Goal: Task Accomplishment & Management: Contribute content

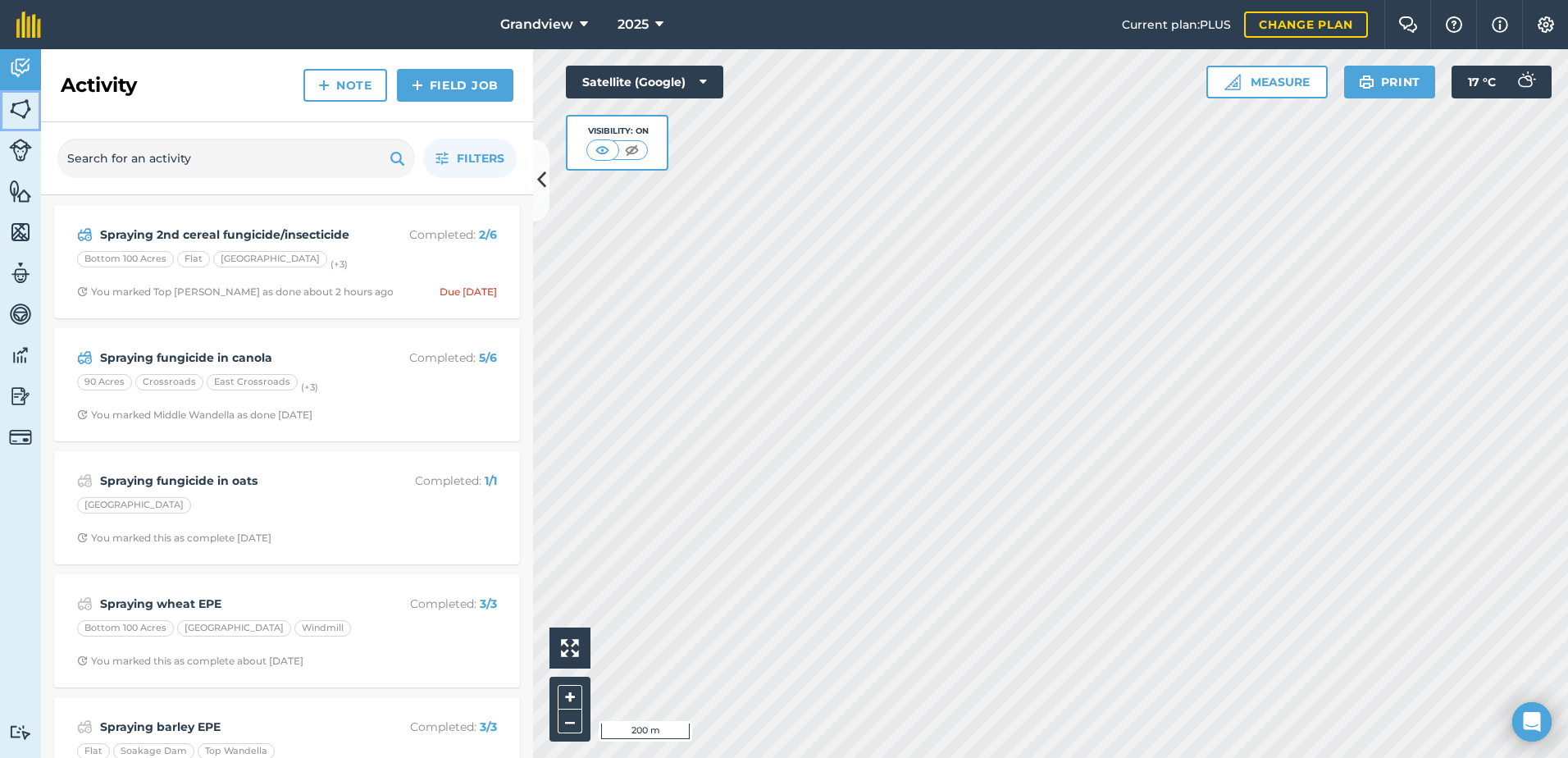
click at [21, 107] on img at bounding box center [20, 108] width 23 height 24
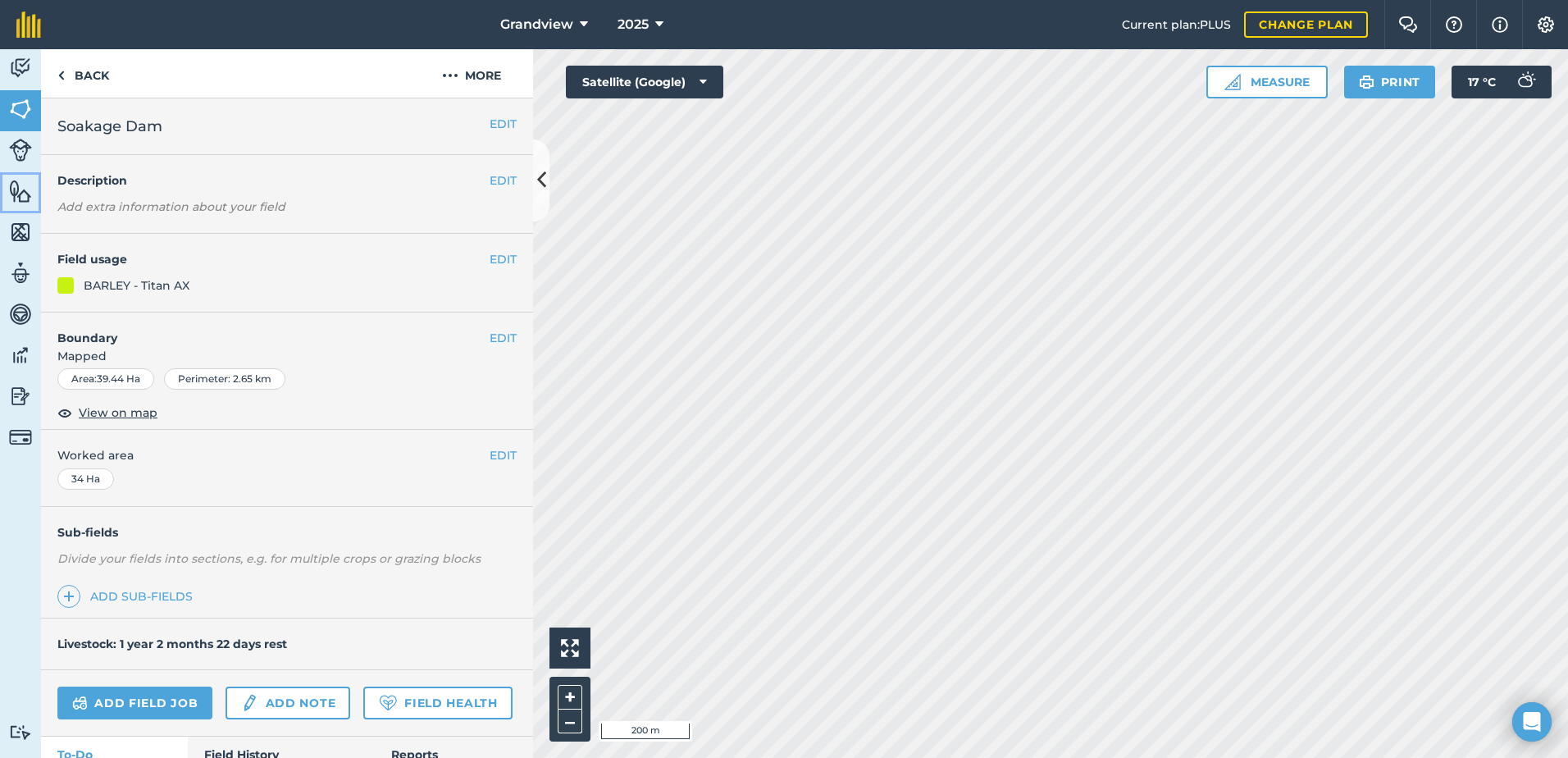
click at [19, 193] on img at bounding box center [20, 191] width 23 height 24
click at [16, 193] on img at bounding box center [20, 191] width 23 height 24
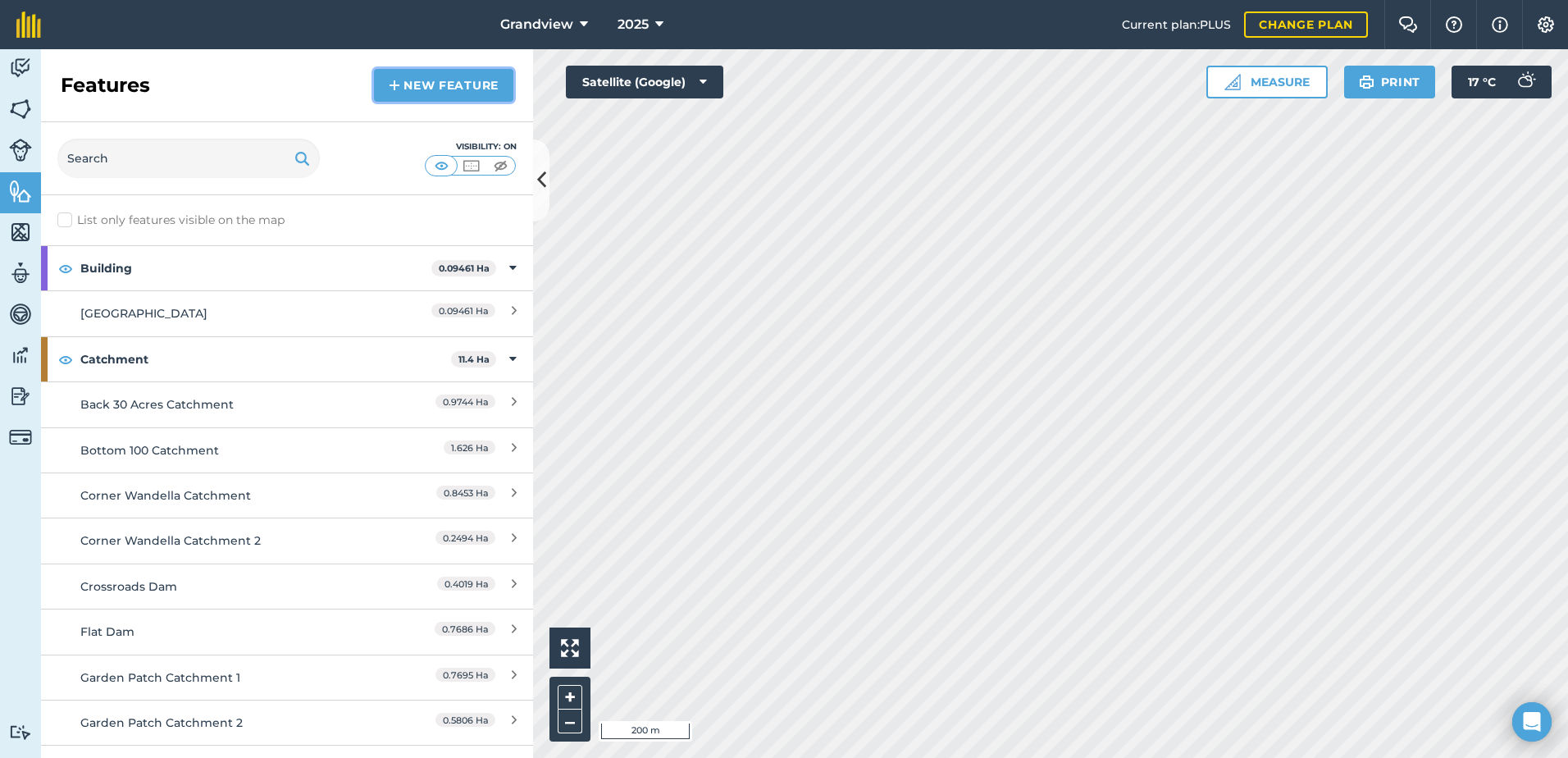
click at [451, 85] on link "New feature" at bounding box center [443, 86] width 139 height 33
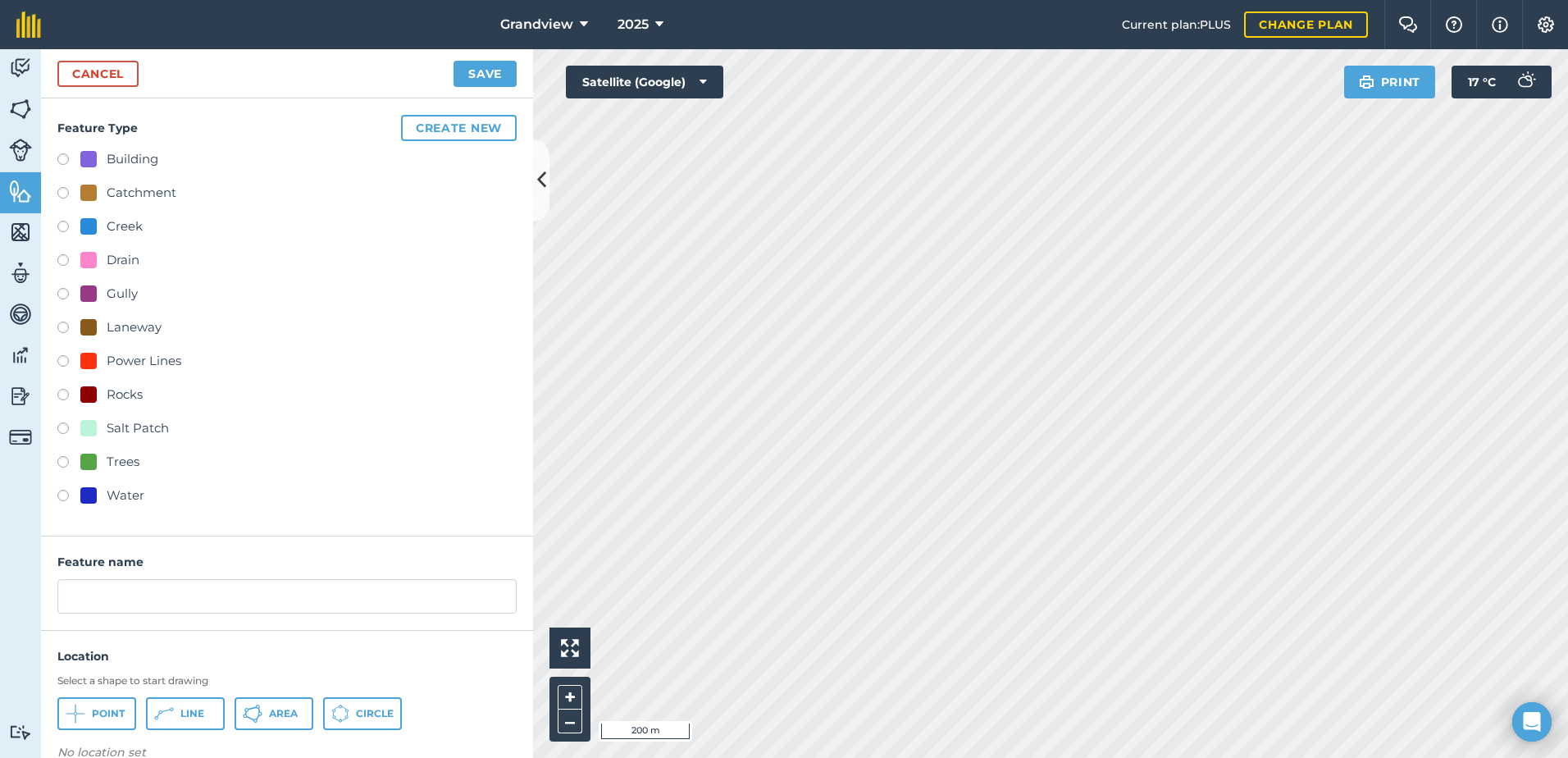
click at [65, 459] on label at bounding box center [69, 464] width 23 height 17
radio input "true"
type input "Trees"
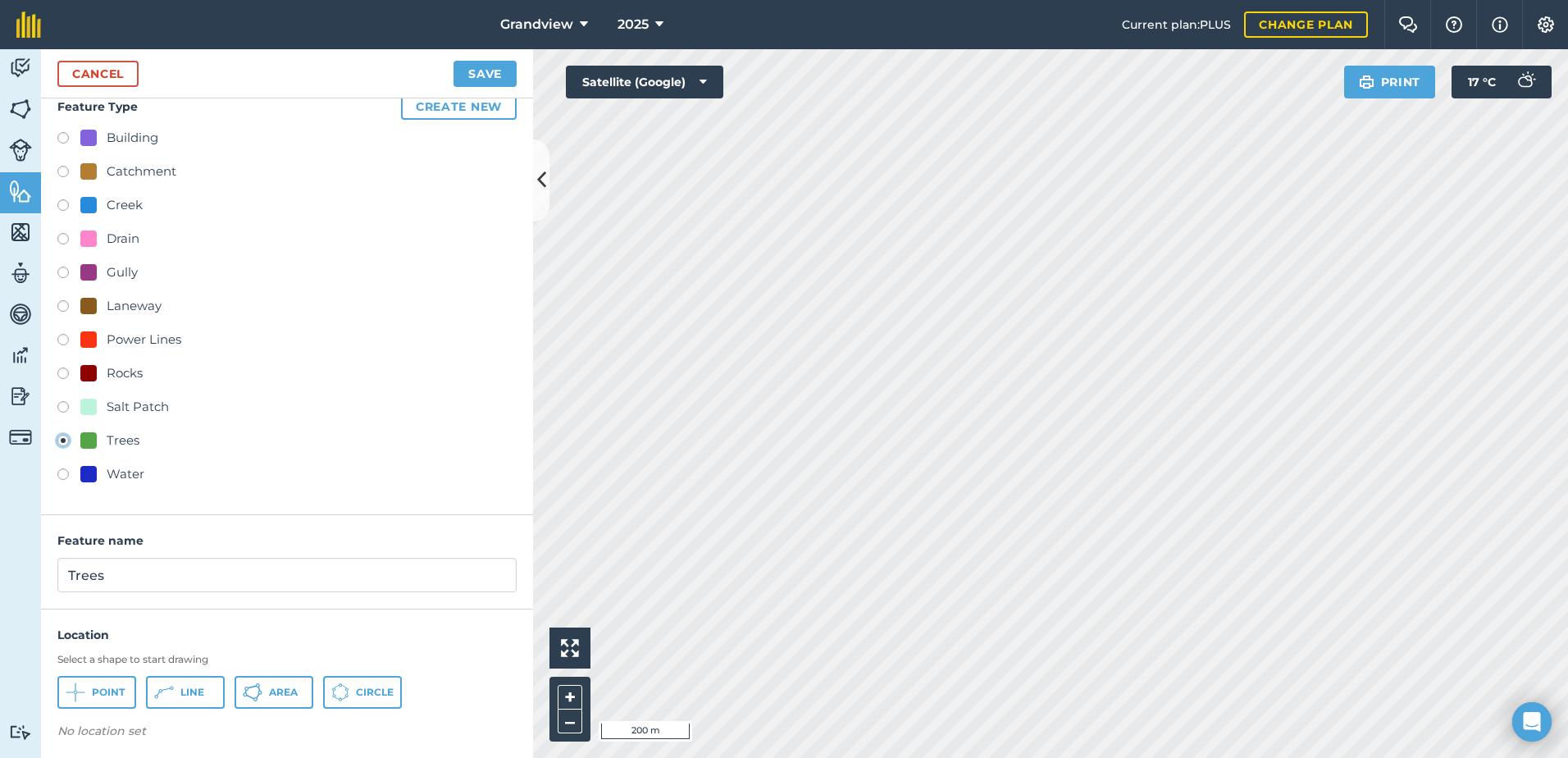
scroll to position [27, 0]
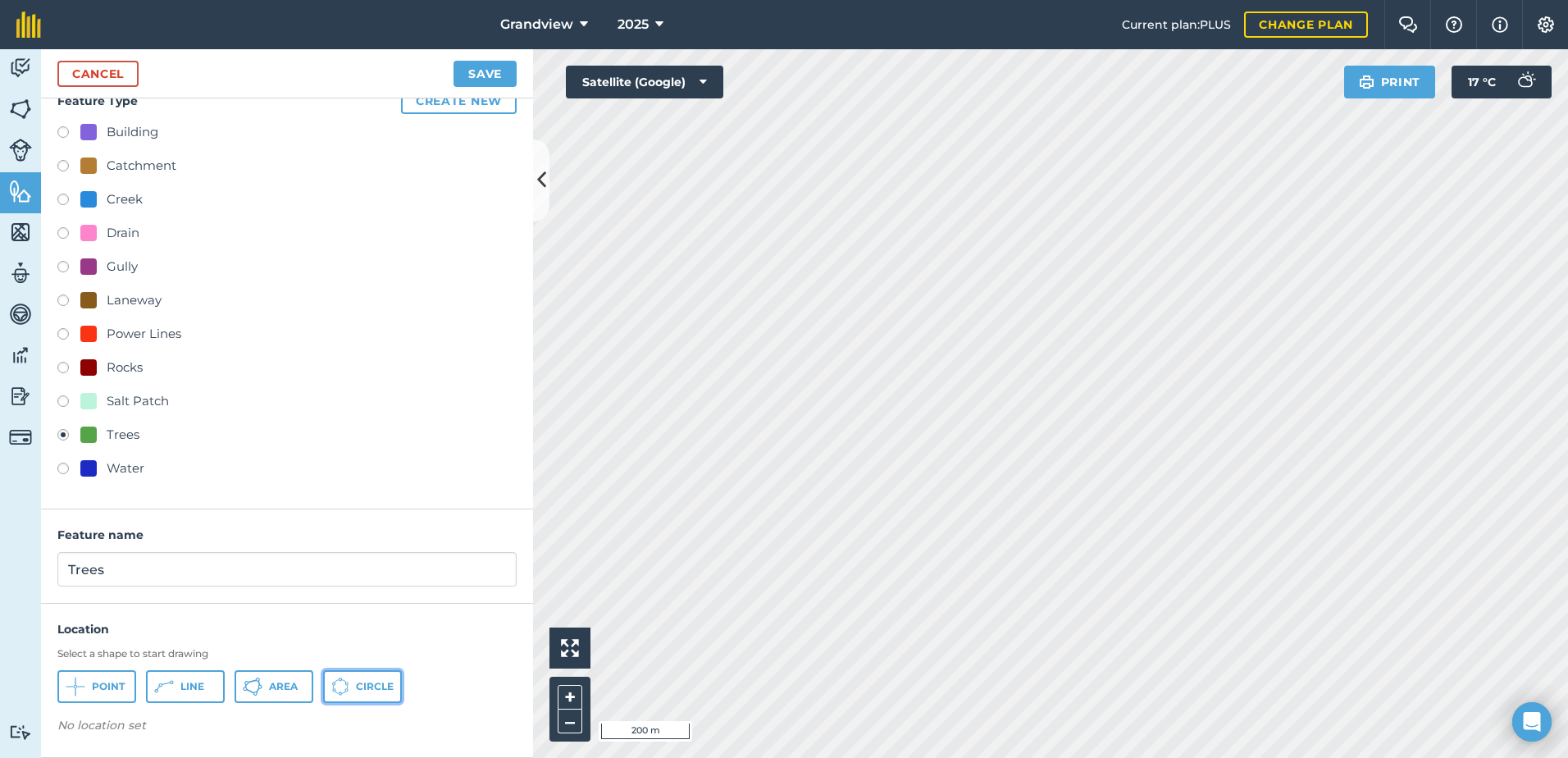
click at [359, 683] on span "Circle" at bounding box center [374, 686] width 38 height 13
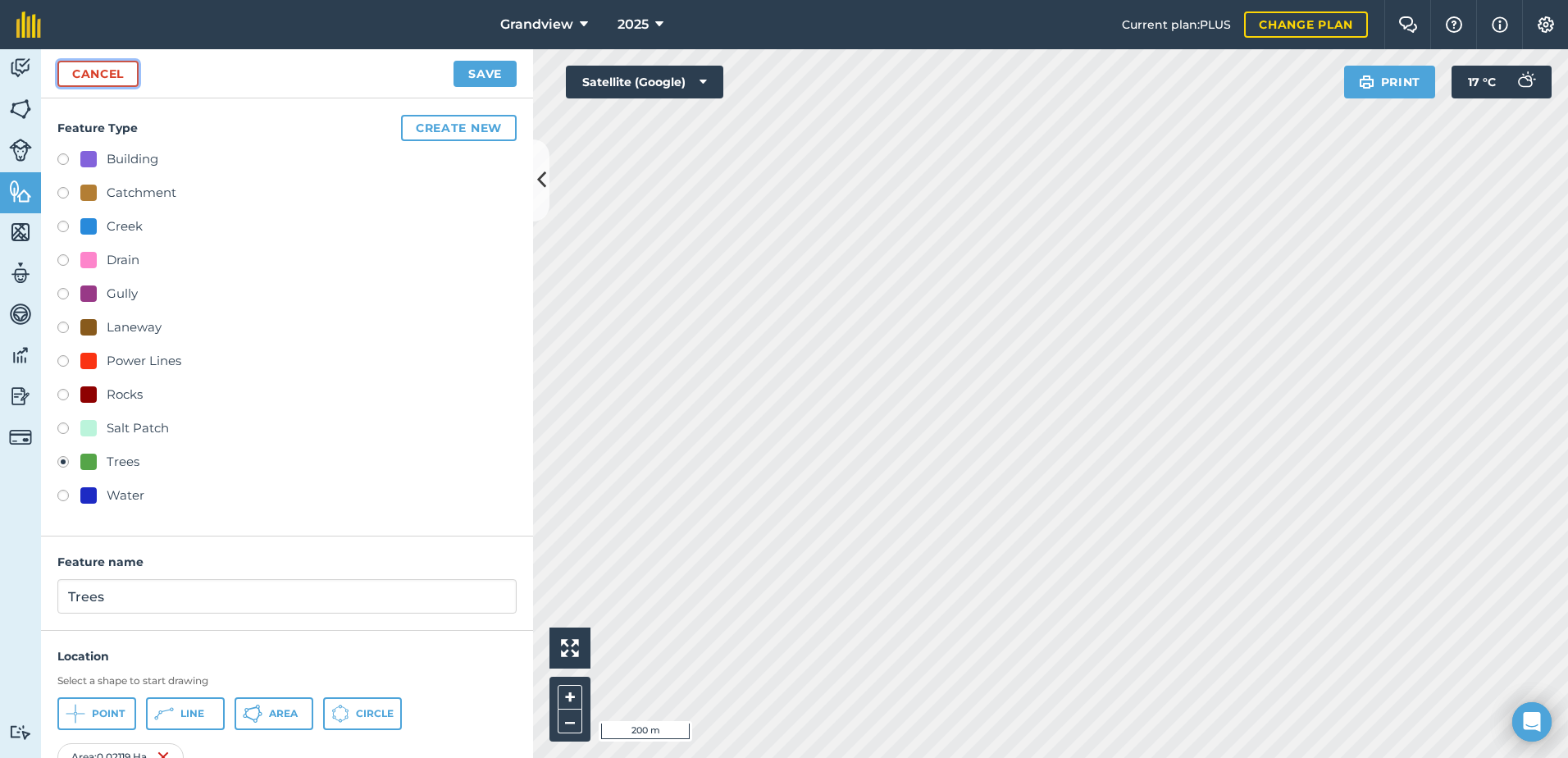
click at [123, 76] on link "Cancel" at bounding box center [97, 73] width 81 height 26
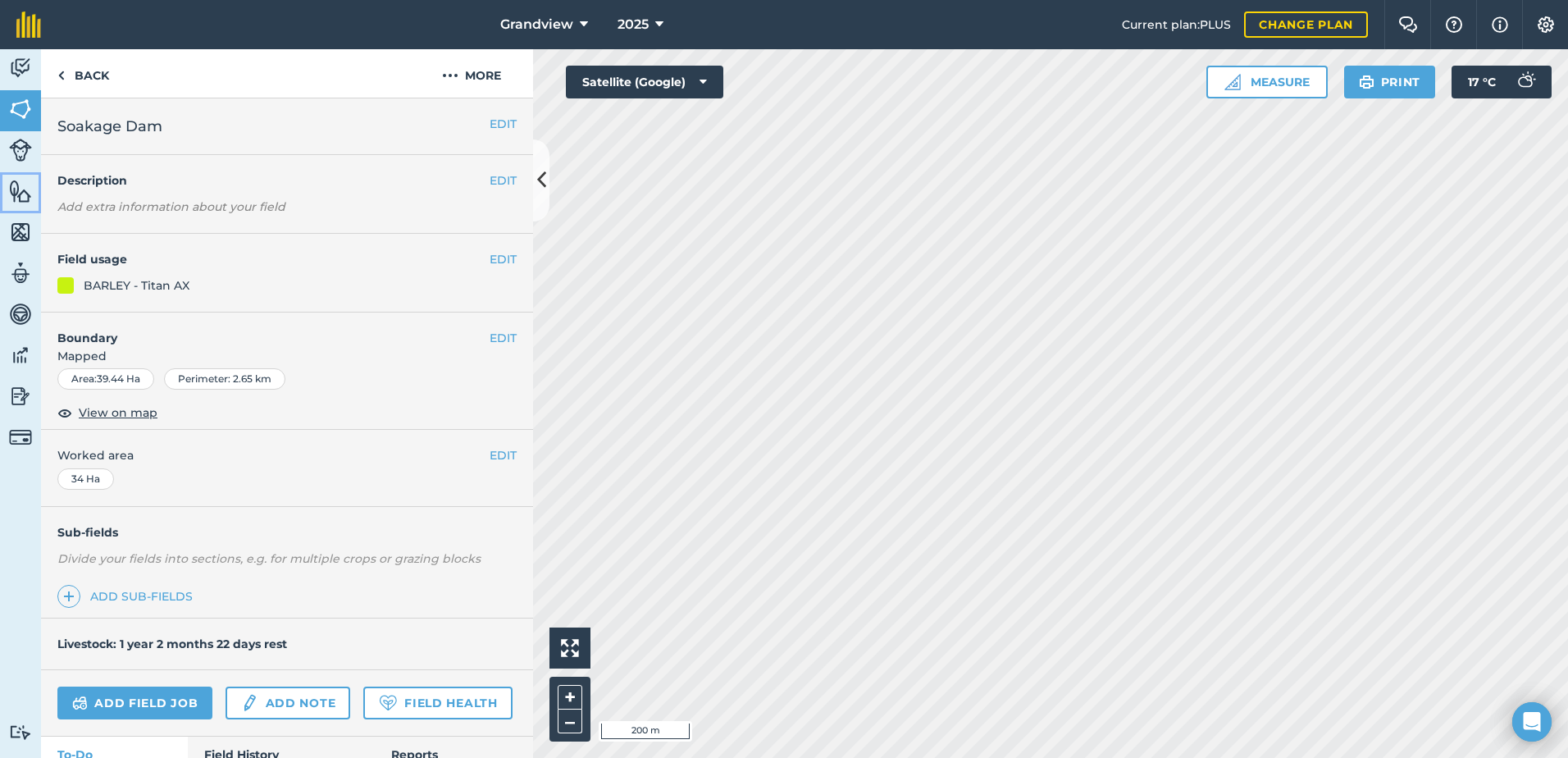
click at [21, 185] on img at bounding box center [20, 191] width 23 height 24
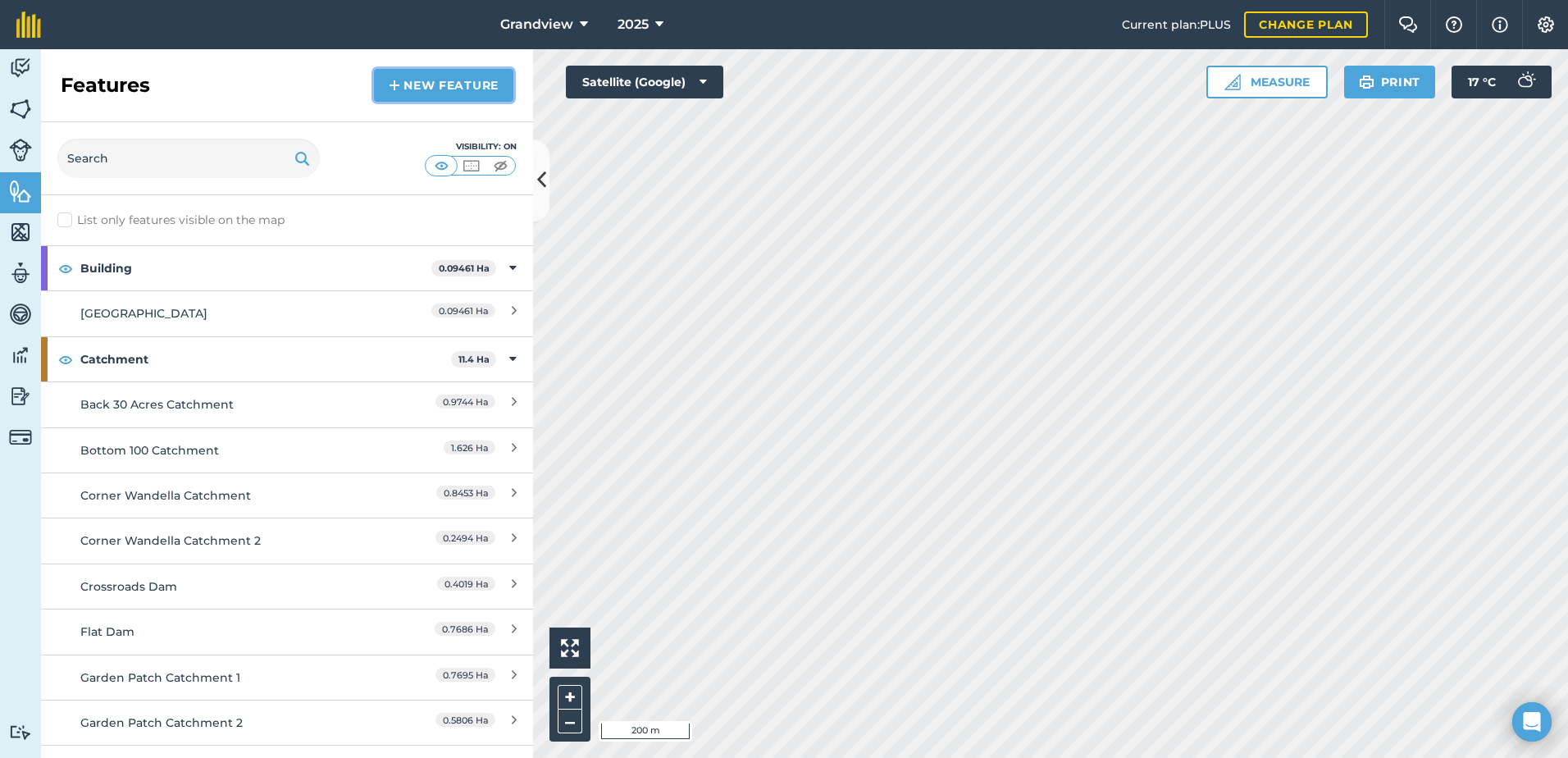
click at [438, 79] on link "New feature" at bounding box center [443, 86] width 139 height 33
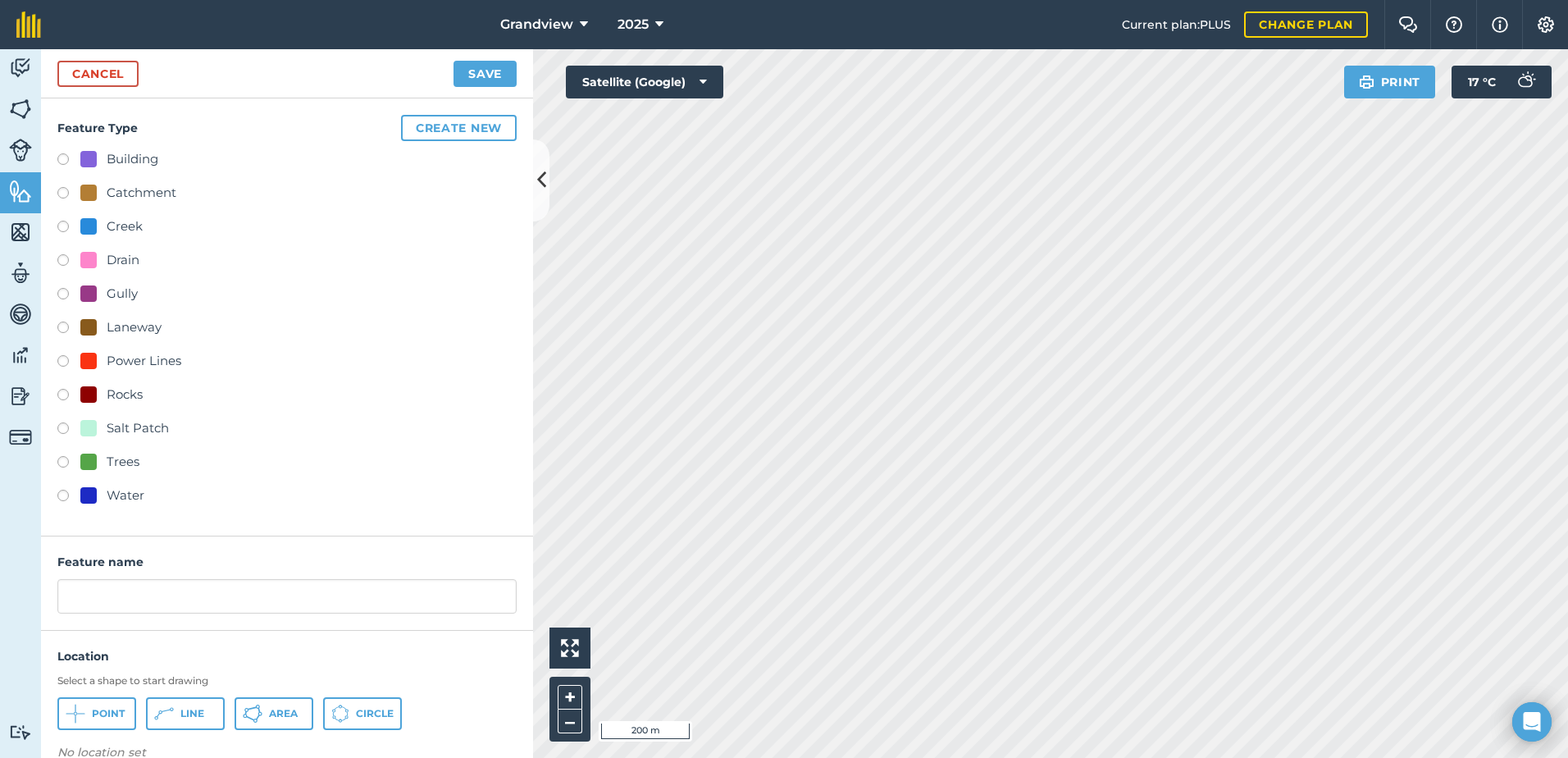
click at [65, 462] on label at bounding box center [69, 464] width 23 height 17
radio input "true"
click at [66, 595] on input "Trees" at bounding box center [287, 596] width 459 height 34
click at [208, 597] on input "Soakage Dam Trees" at bounding box center [287, 596] width 459 height 34
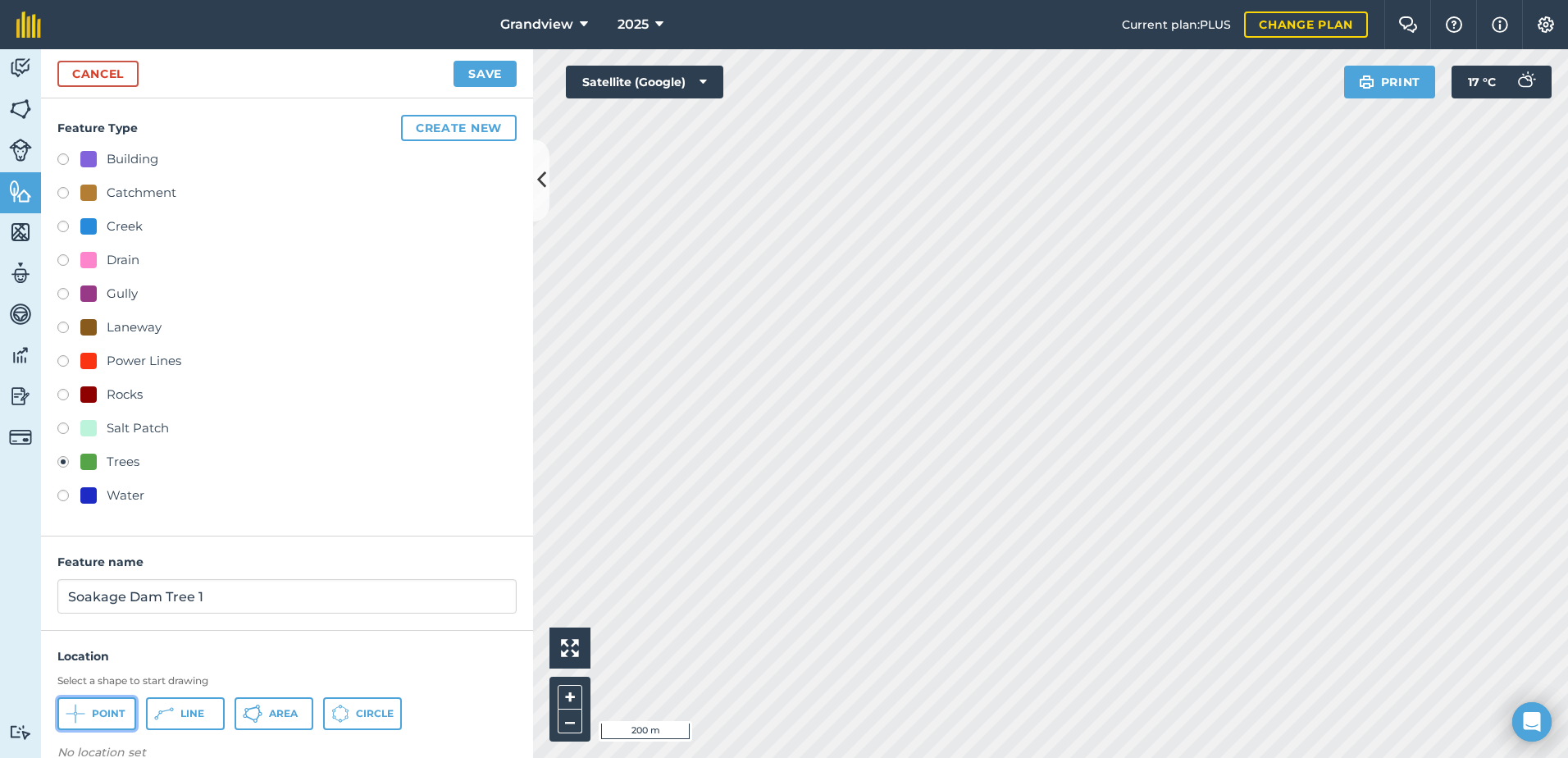
click at [104, 712] on span "Point" at bounding box center [108, 713] width 33 height 13
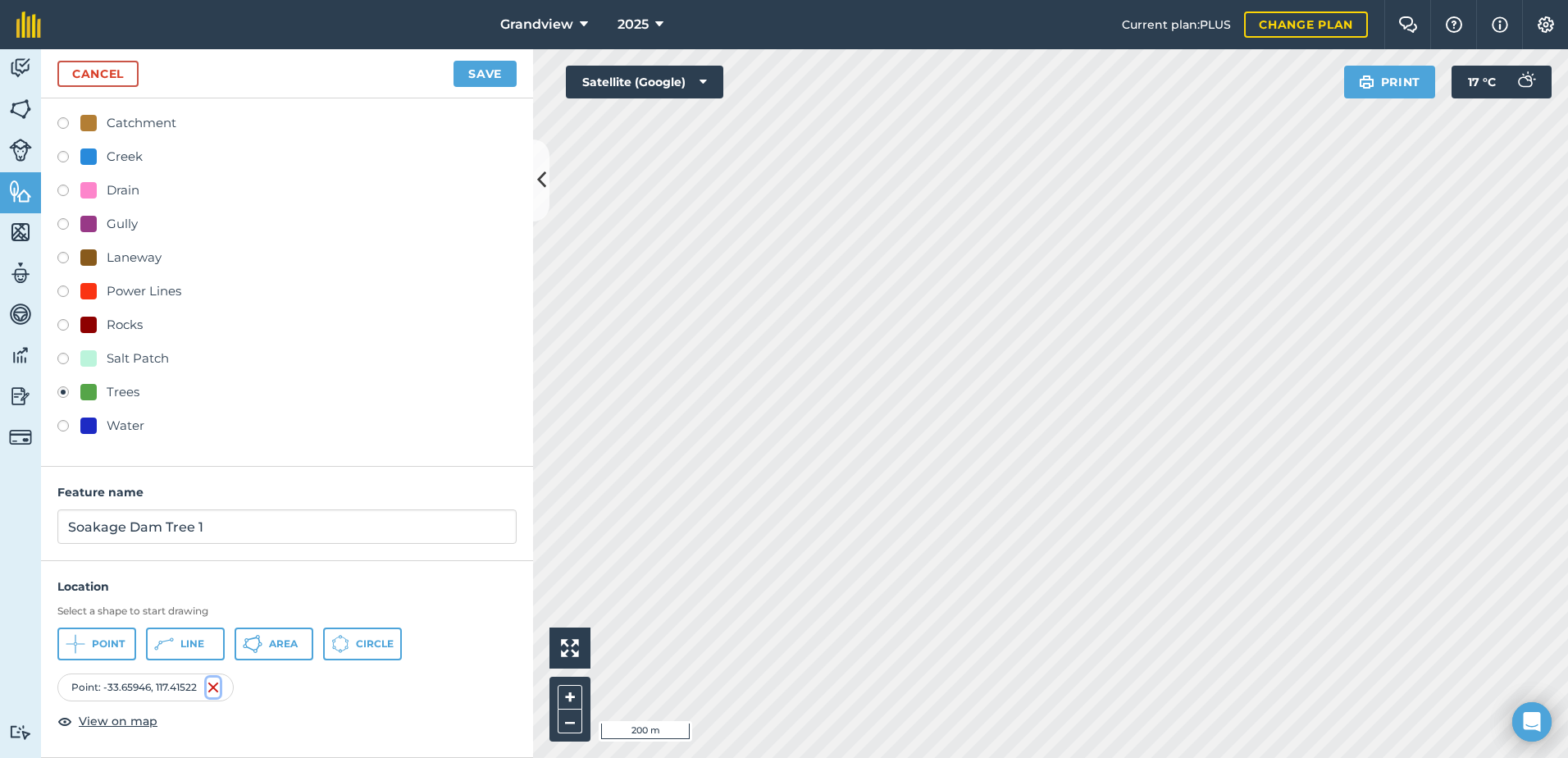
click at [212, 685] on img at bounding box center [212, 687] width 13 height 19
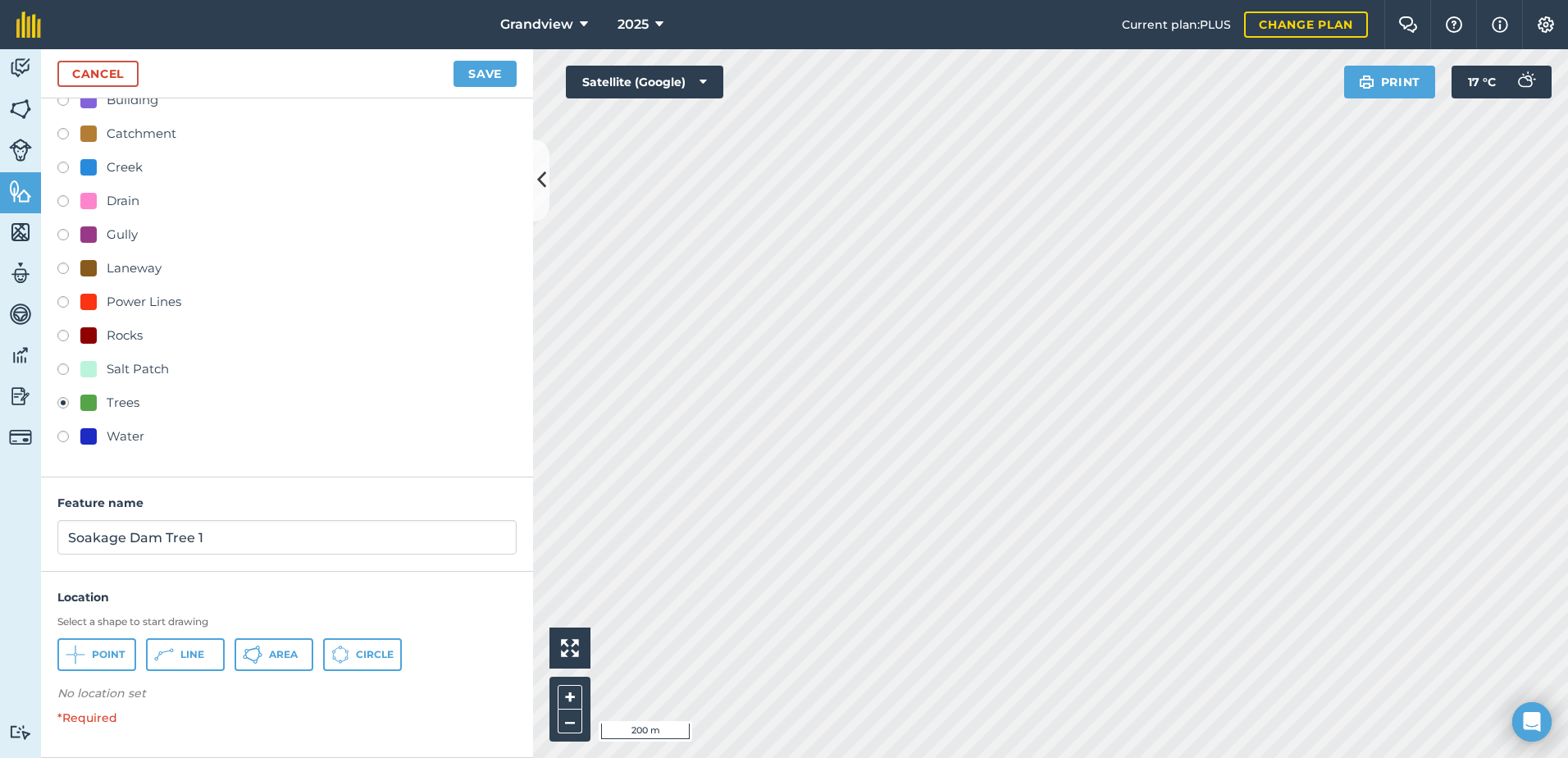
scroll to position [59, 0]
click at [354, 657] on button "Circle" at bounding box center [362, 655] width 79 height 33
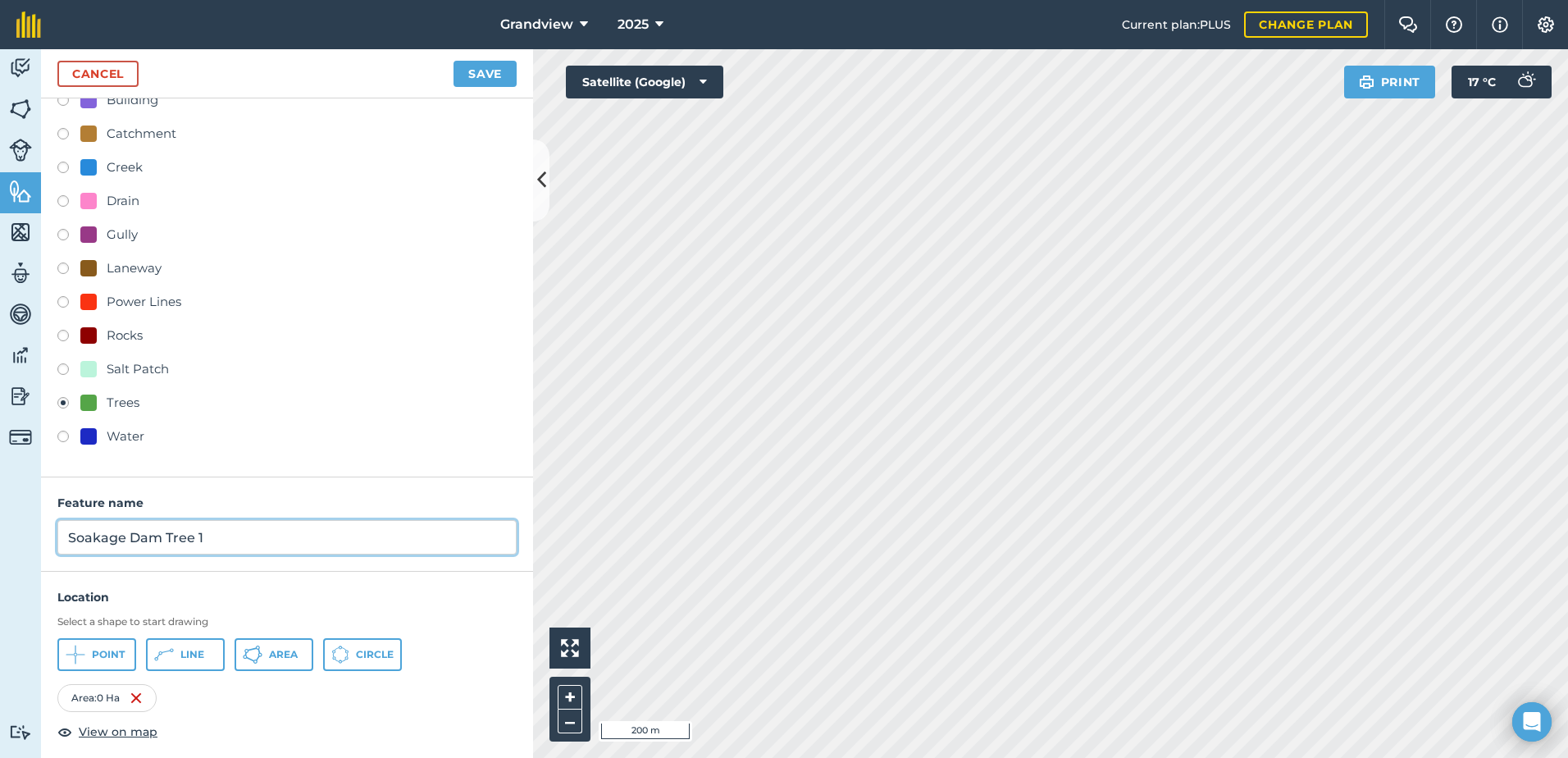
drag, startPoint x: 937, startPoint y: 483, endPoint x: 233, endPoint y: 532, distance: 705.7
click at [233, 532] on input "Soakage Dam Tree 1" at bounding box center [287, 537] width 459 height 34
type input "Soakage Dam Tree 1"
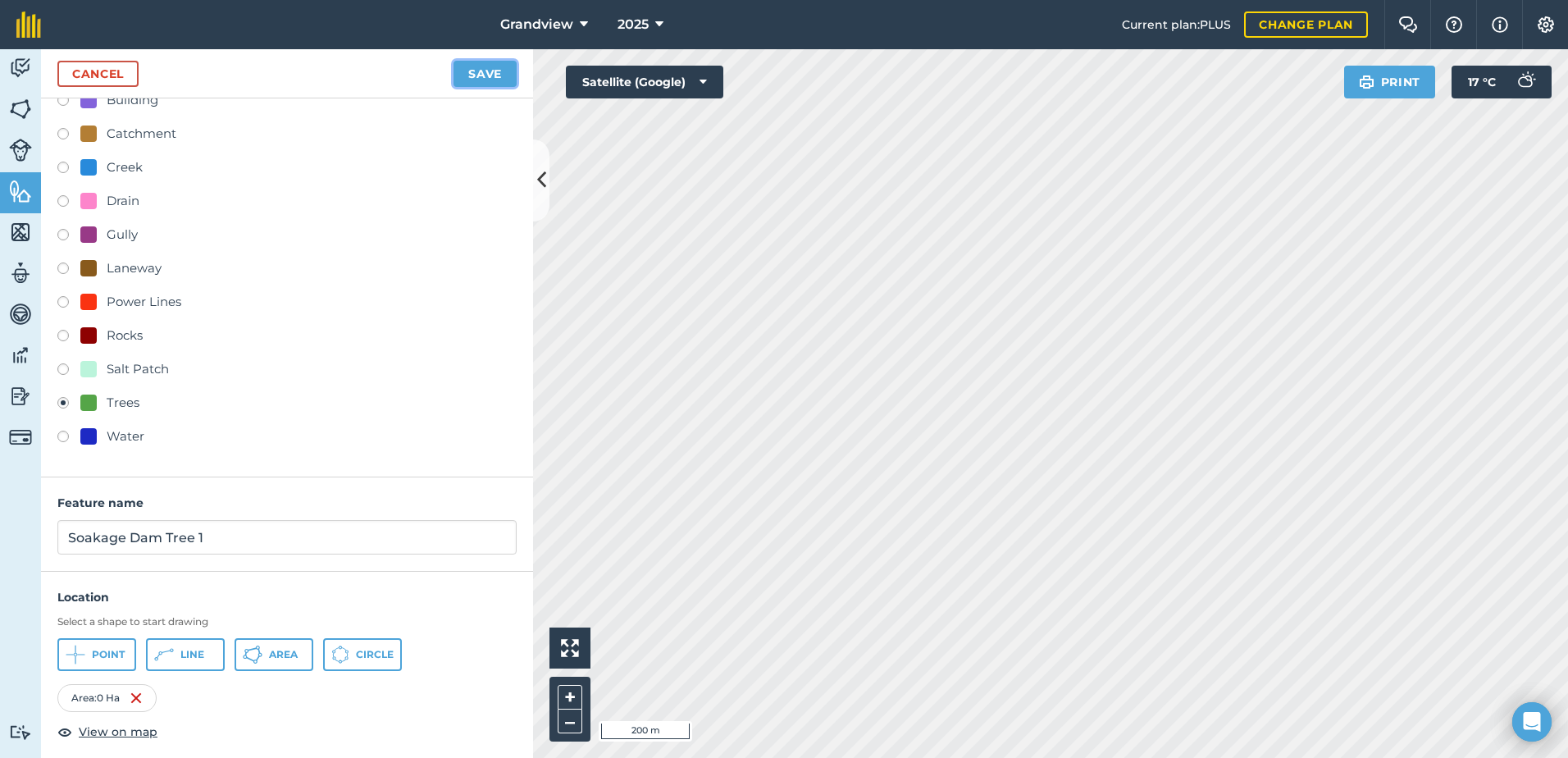
click at [481, 70] on button "Save" at bounding box center [484, 73] width 63 height 26
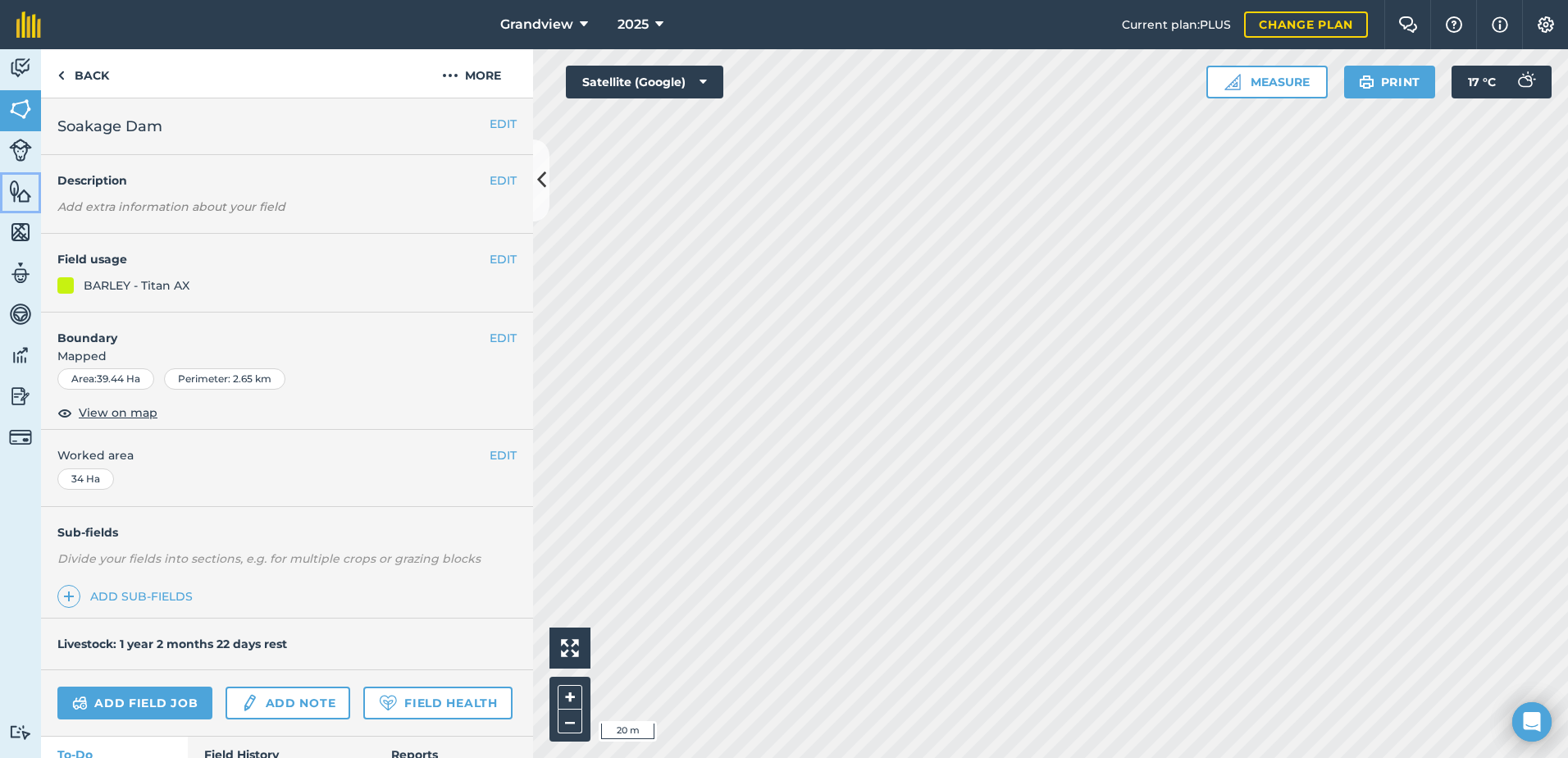
click at [18, 194] on img at bounding box center [20, 191] width 23 height 24
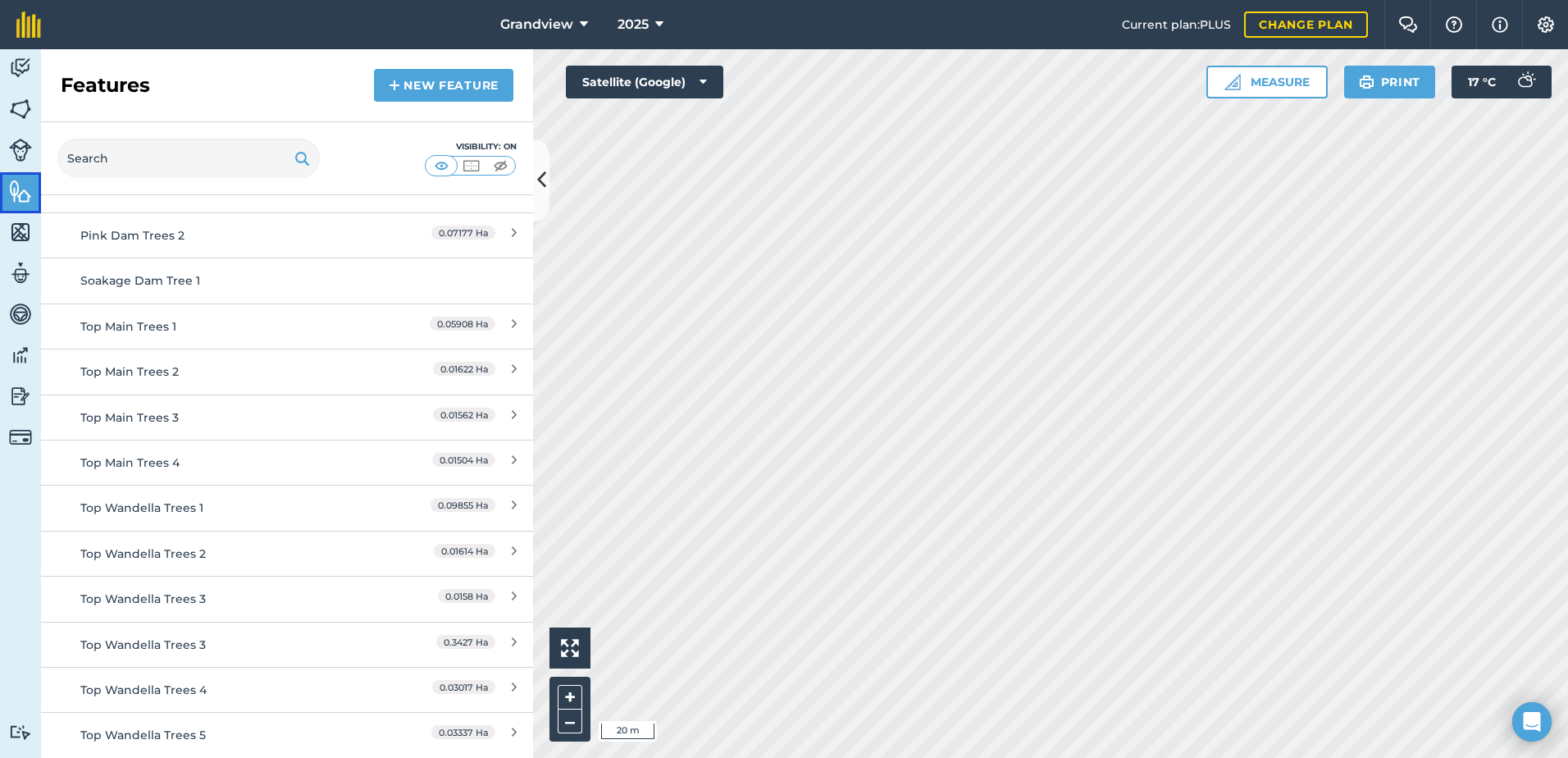
scroll to position [4722, 0]
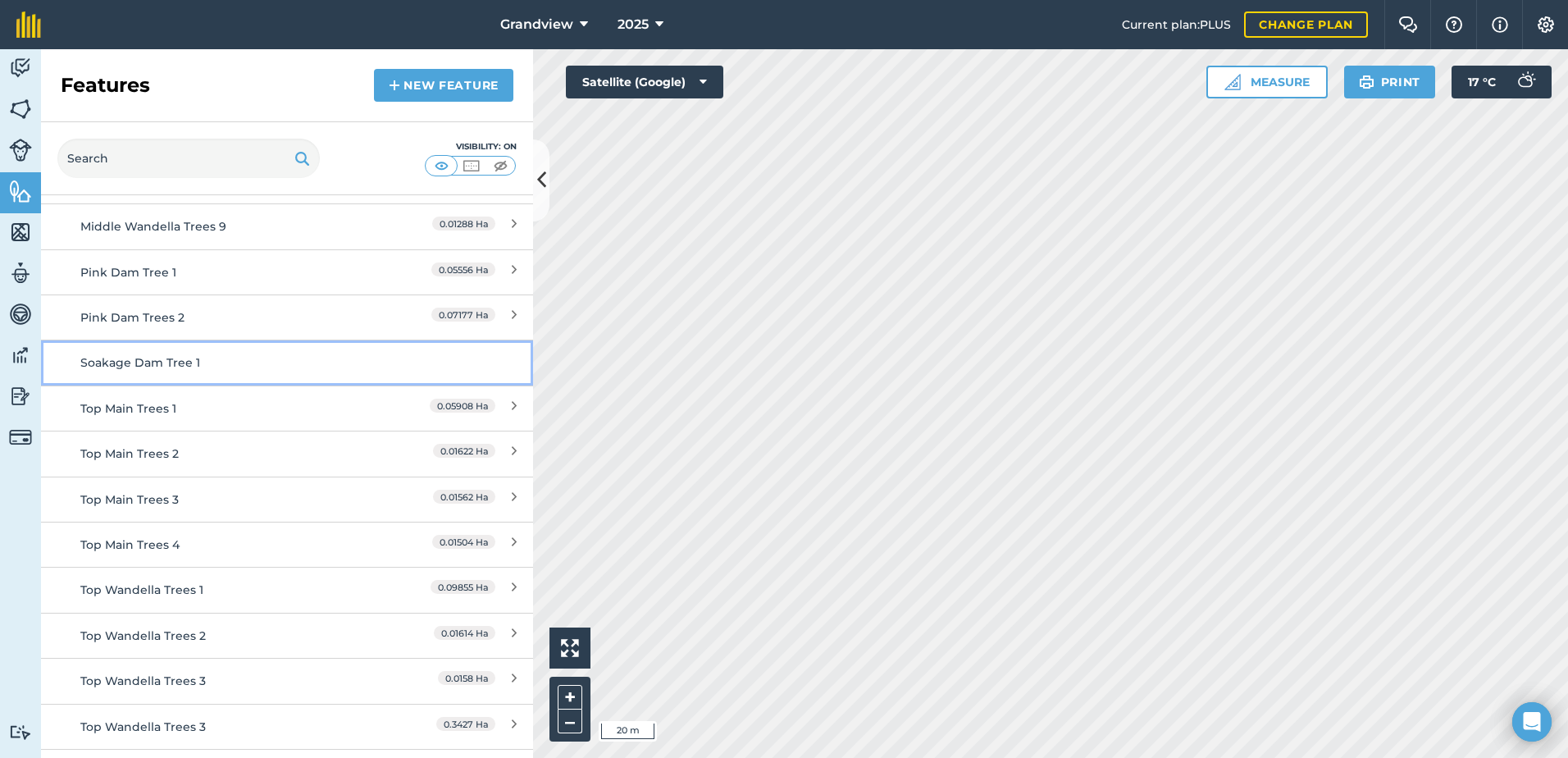
click at [349, 364] on div "Soakage Dam Tree 1" at bounding box center [226, 362] width 291 height 18
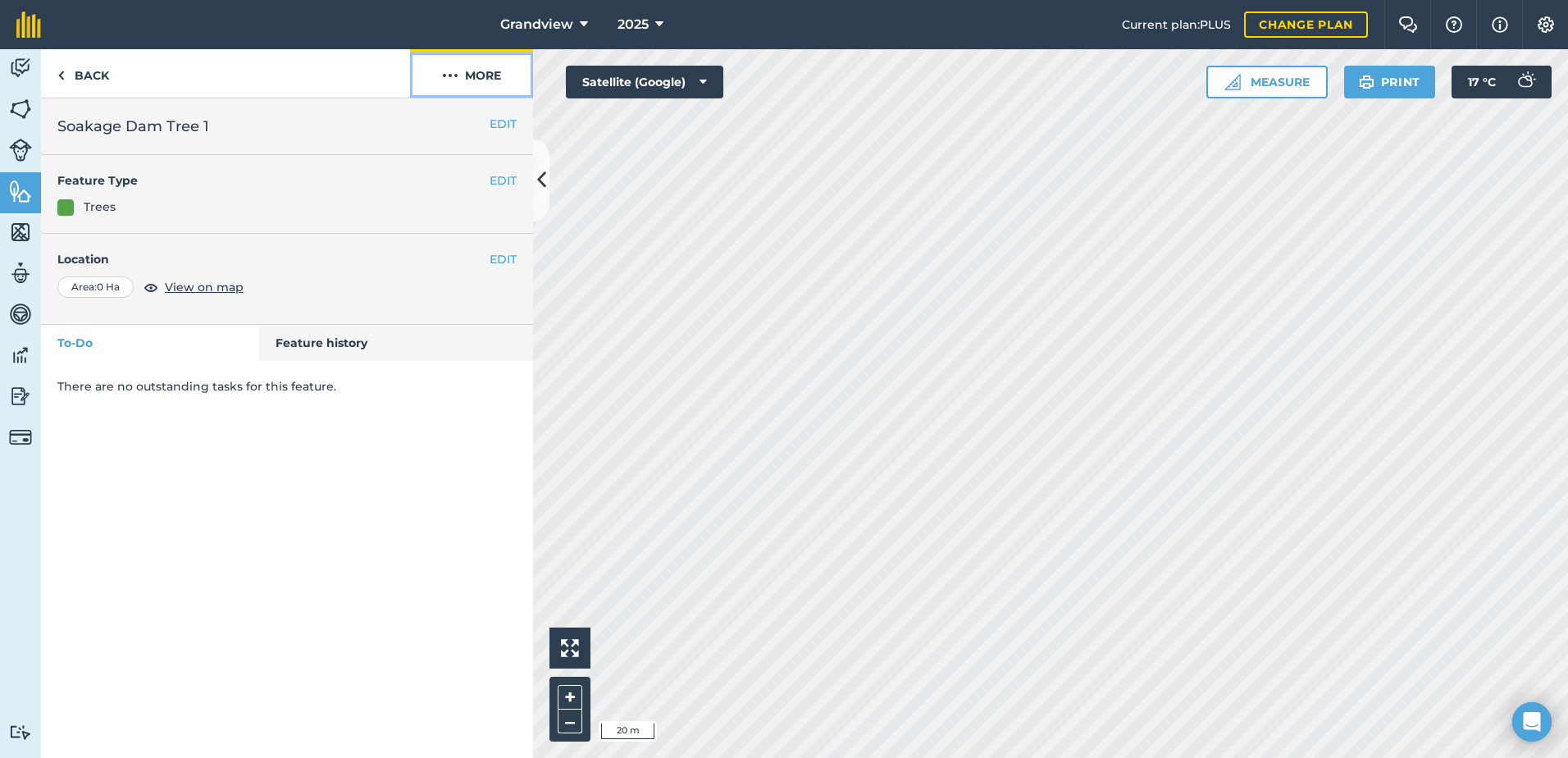
click at [459, 74] on button "More" at bounding box center [472, 74] width 123 height 49
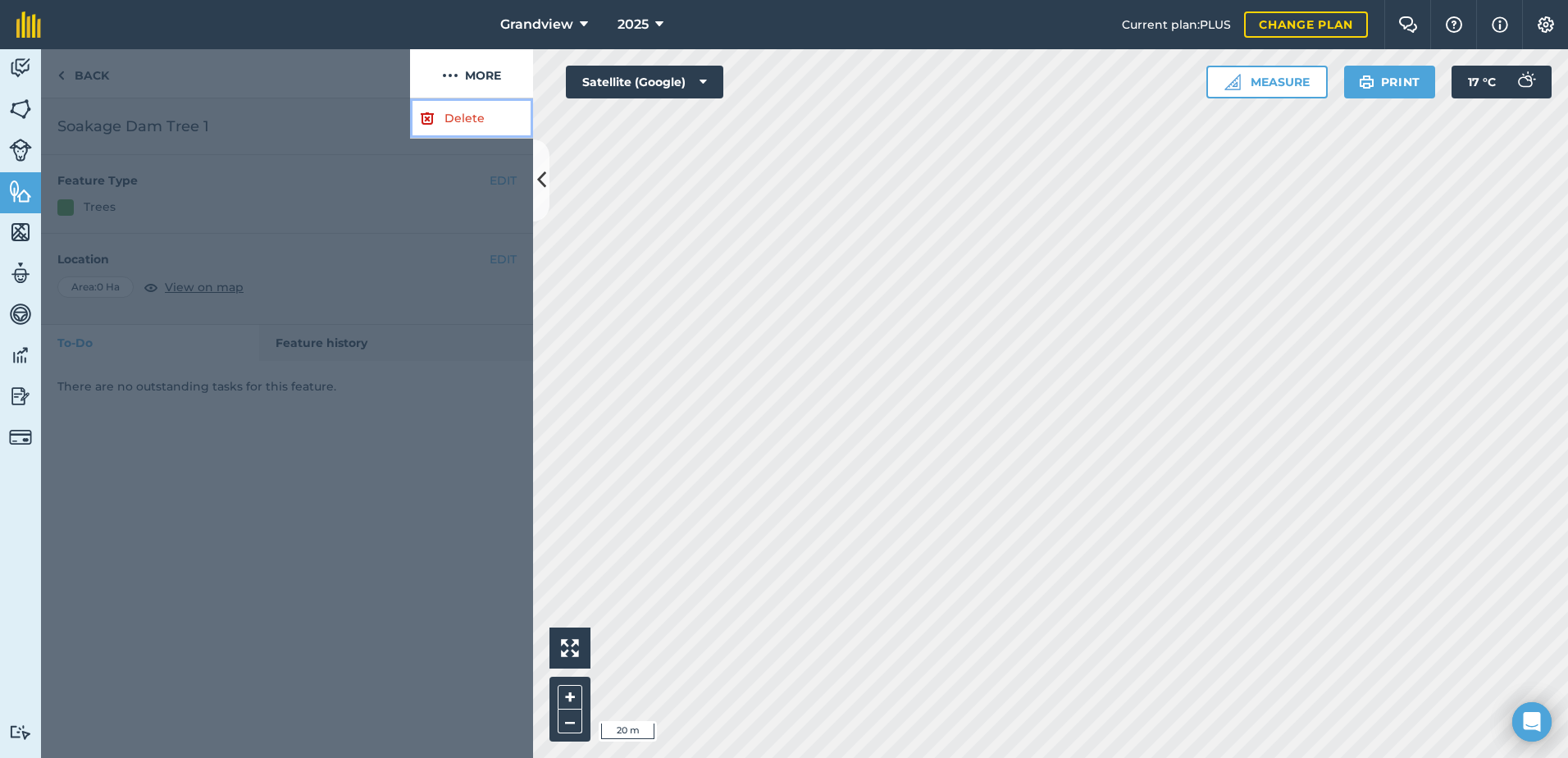
click at [458, 118] on link "Delete" at bounding box center [472, 118] width 123 height 40
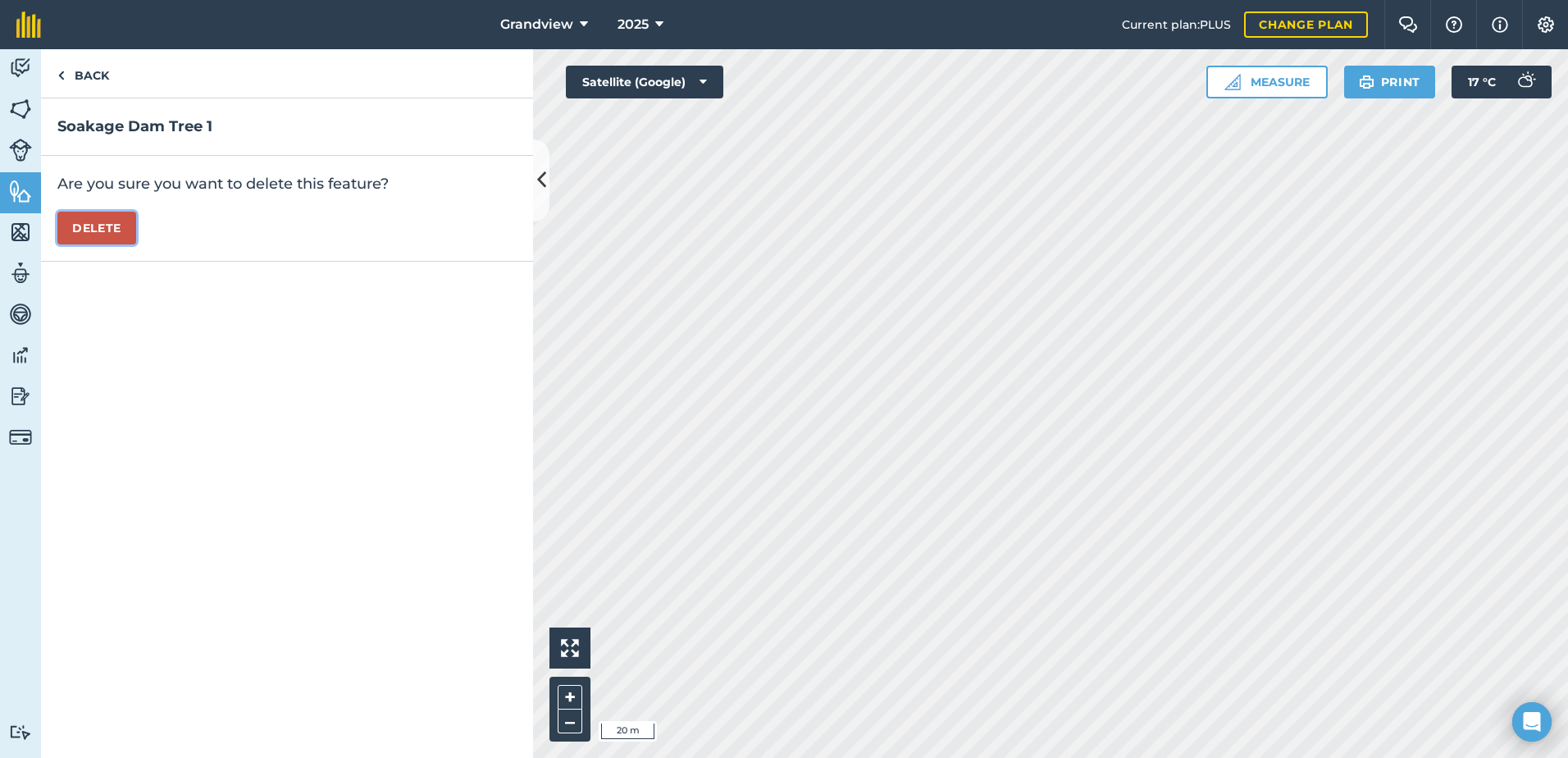
click at [104, 223] on button "Delete" at bounding box center [96, 229] width 79 height 33
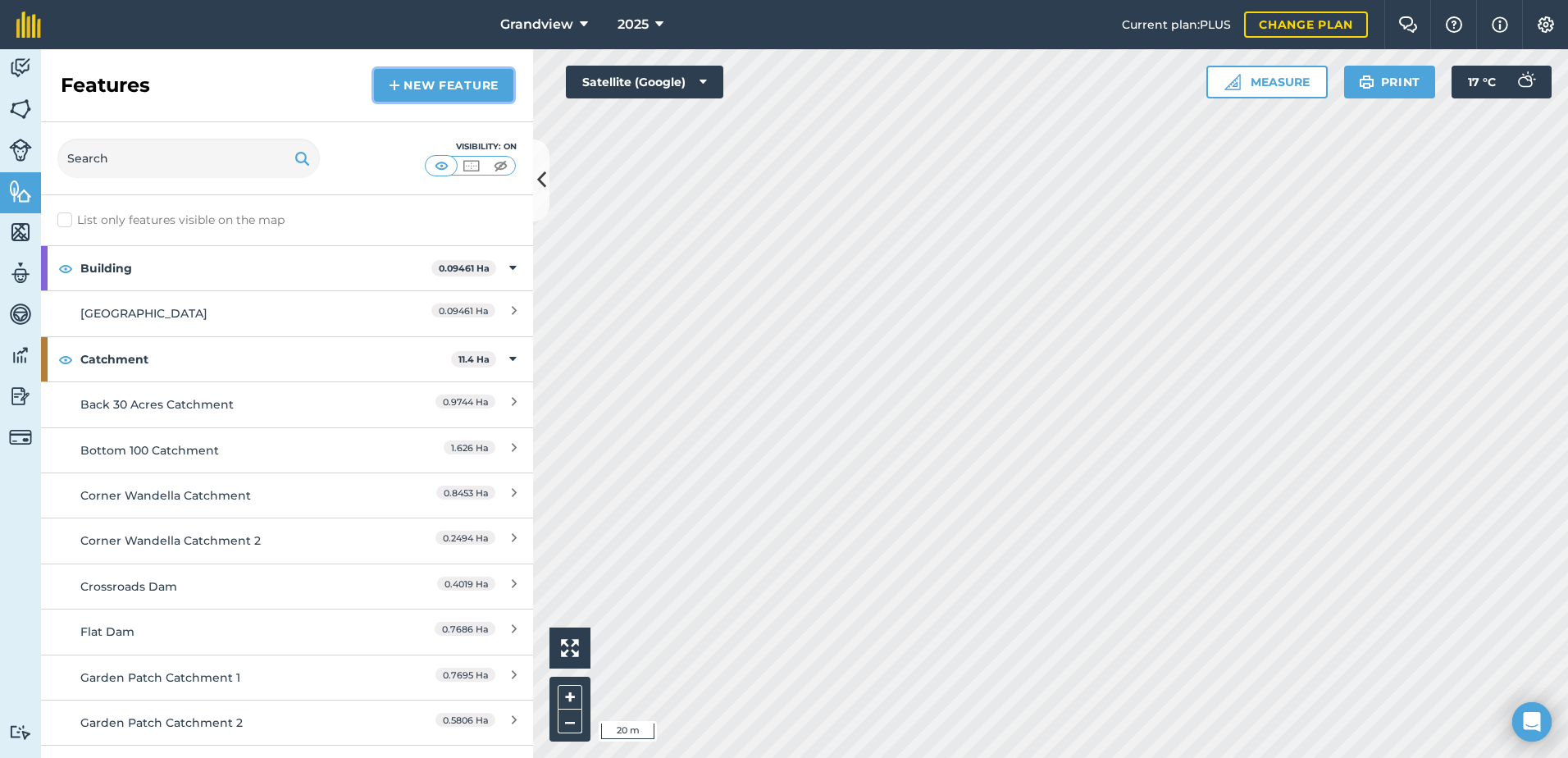
click at [445, 81] on link "New feature" at bounding box center [443, 86] width 139 height 33
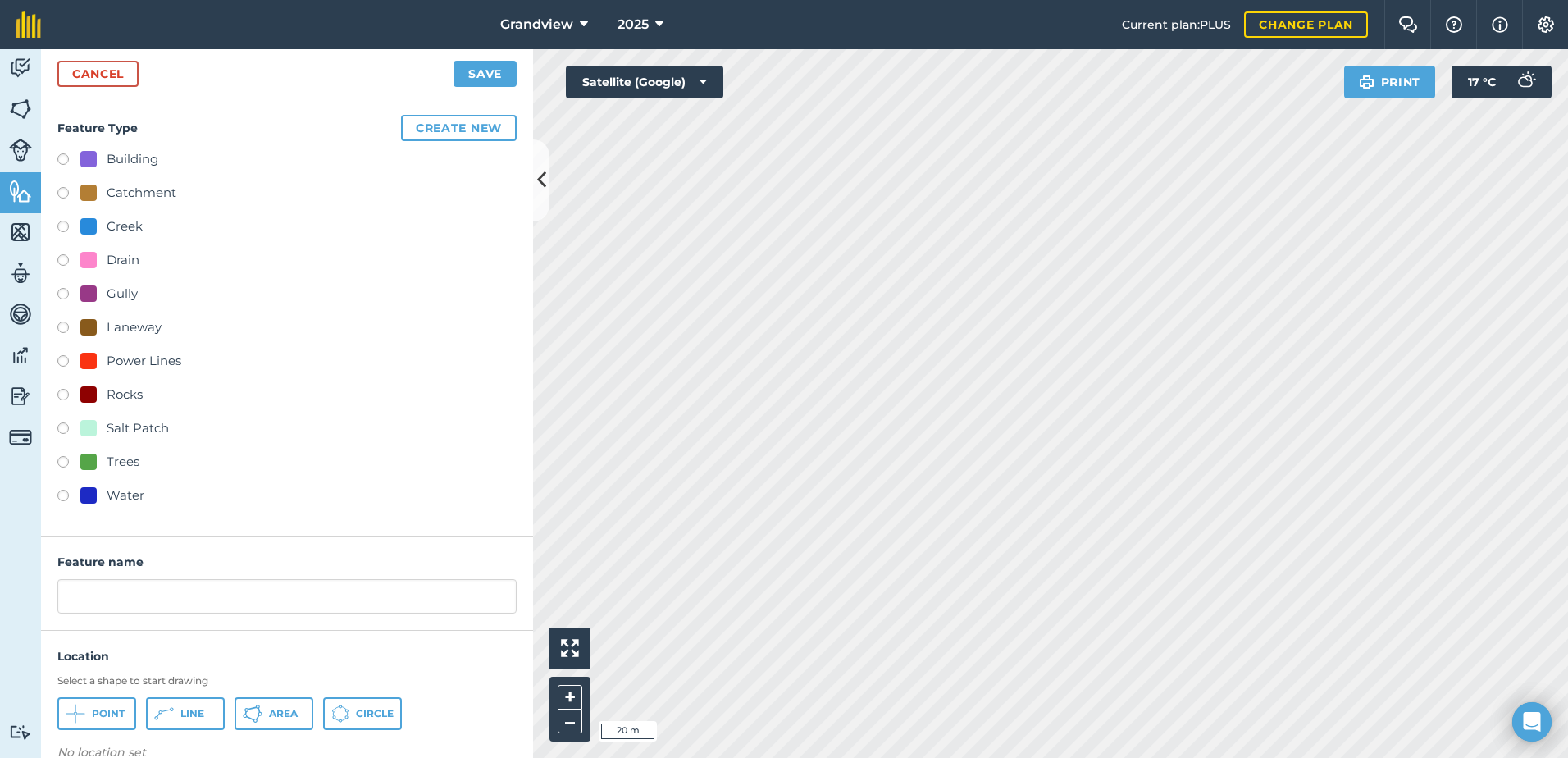
click at [62, 462] on label at bounding box center [69, 464] width 23 height 17
radio input "true"
click at [66, 596] on input "Trees" at bounding box center [287, 596] width 459 height 34
click at [248, 596] on input "Soakage Dam Trees" at bounding box center [287, 596] width 459 height 34
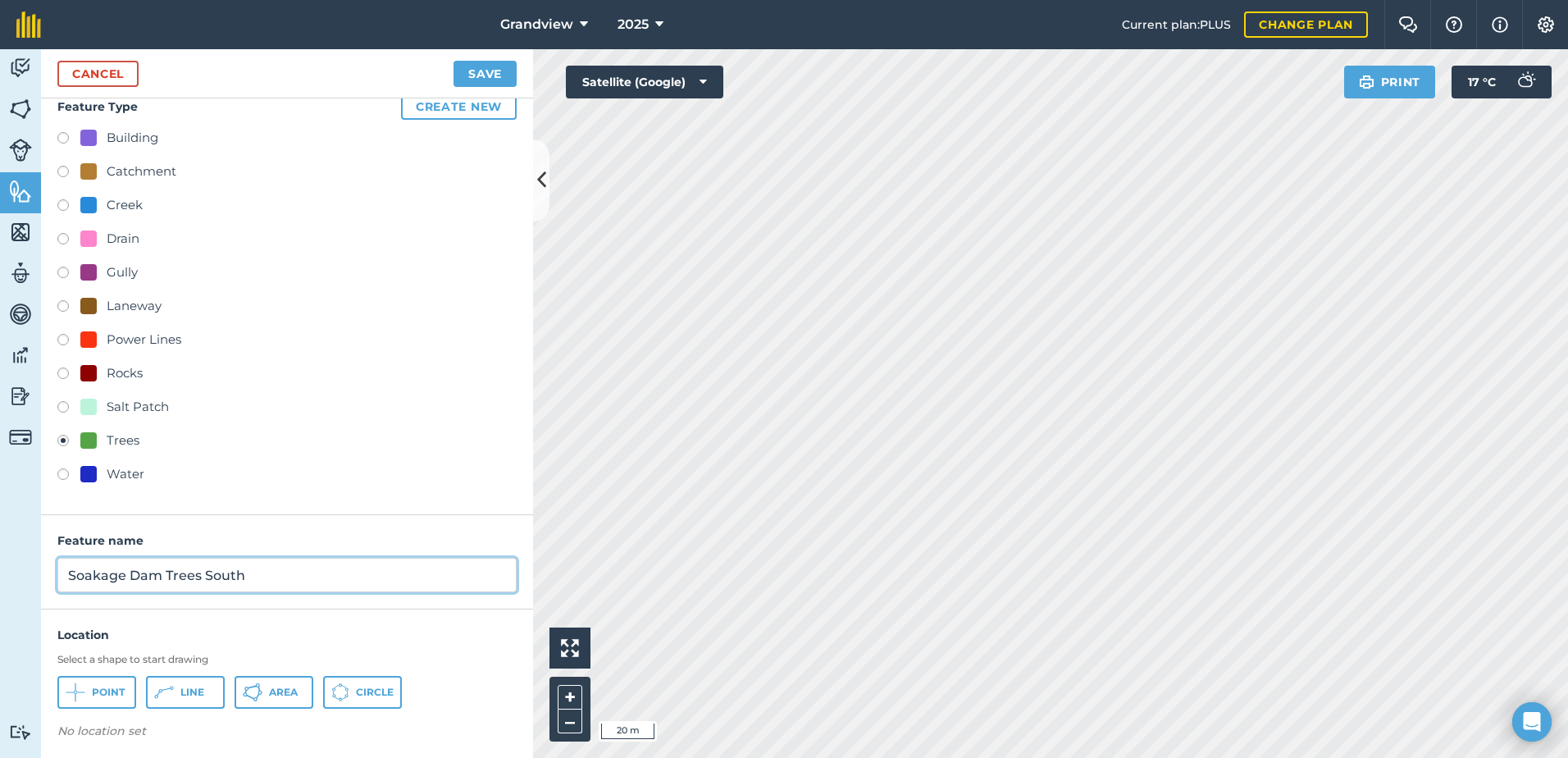
scroll to position [27, 0]
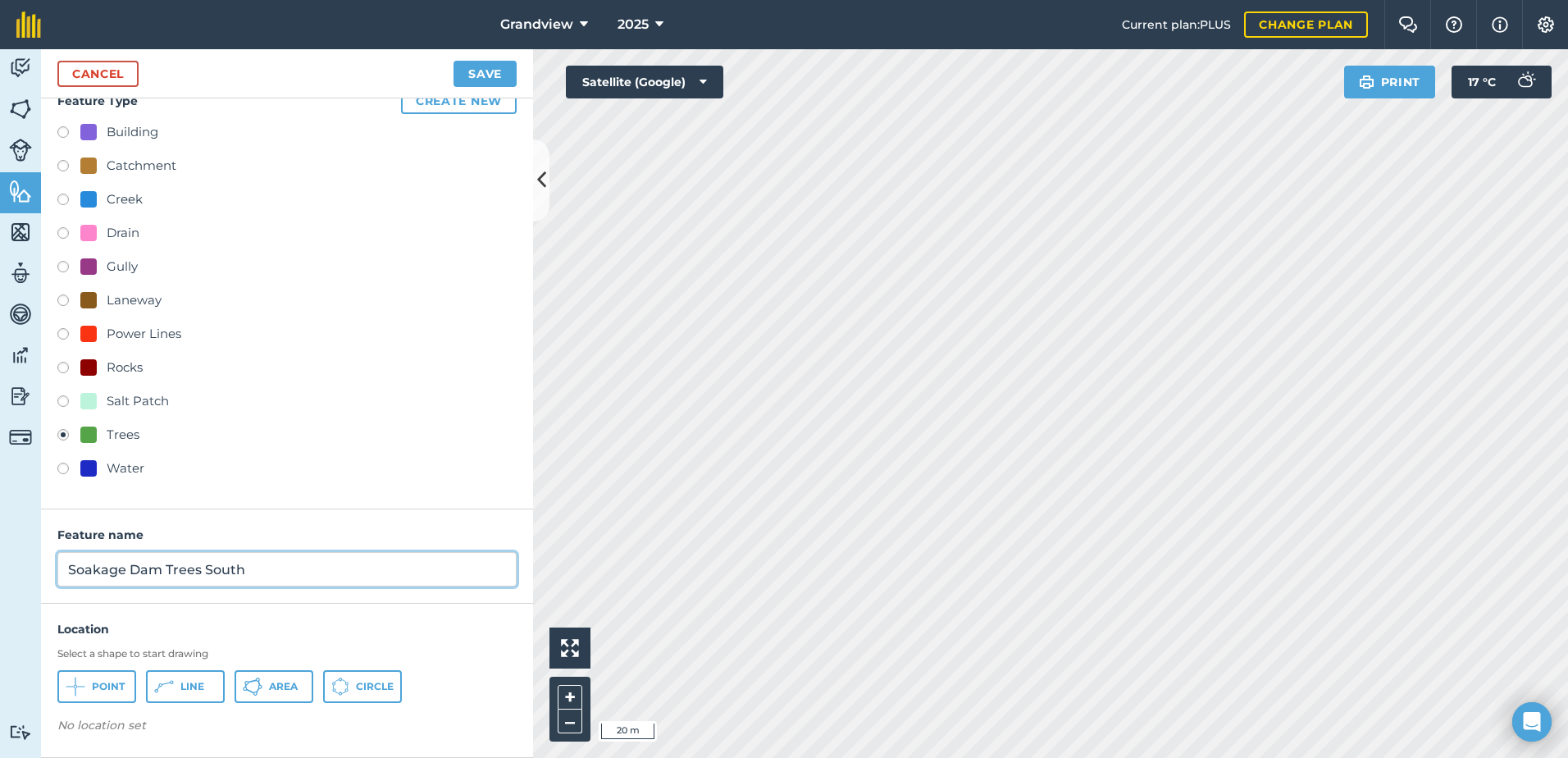
type input "Soakage Dam Trees South"
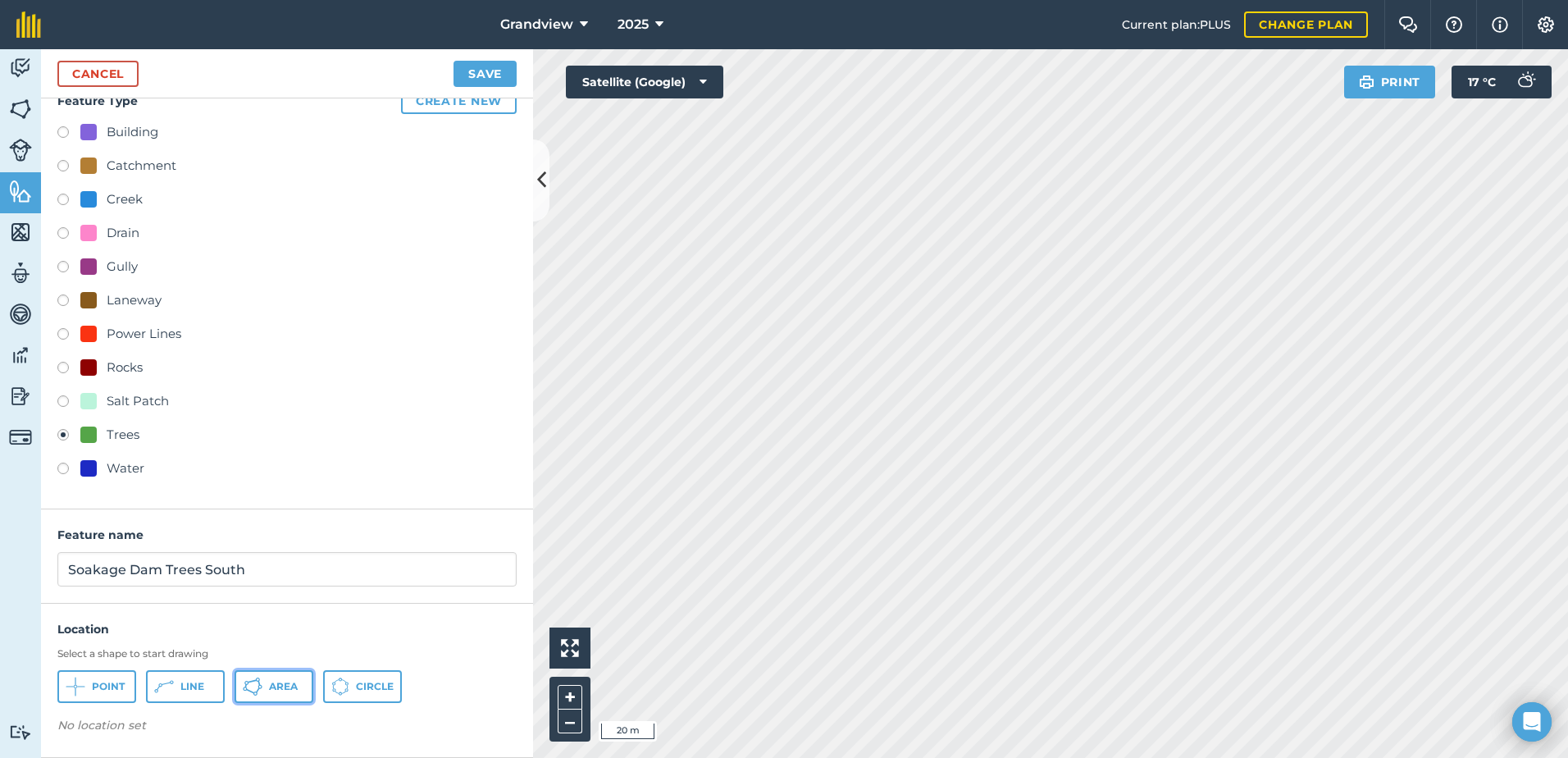
click at [271, 685] on span "Area" at bounding box center [284, 686] width 29 height 13
click at [491, 71] on button "Save" at bounding box center [484, 73] width 63 height 26
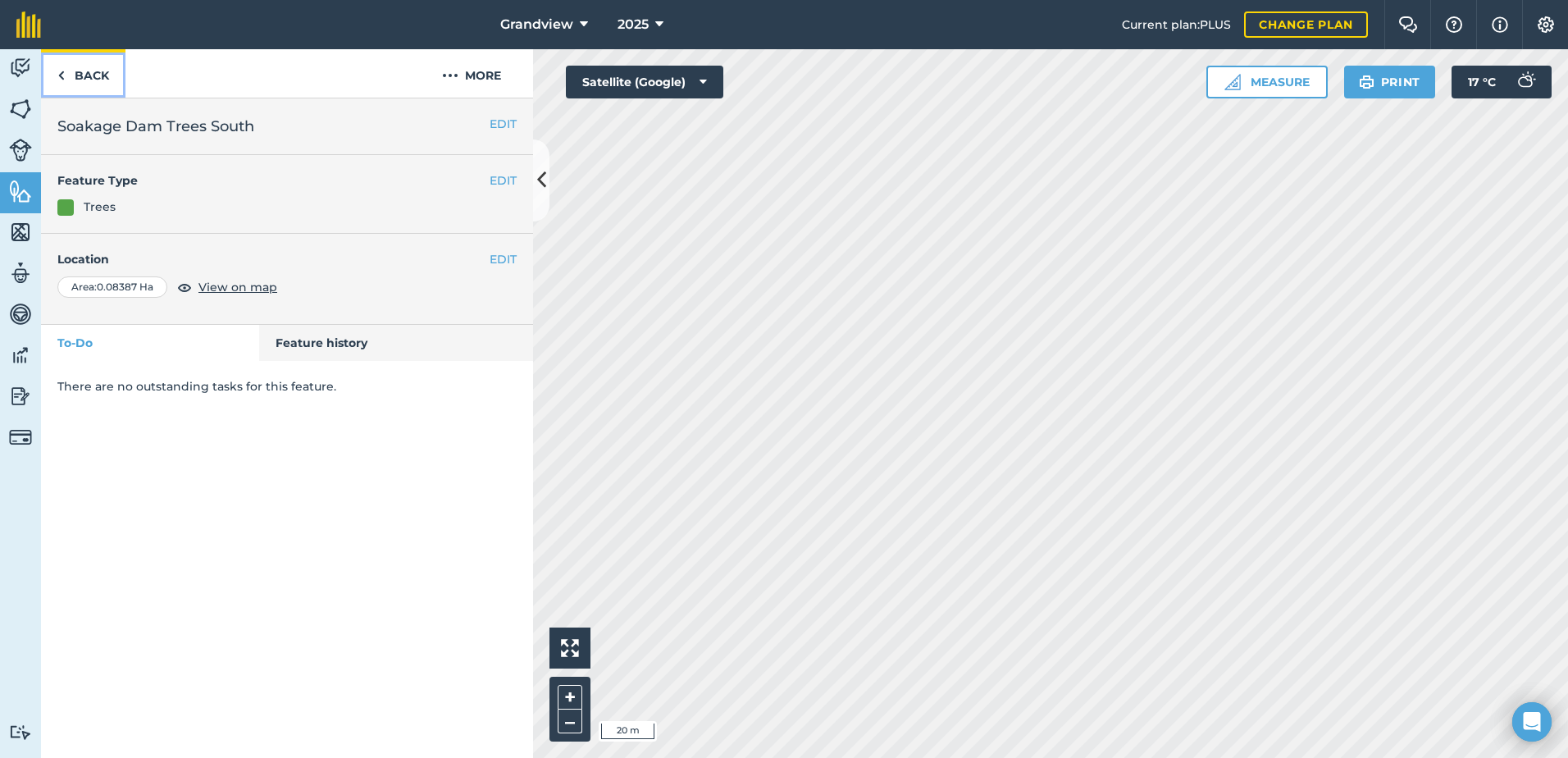
click at [85, 70] on link "Back" at bounding box center [83, 74] width 85 height 49
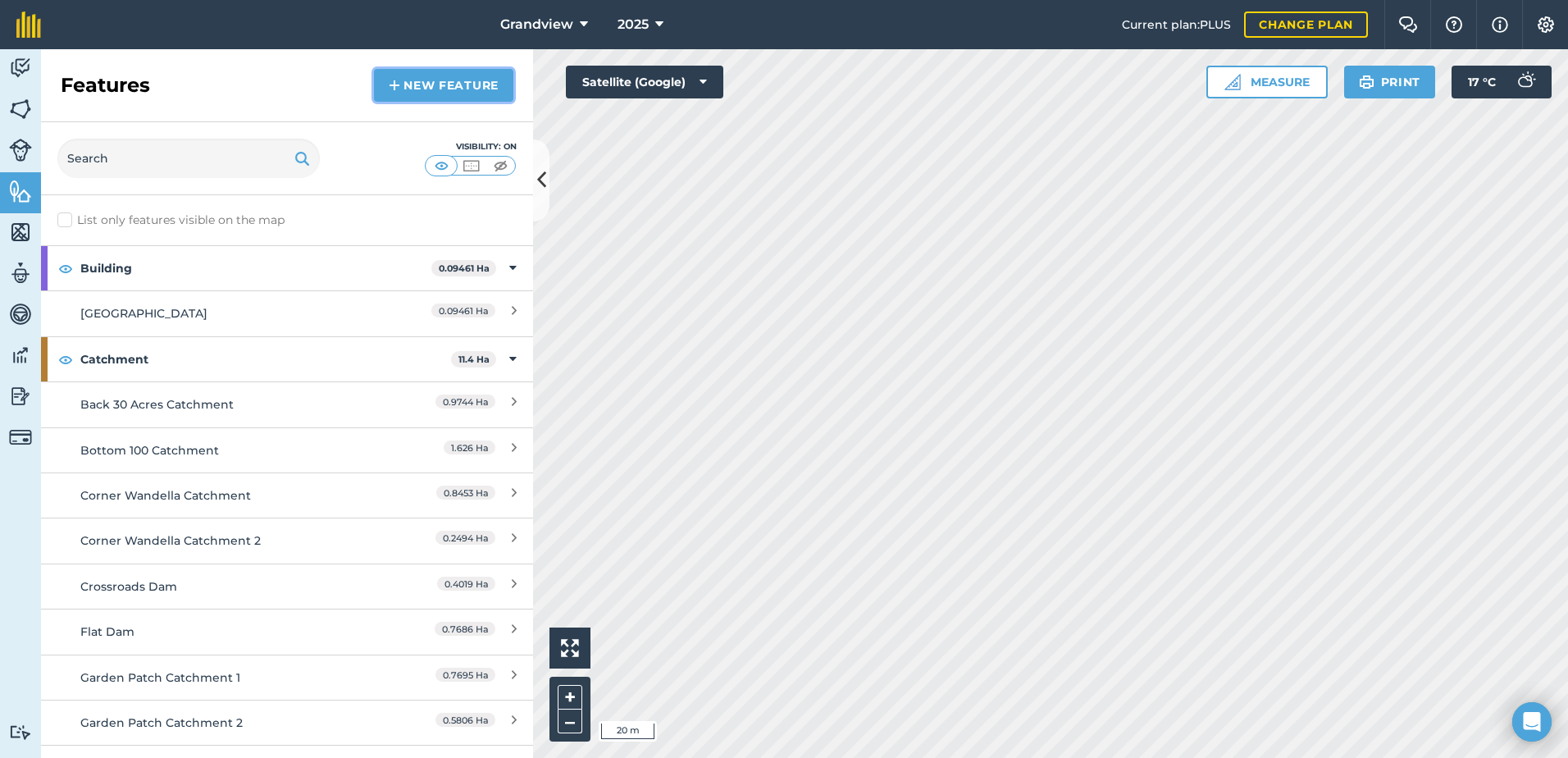
click at [476, 81] on link "New feature" at bounding box center [443, 86] width 139 height 33
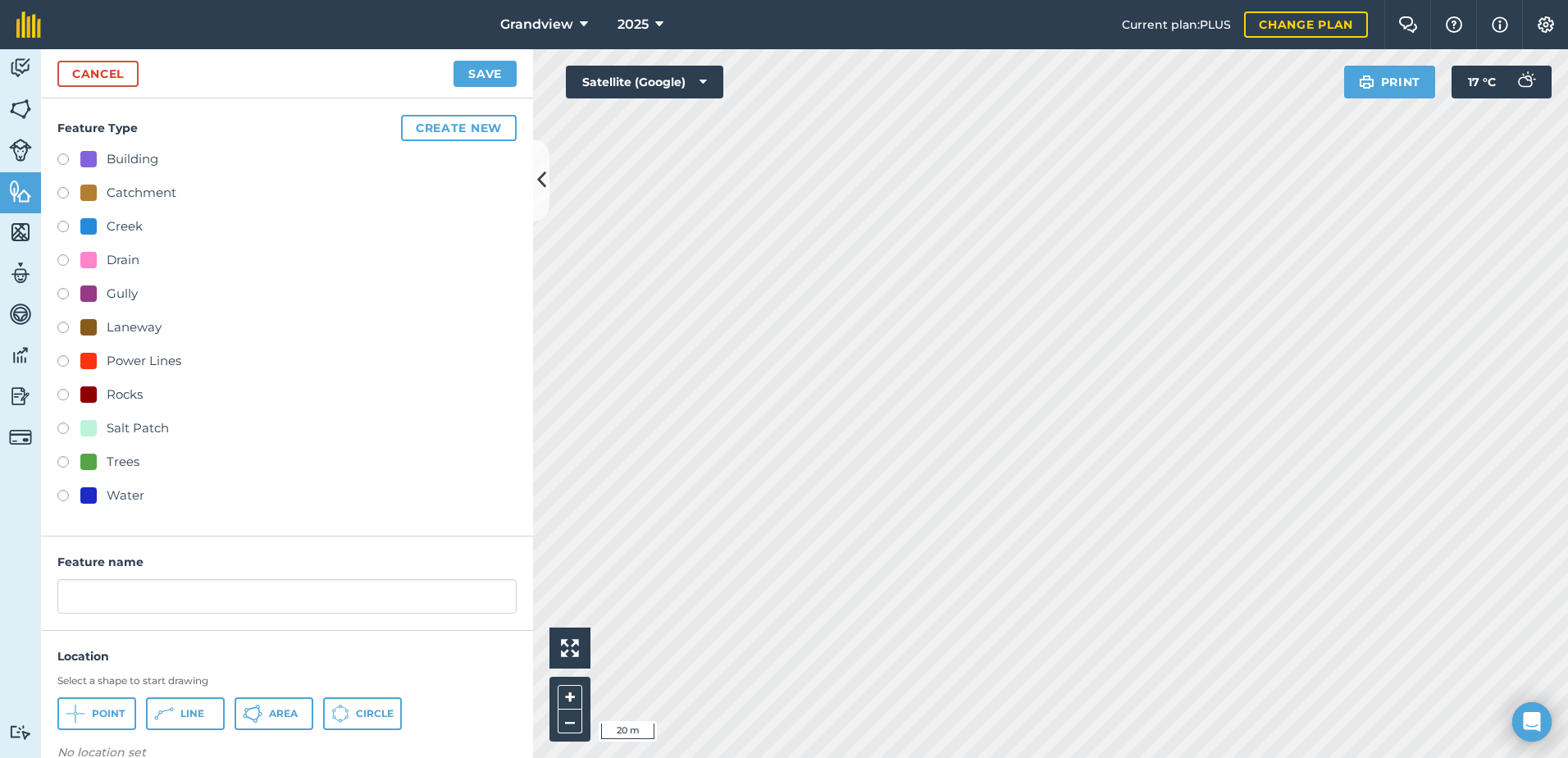
click at [63, 461] on label at bounding box center [69, 464] width 23 height 17
radio input "true"
click at [66, 596] on input "Trees" at bounding box center [287, 596] width 459 height 34
click at [242, 597] on input "Soakage Dam Trees" at bounding box center [287, 596] width 459 height 34
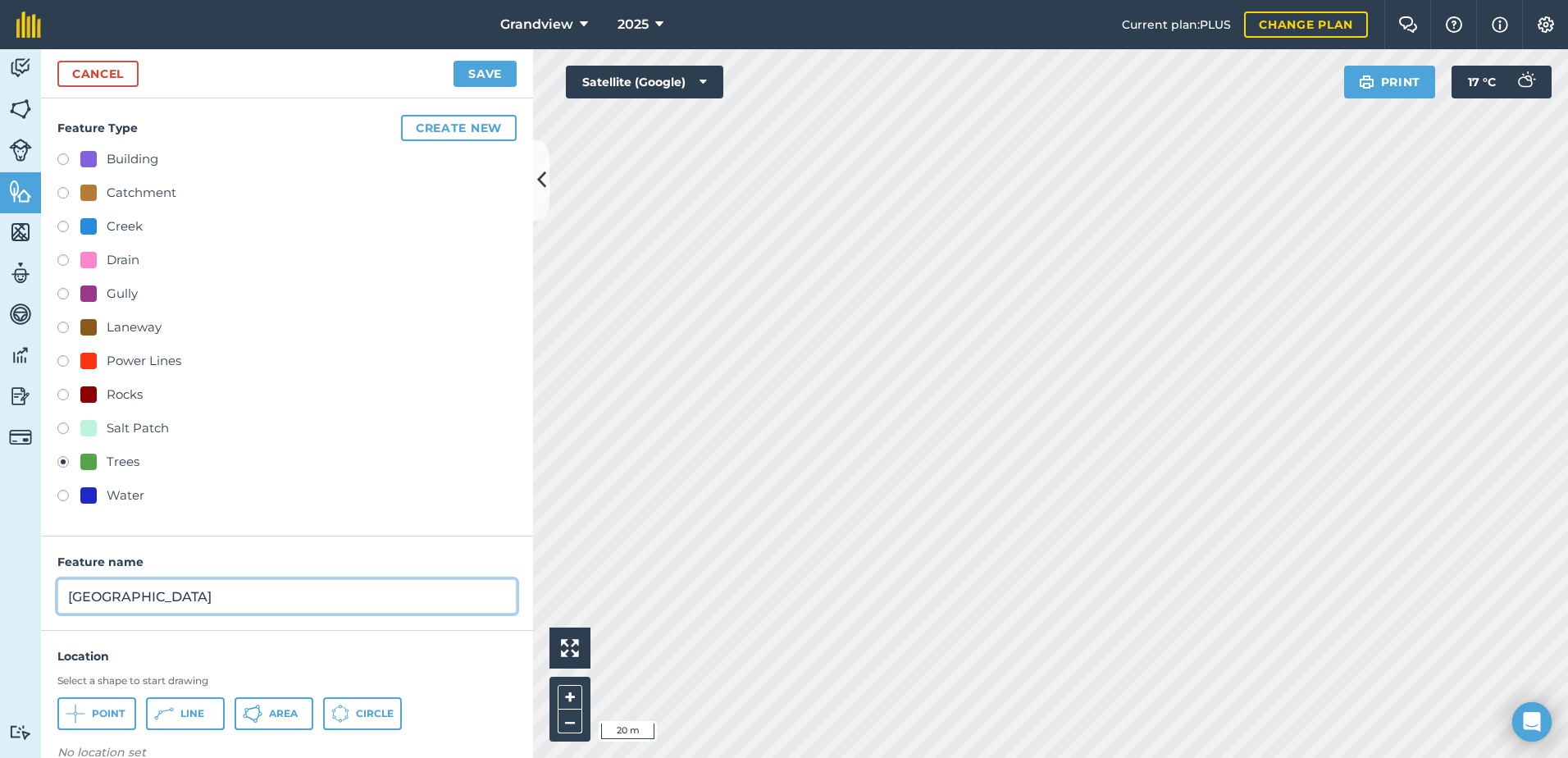
type input "[GEOGRAPHIC_DATA]"
click at [357, 708] on span "Circle" at bounding box center [374, 713] width 38 height 13
click at [397, 263] on div "Drain" at bounding box center [287, 262] width 459 height 23
click at [479, 74] on button "Save" at bounding box center [484, 73] width 63 height 26
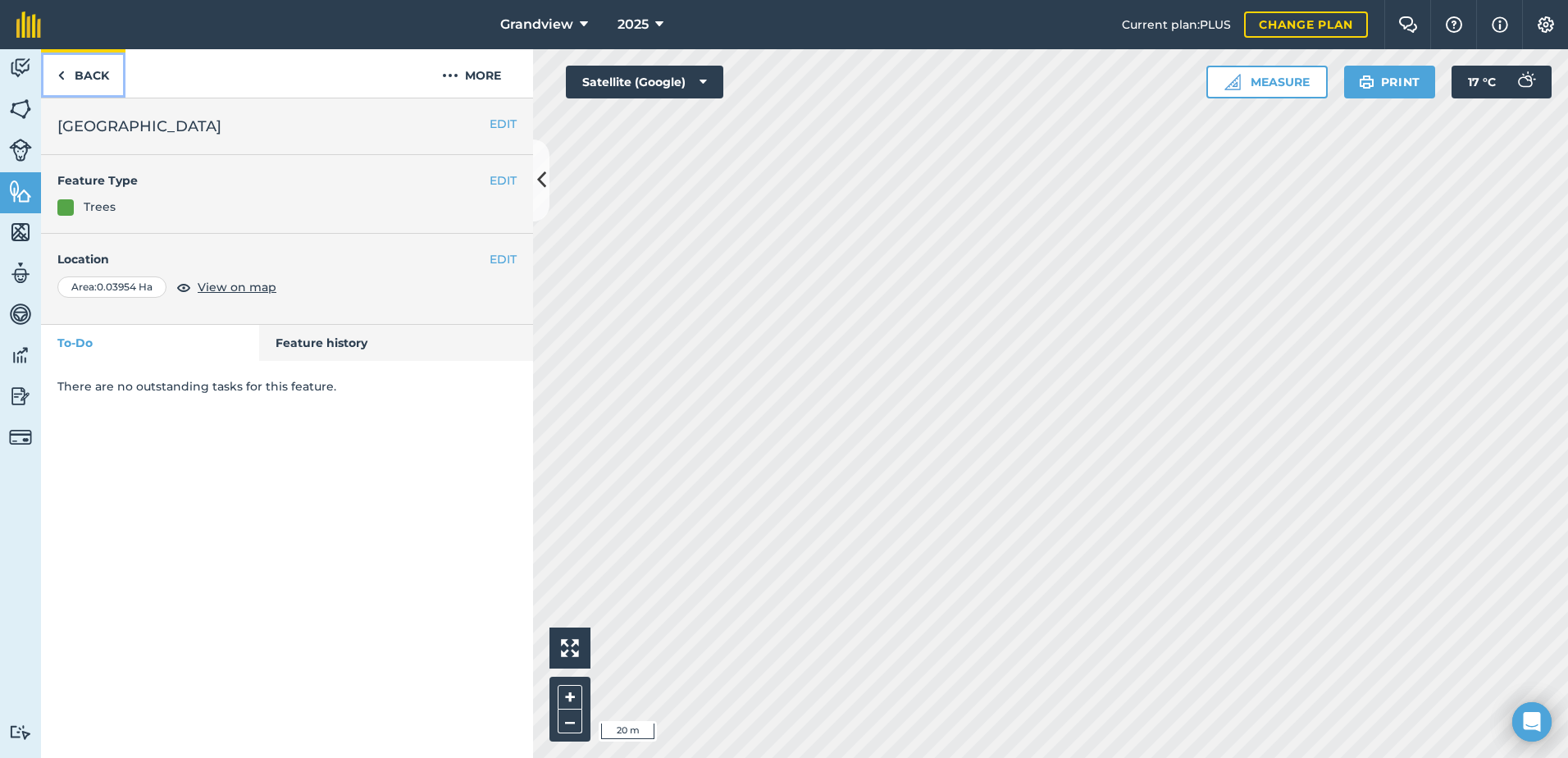
click at [89, 70] on link "Back" at bounding box center [83, 74] width 85 height 49
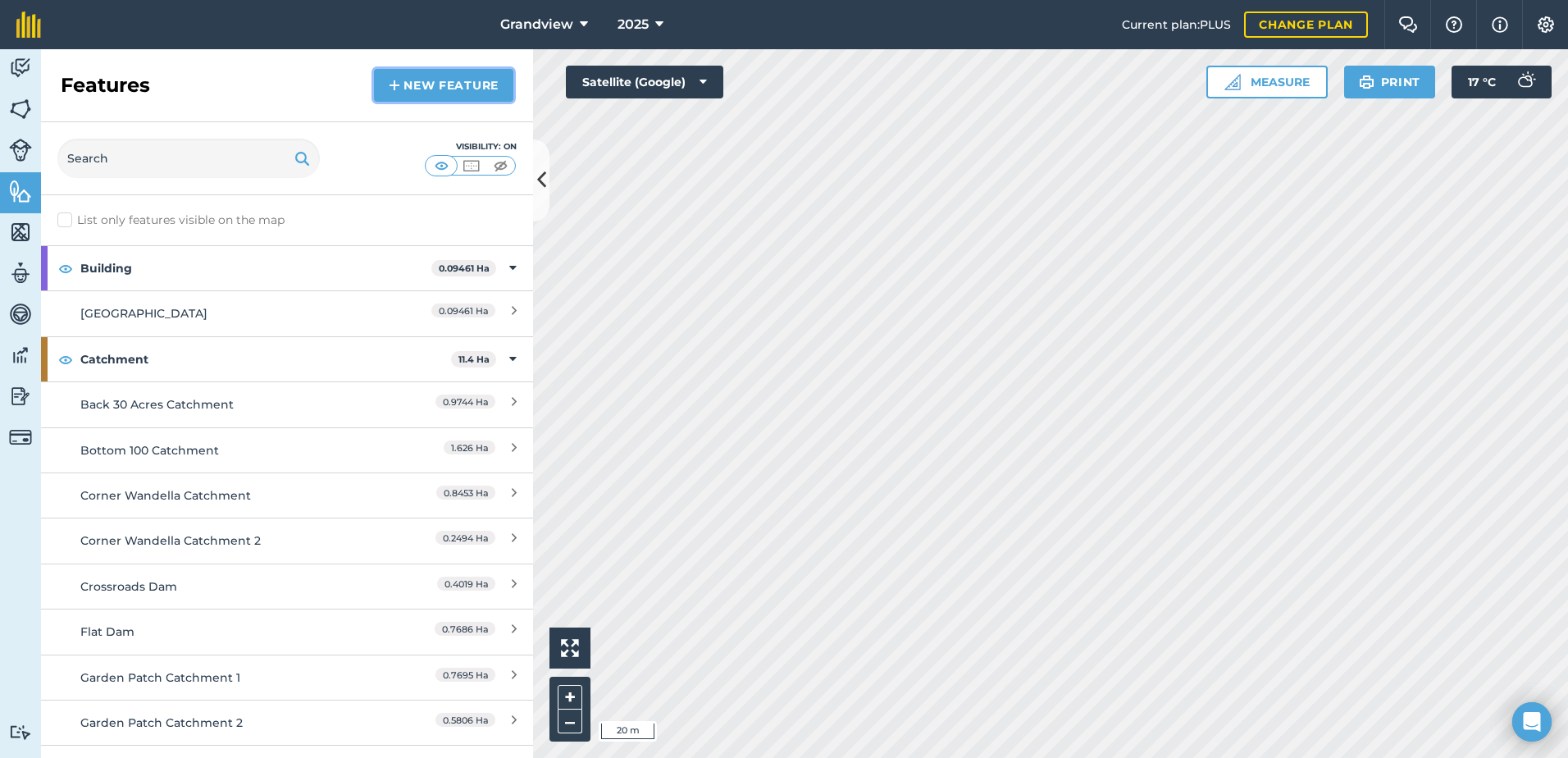
click at [462, 84] on link "New feature" at bounding box center [443, 86] width 139 height 33
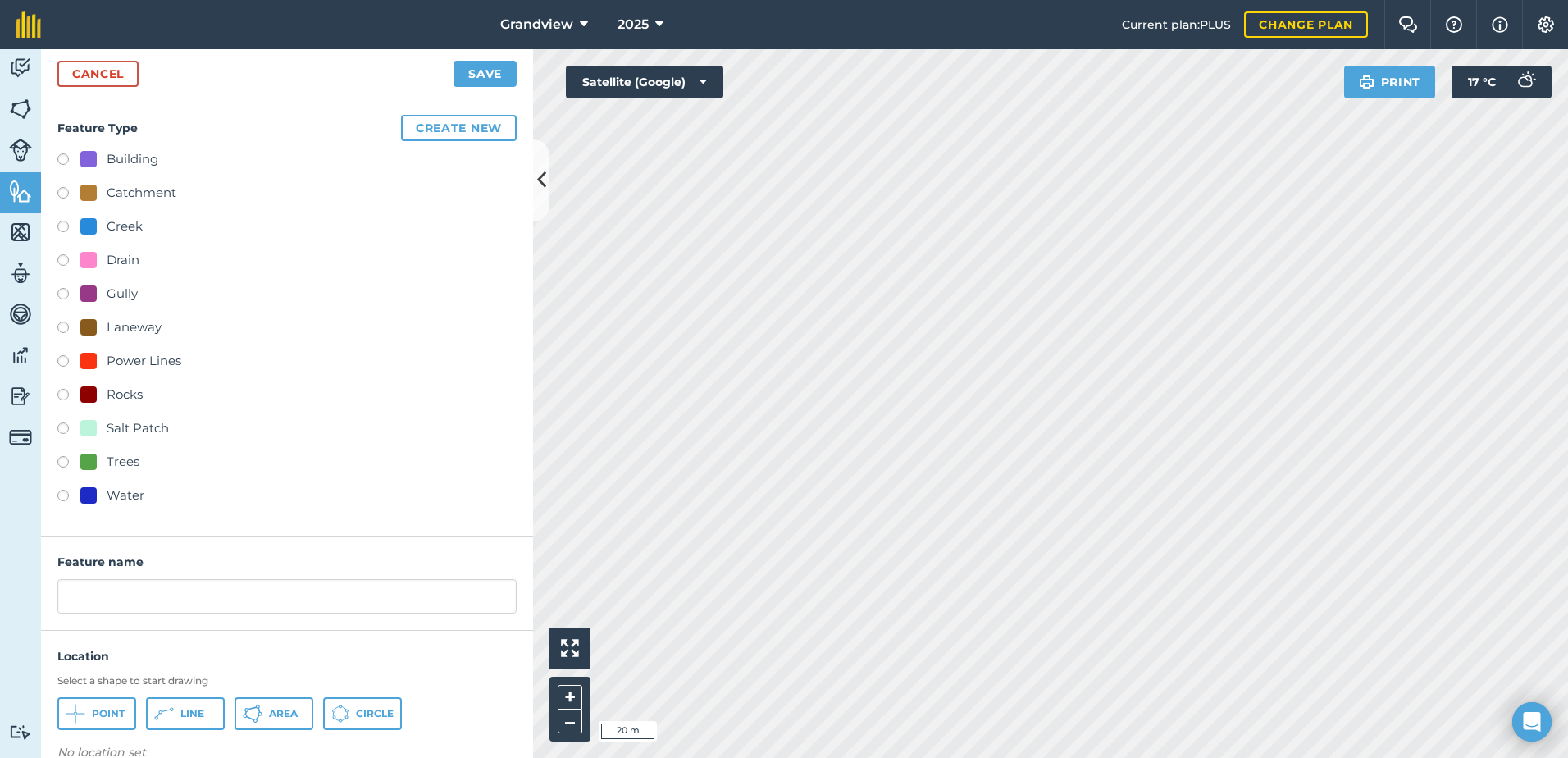
click at [60, 463] on label at bounding box center [69, 464] width 23 height 17
radio input "true"
click at [66, 595] on input "Trees" at bounding box center [287, 596] width 459 height 34
type input "Soakage Dam Tree East 1"
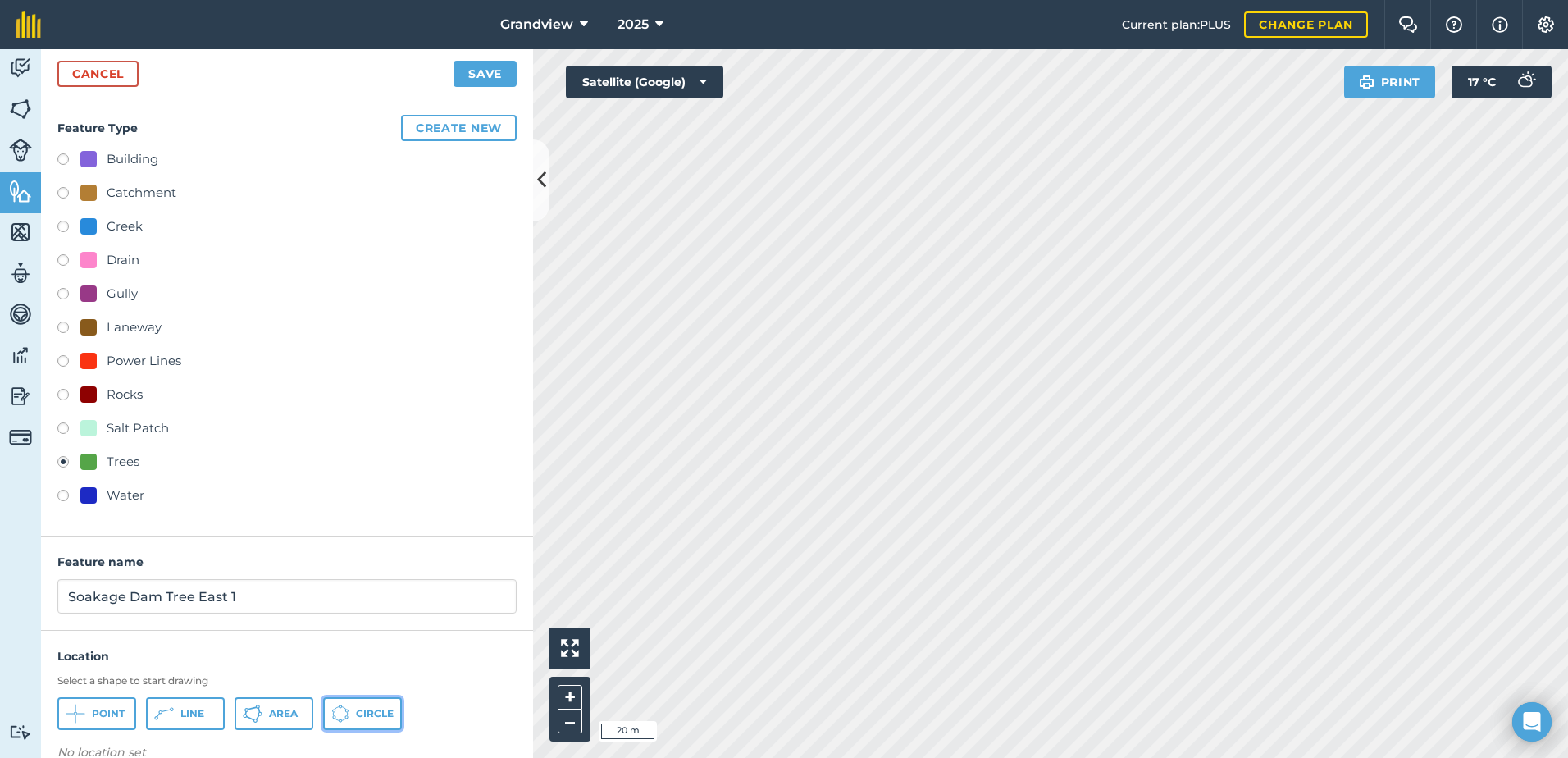
click at [364, 714] on span "Circle" at bounding box center [374, 713] width 38 height 13
click at [489, 73] on button "Save" at bounding box center [484, 73] width 63 height 26
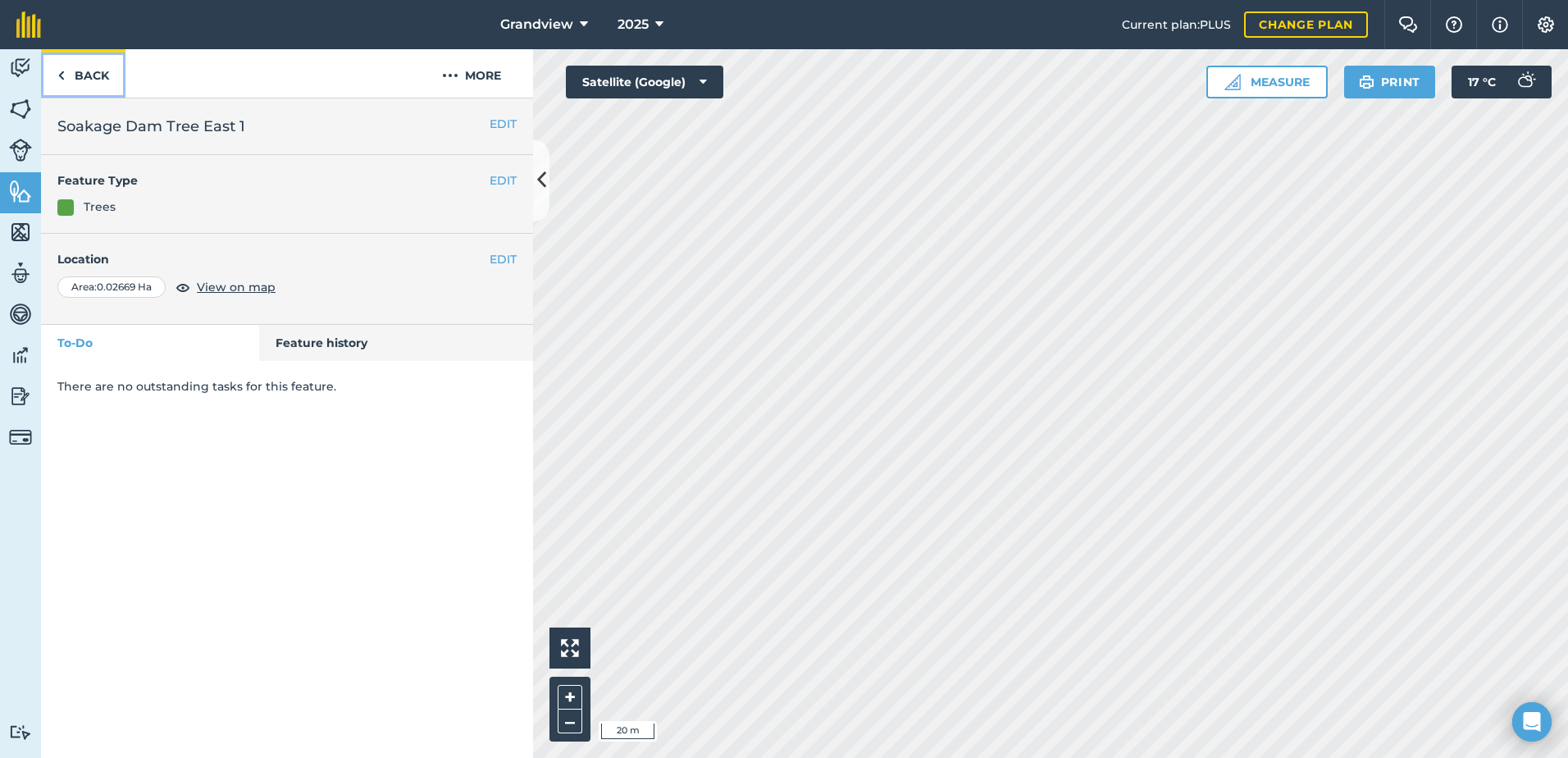
click at [88, 71] on link "Back" at bounding box center [83, 74] width 85 height 49
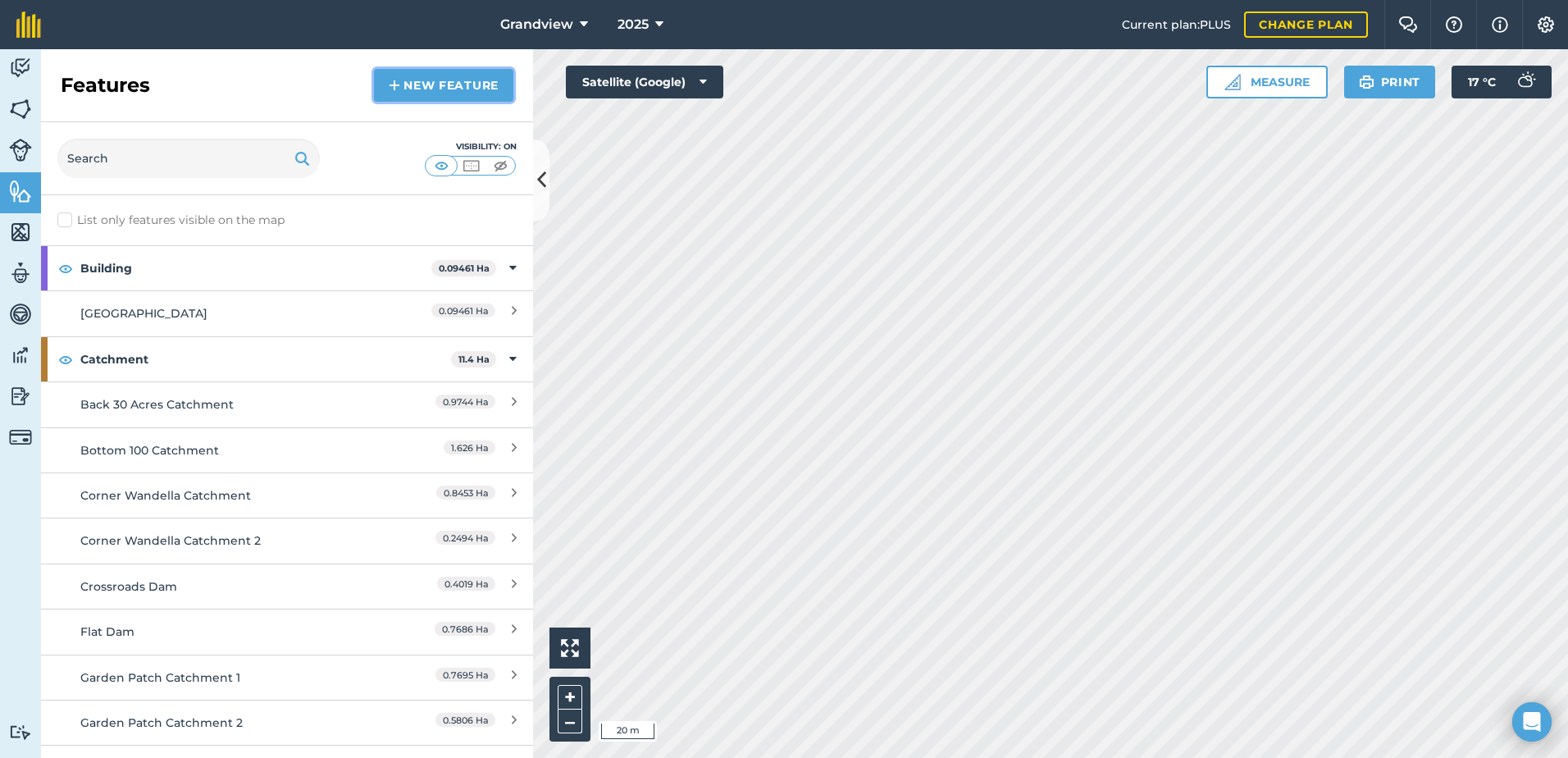
click at [430, 84] on link "New feature" at bounding box center [443, 86] width 139 height 33
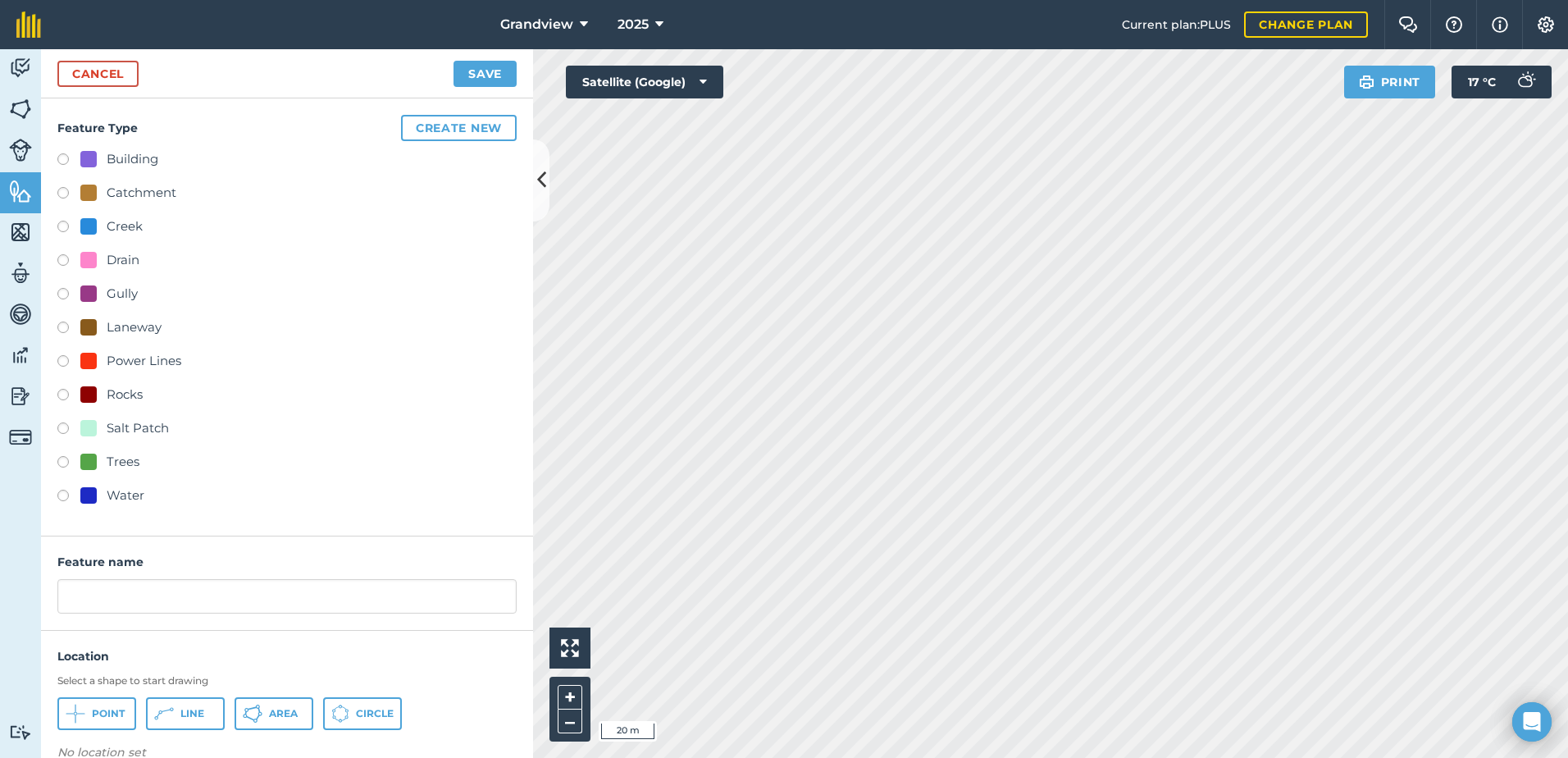
click at [62, 463] on label at bounding box center [69, 464] width 23 height 17
radio input "true"
click at [69, 595] on input "Trees" at bounding box center [287, 596] width 459 height 34
type input "Soakage Dam Tree East 2"
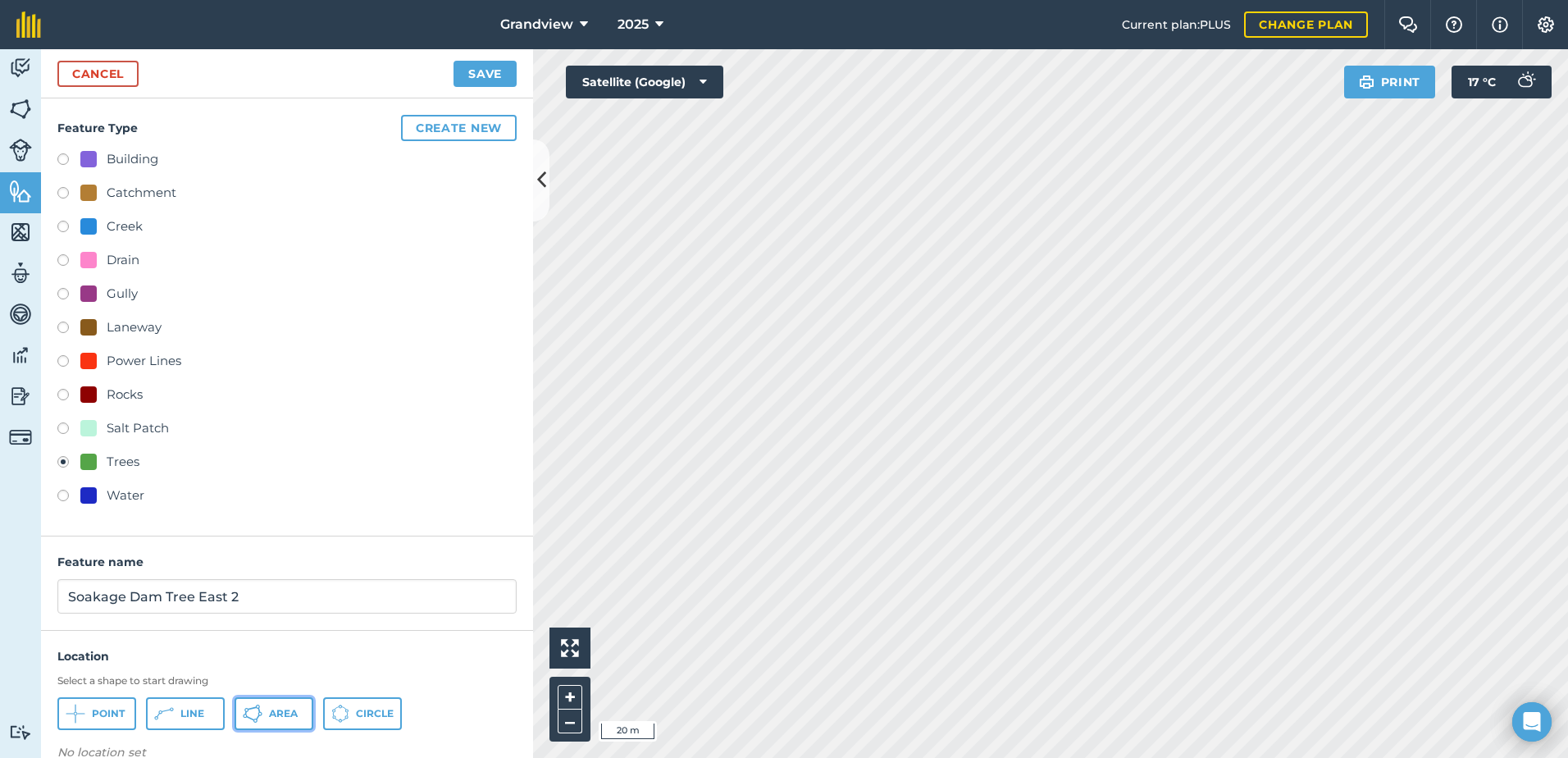
click at [285, 717] on span "Area" at bounding box center [284, 713] width 29 height 13
click at [473, 66] on button "Save" at bounding box center [484, 73] width 63 height 26
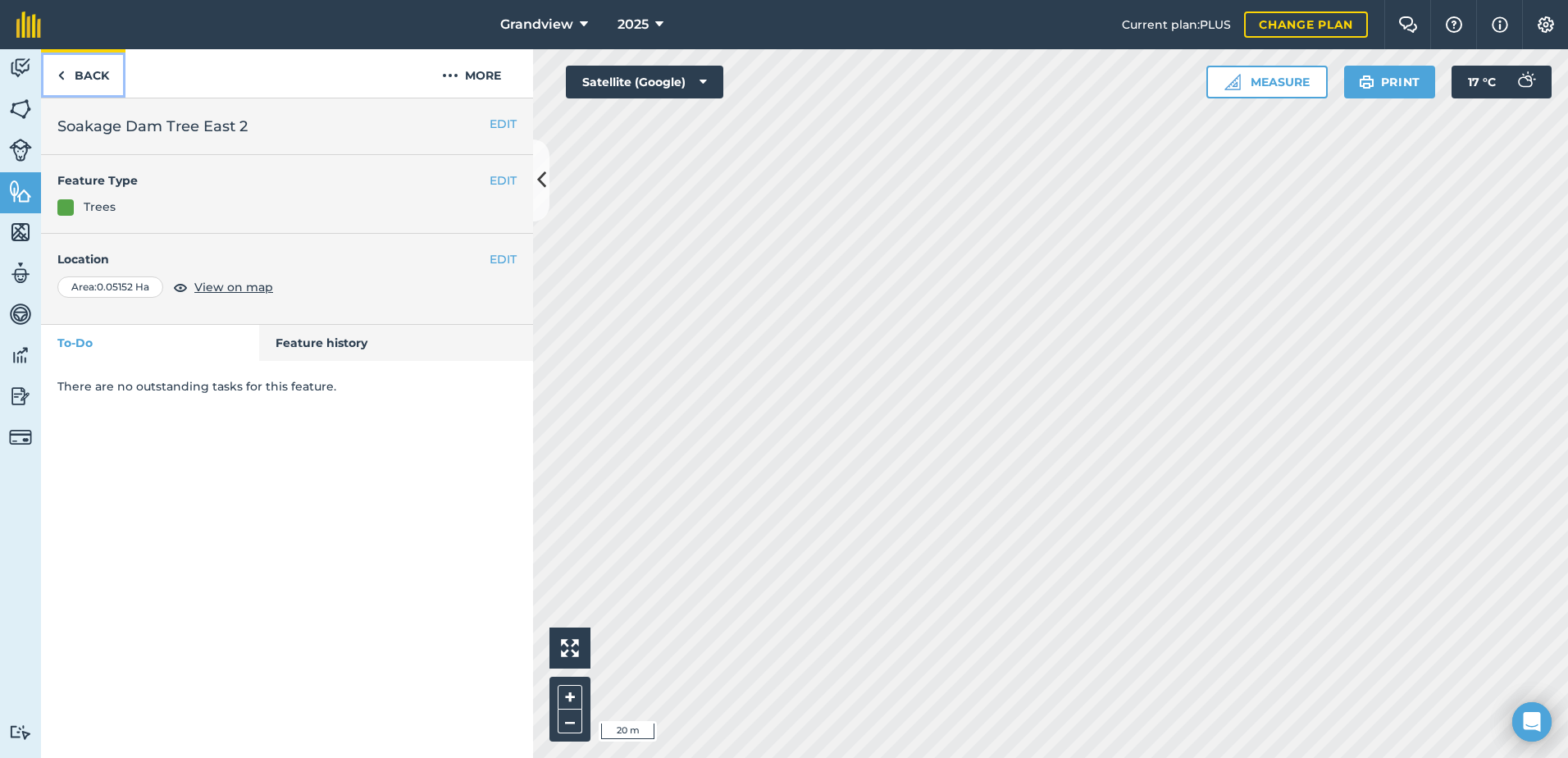
click at [75, 67] on link "Back" at bounding box center [83, 74] width 85 height 49
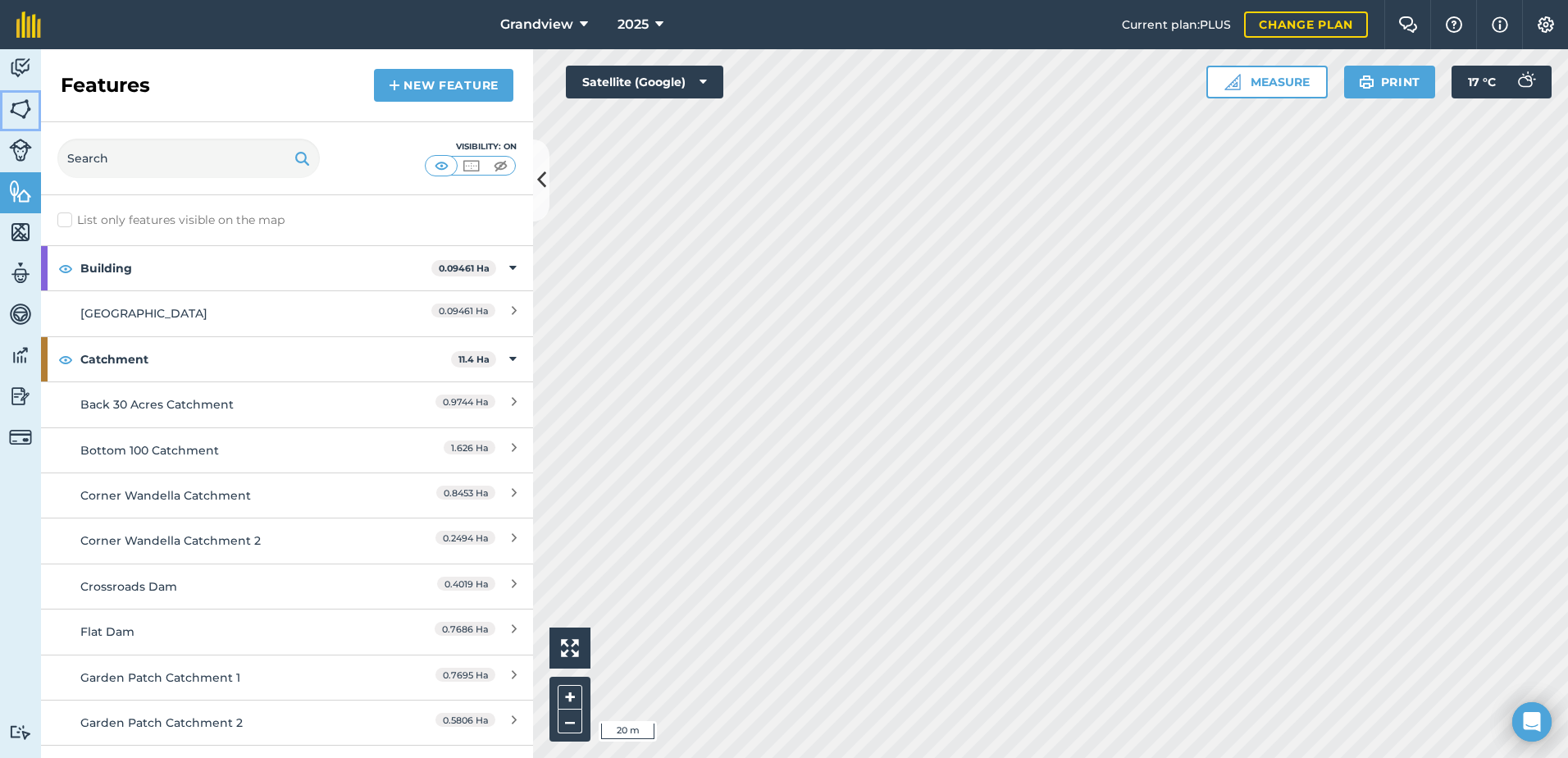
click at [13, 108] on img at bounding box center [20, 108] width 23 height 24
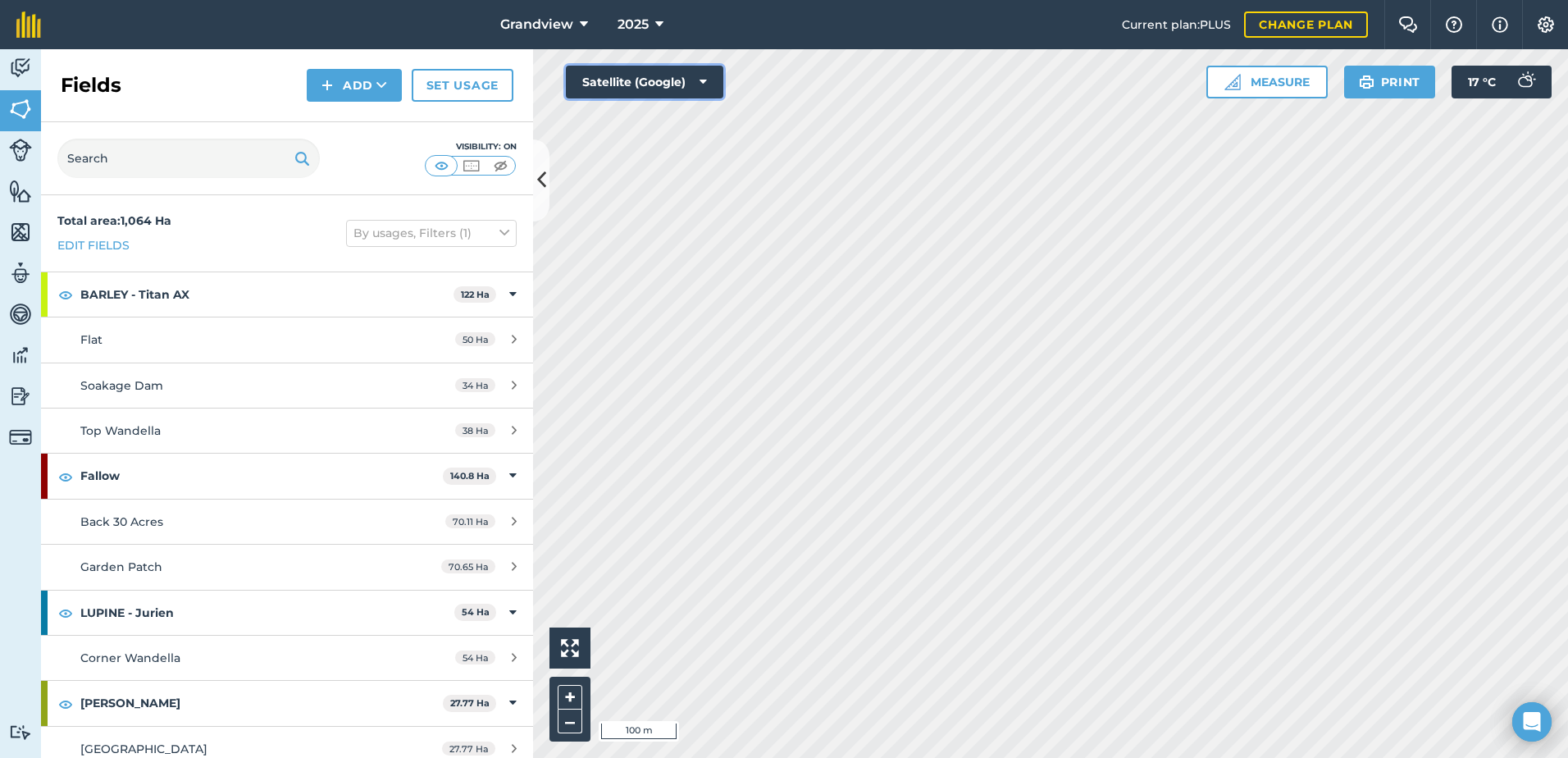
click at [701, 81] on icon at bounding box center [703, 82] width 8 height 17
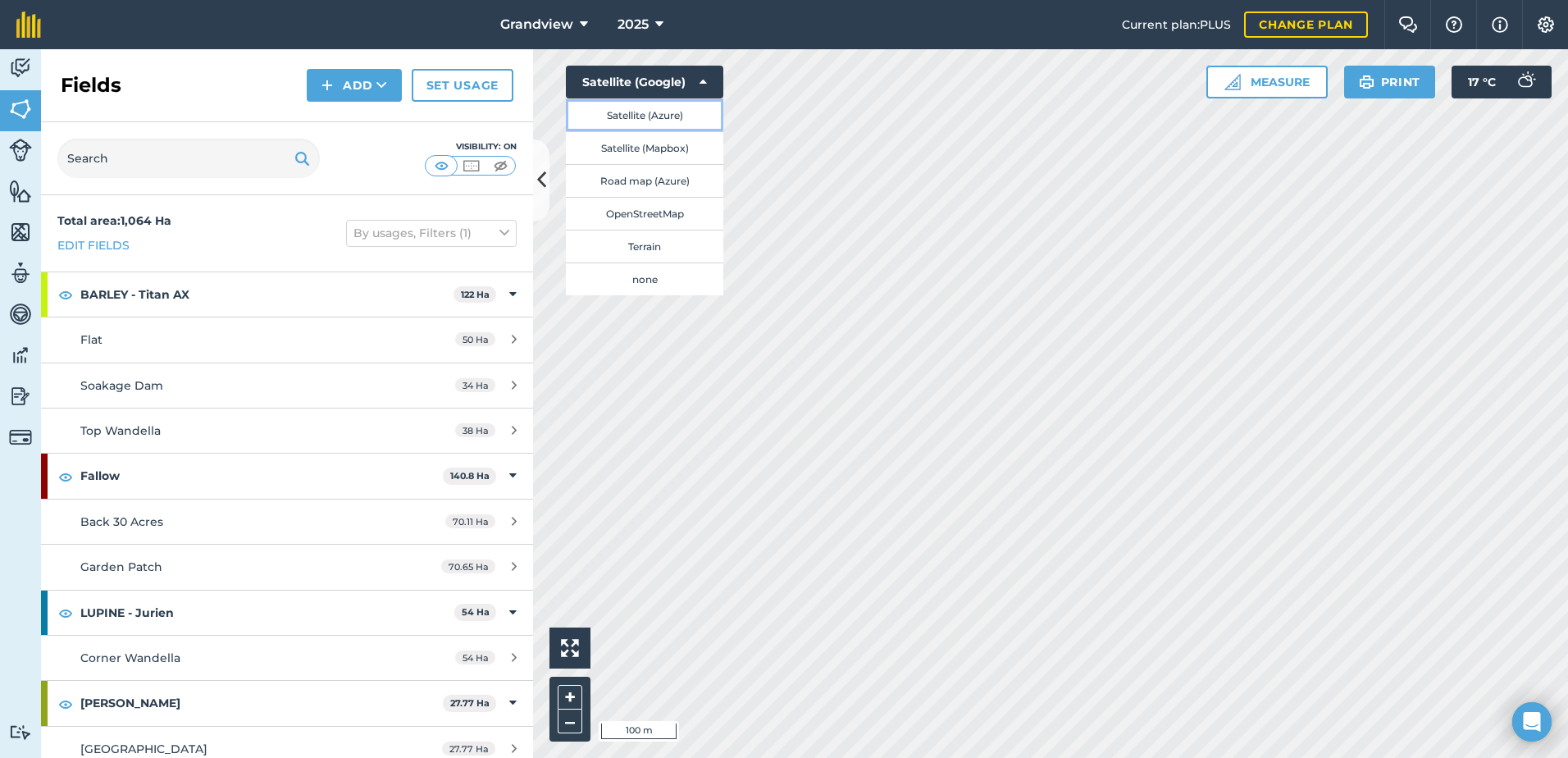
click at [661, 114] on button "Satellite (Azure)" at bounding box center [645, 115] width 158 height 33
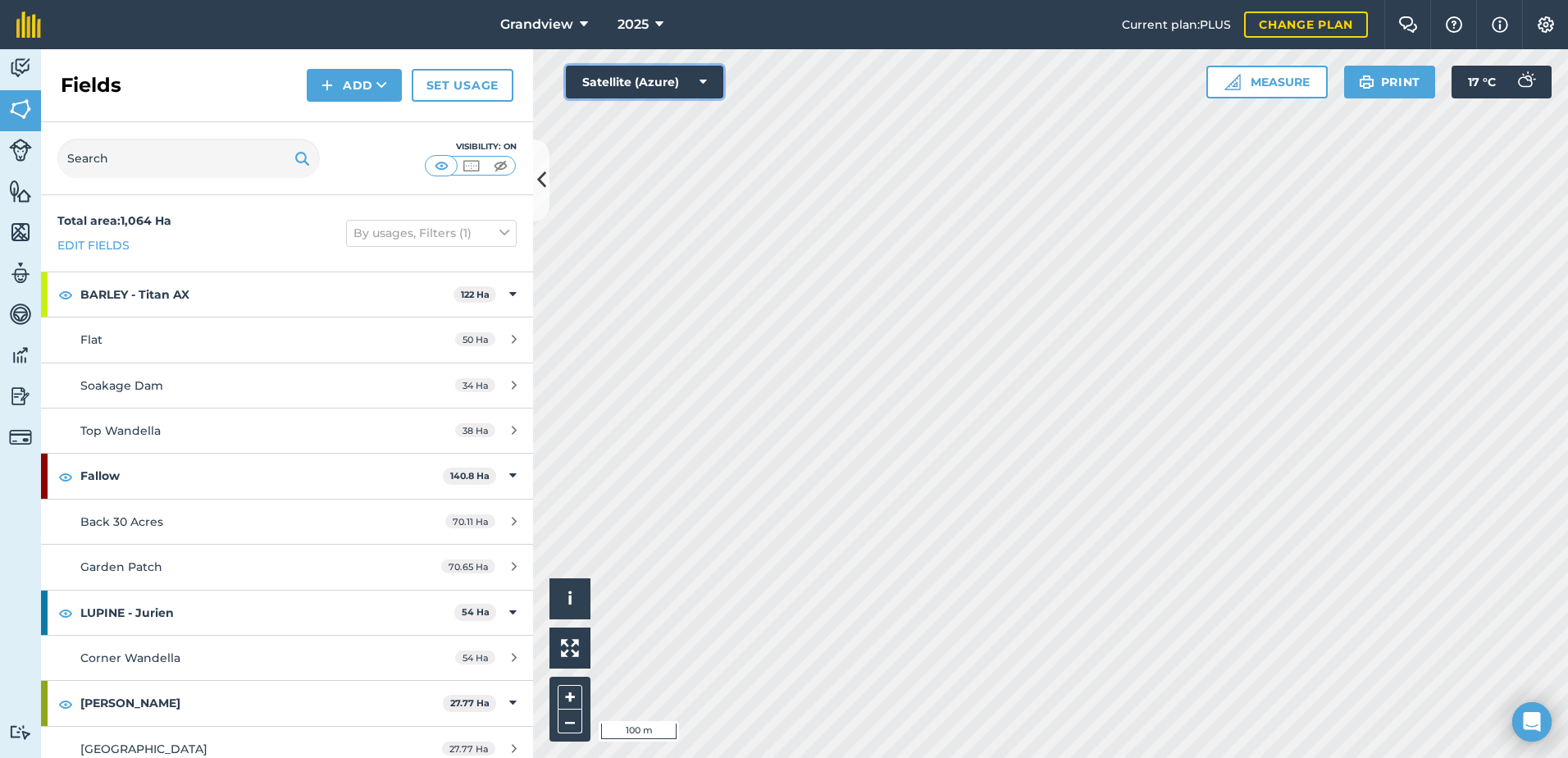
click at [700, 72] on button "Satellite (Azure)" at bounding box center [645, 82] width 158 height 33
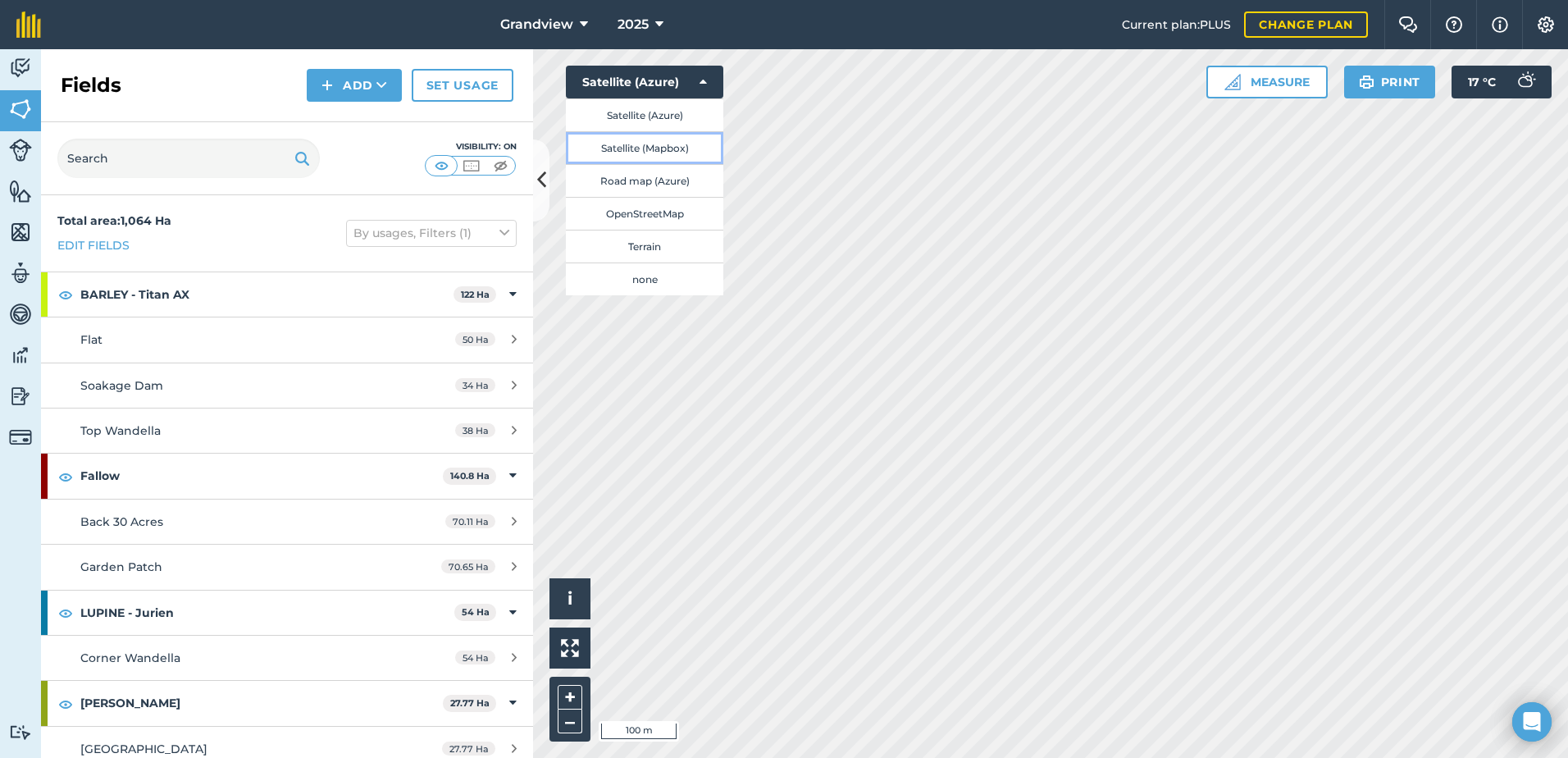
click at [670, 145] on button "Satellite (Mapbox)" at bounding box center [645, 148] width 158 height 33
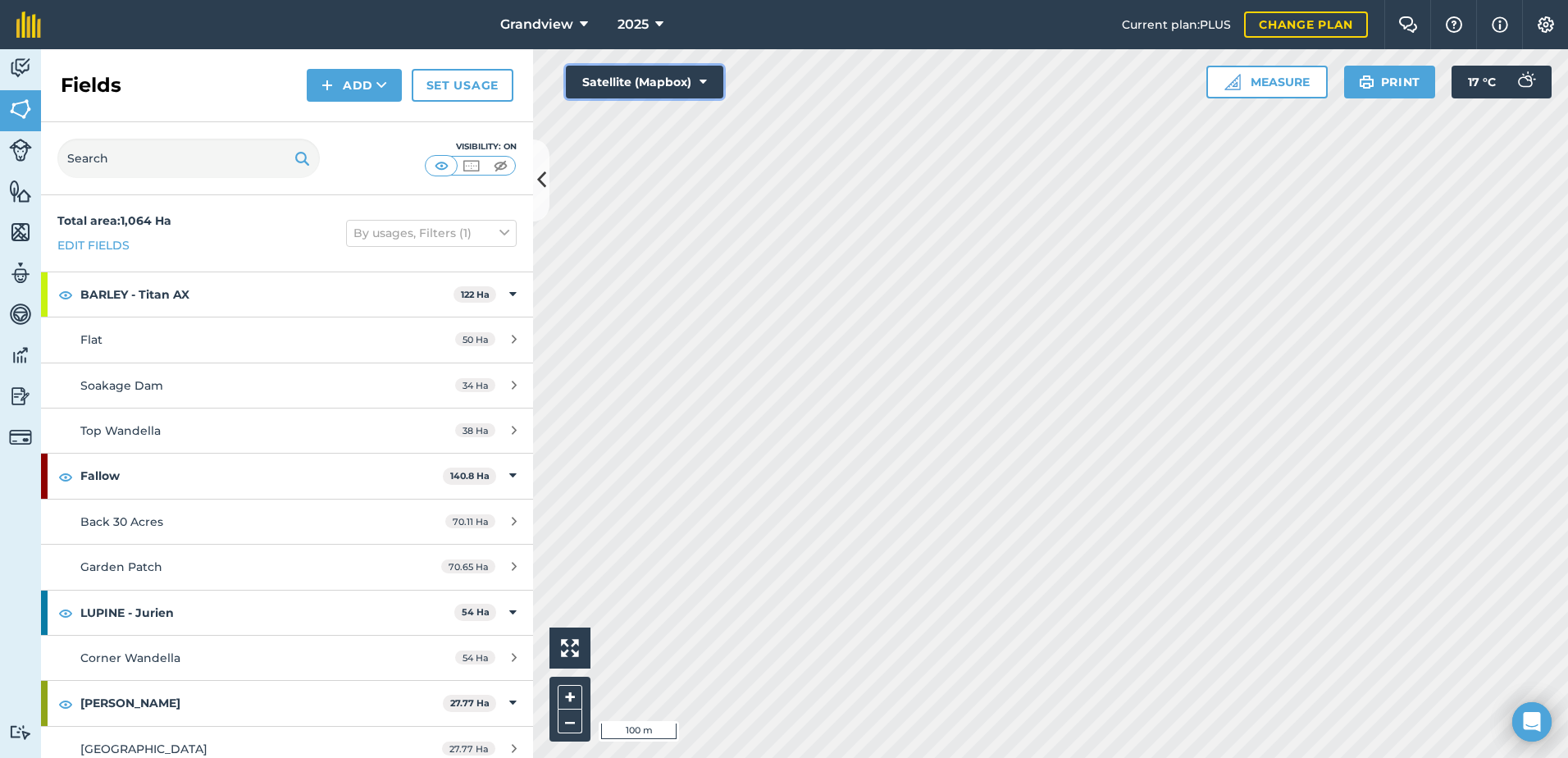
click at [700, 80] on icon at bounding box center [703, 82] width 8 height 17
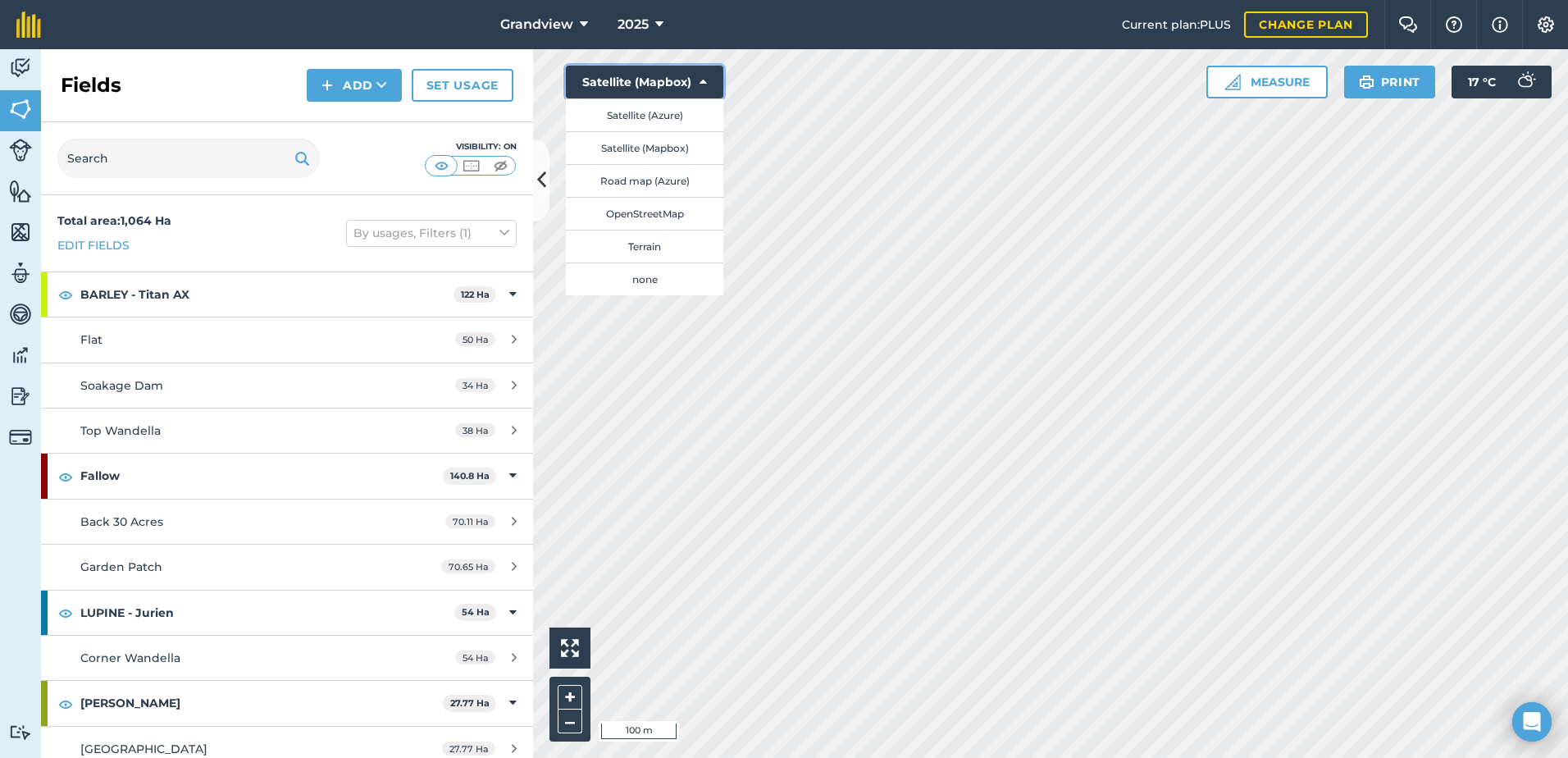
click at [702, 81] on icon at bounding box center [703, 82] width 8 height 17
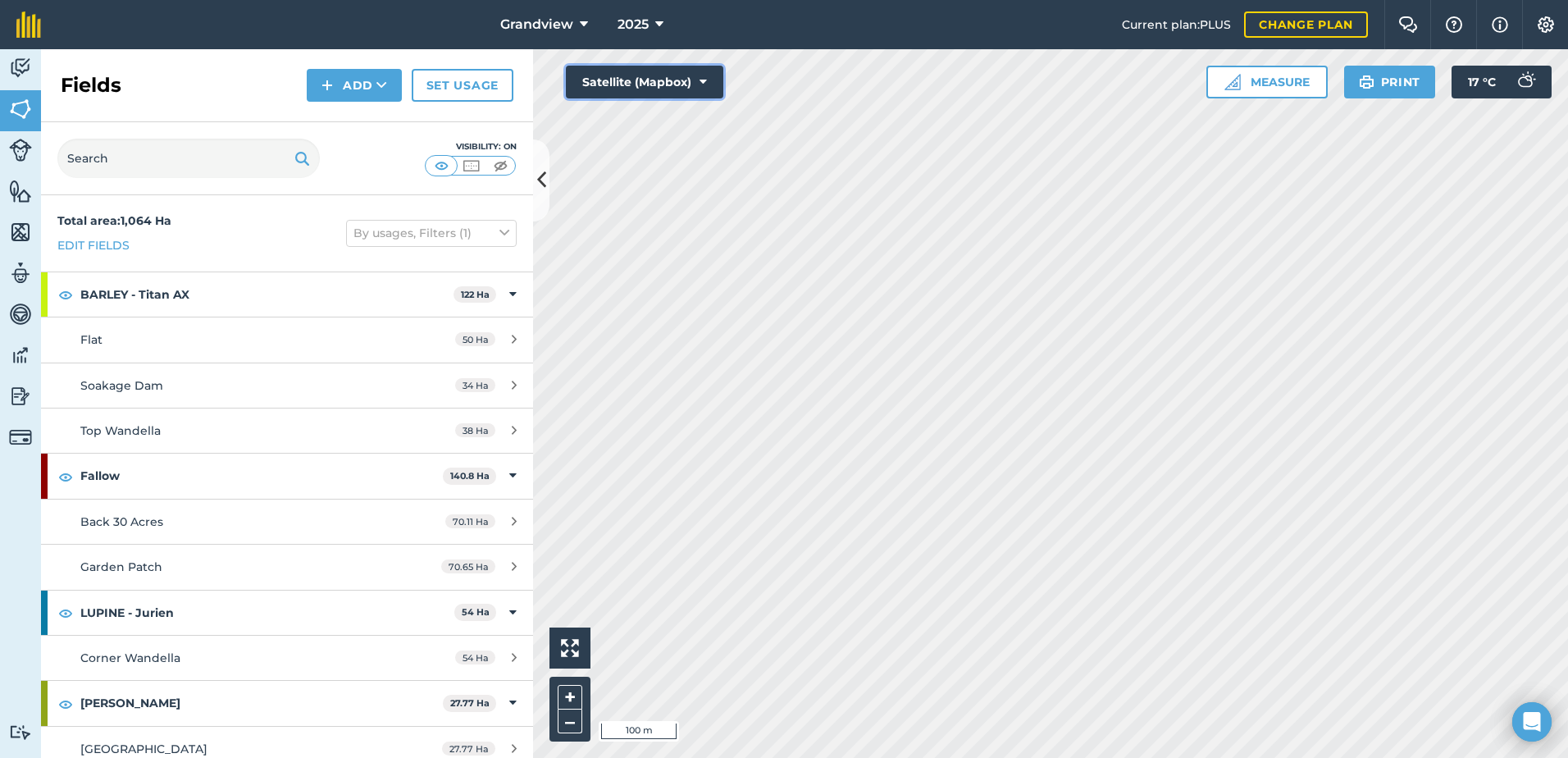
click at [702, 81] on icon at bounding box center [703, 82] width 8 height 17
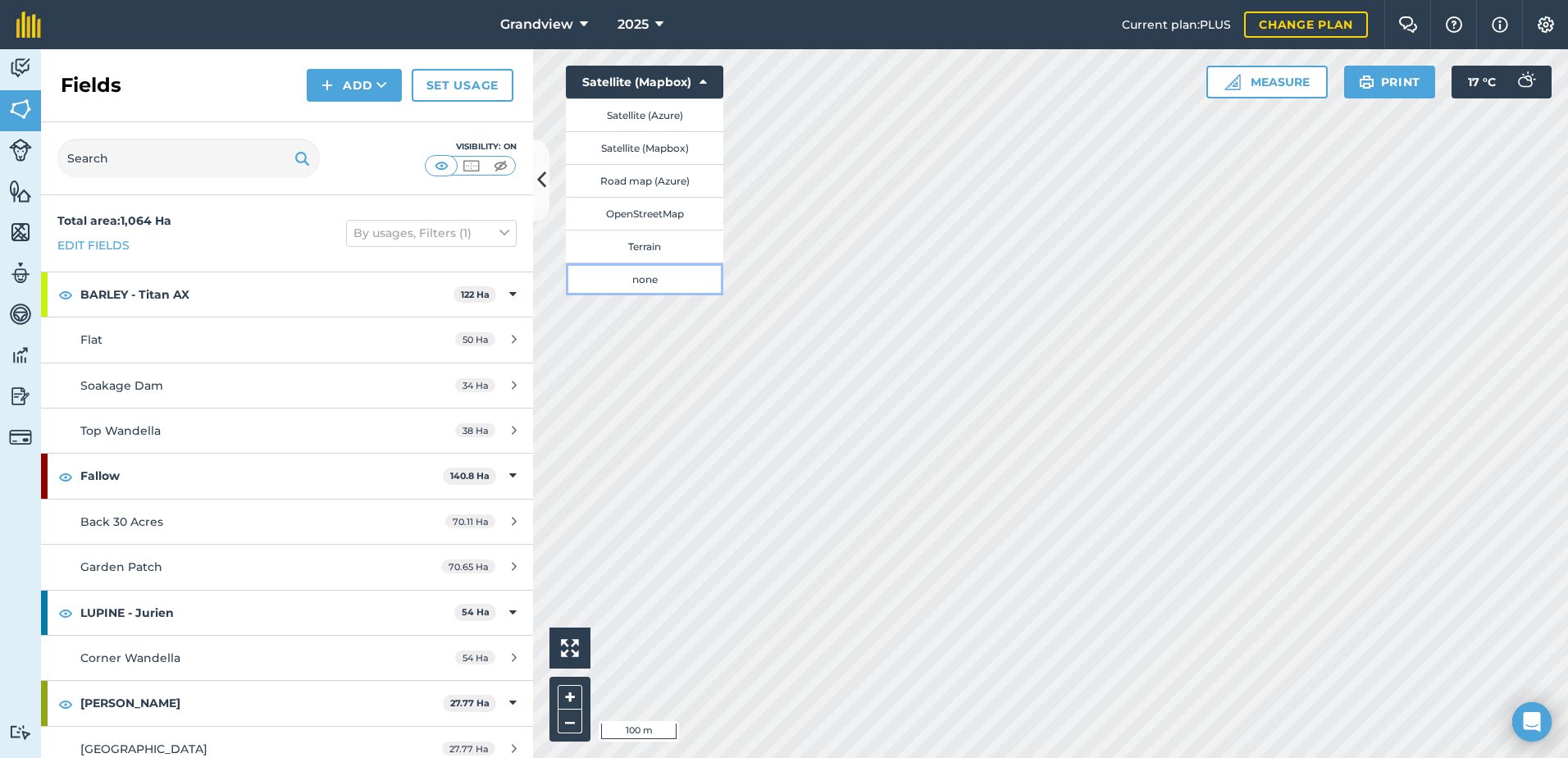
click at [641, 283] on button "none" at bounding box center [645, 279] width 158 height 33
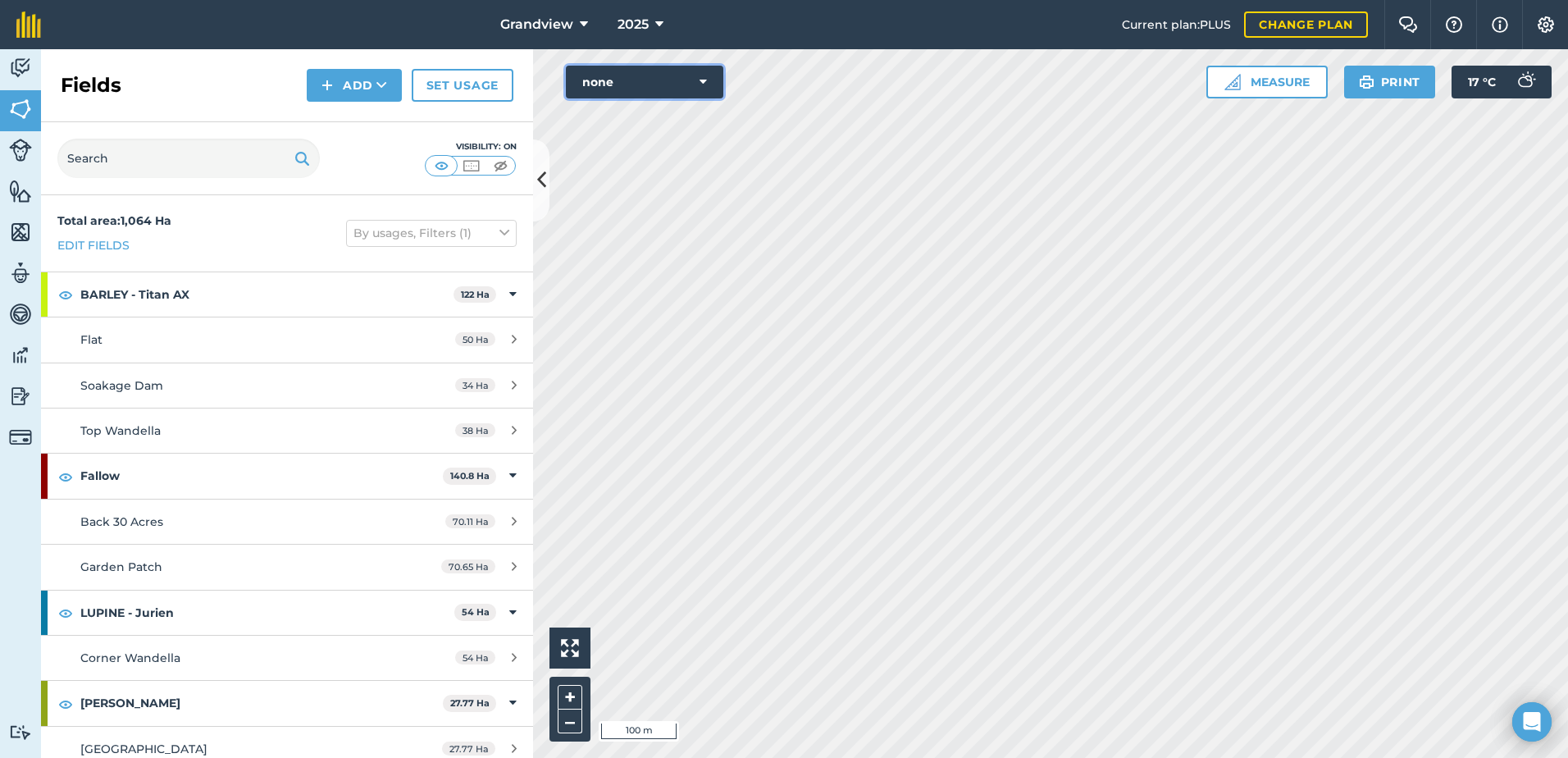
click at [704, 82] on icon at bounding box center [703, 82] width 8 height 17
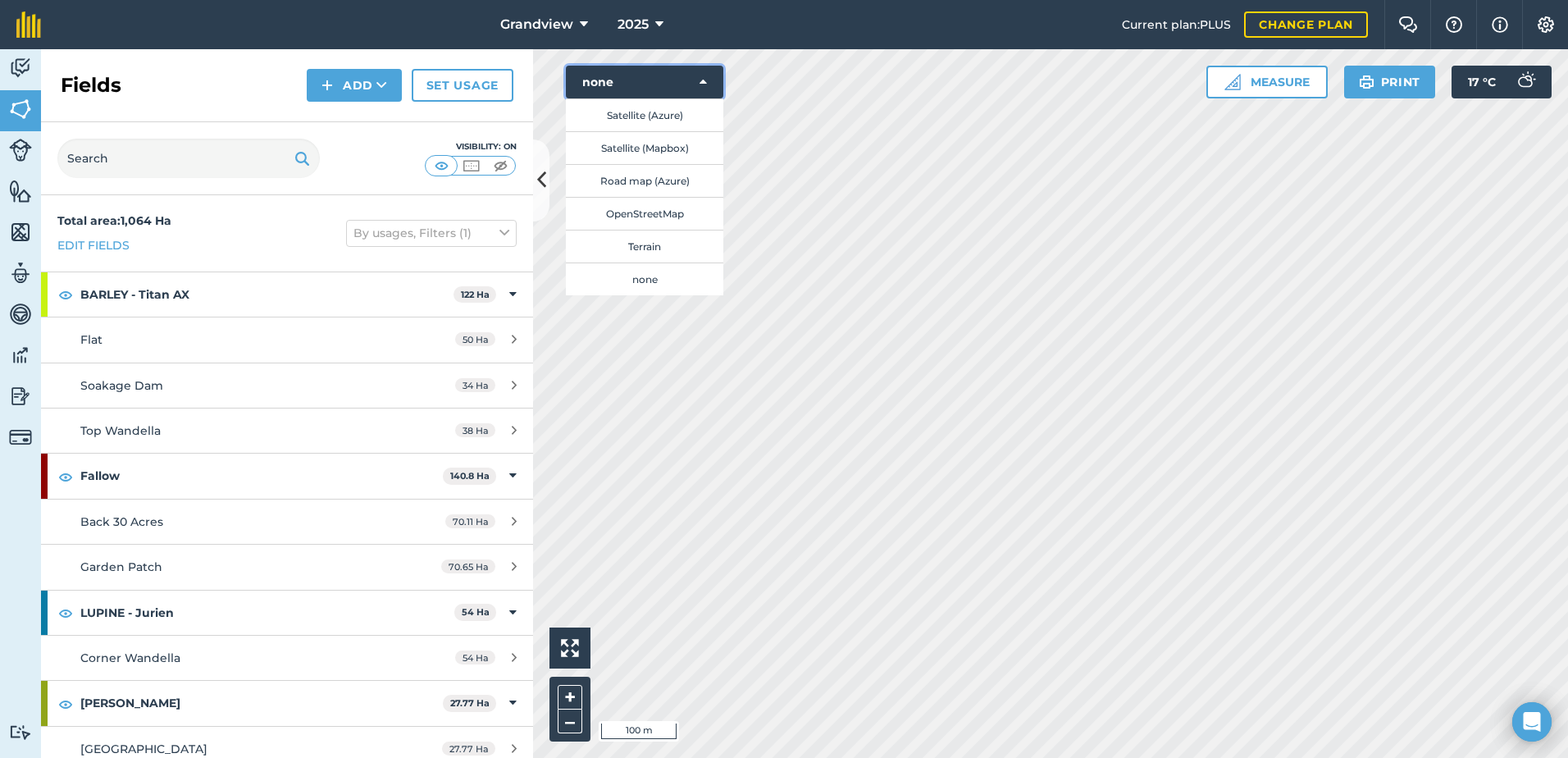
click at [698, 78] on button "none" at bounding box center [645, 82] width 158 height 33
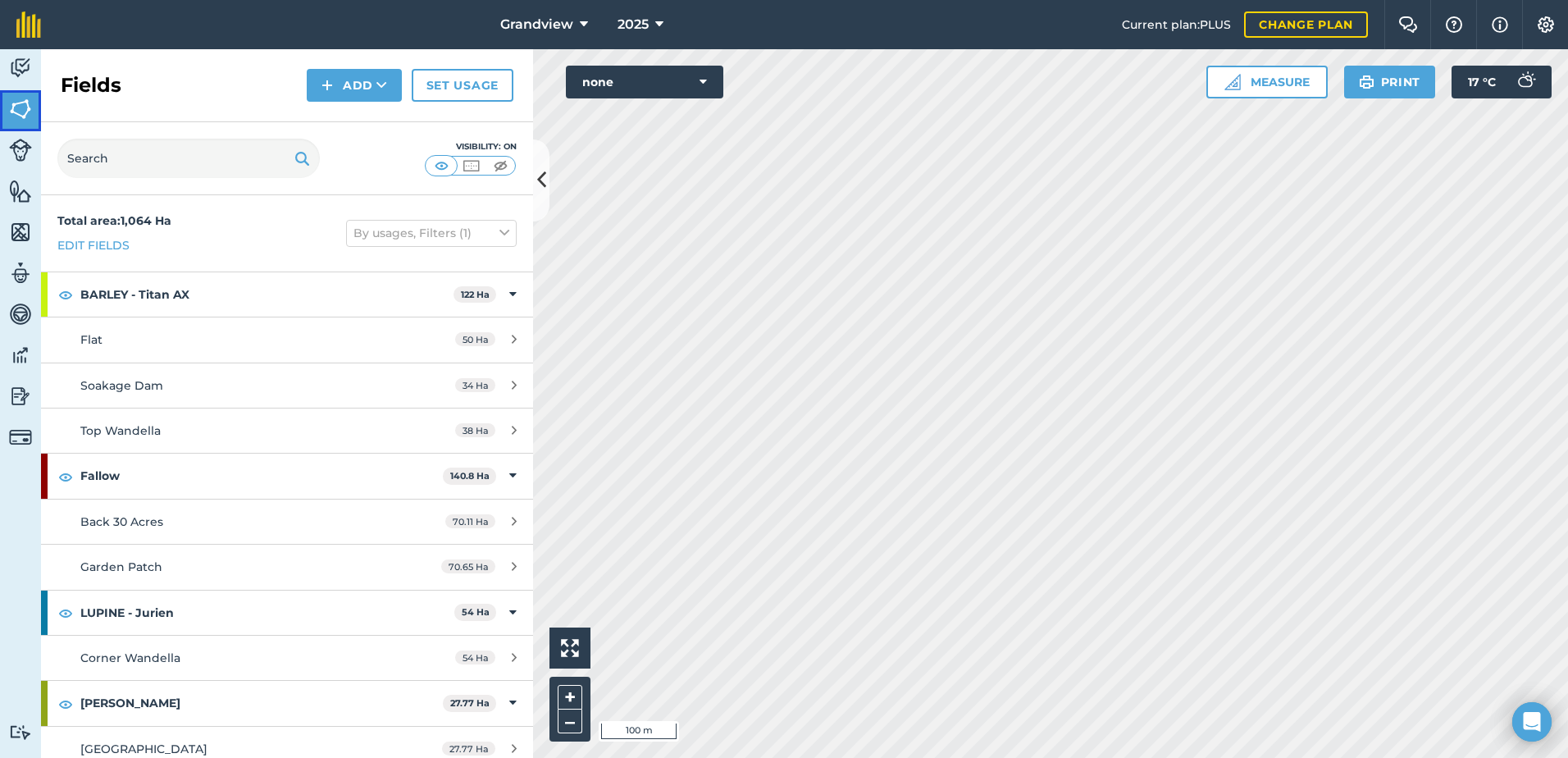
click at [17, 113] on img at bounding box center [20, 108] width 23 height 24
click at [22, 154] on img at bounding box center [20, 150] width 23 height 23
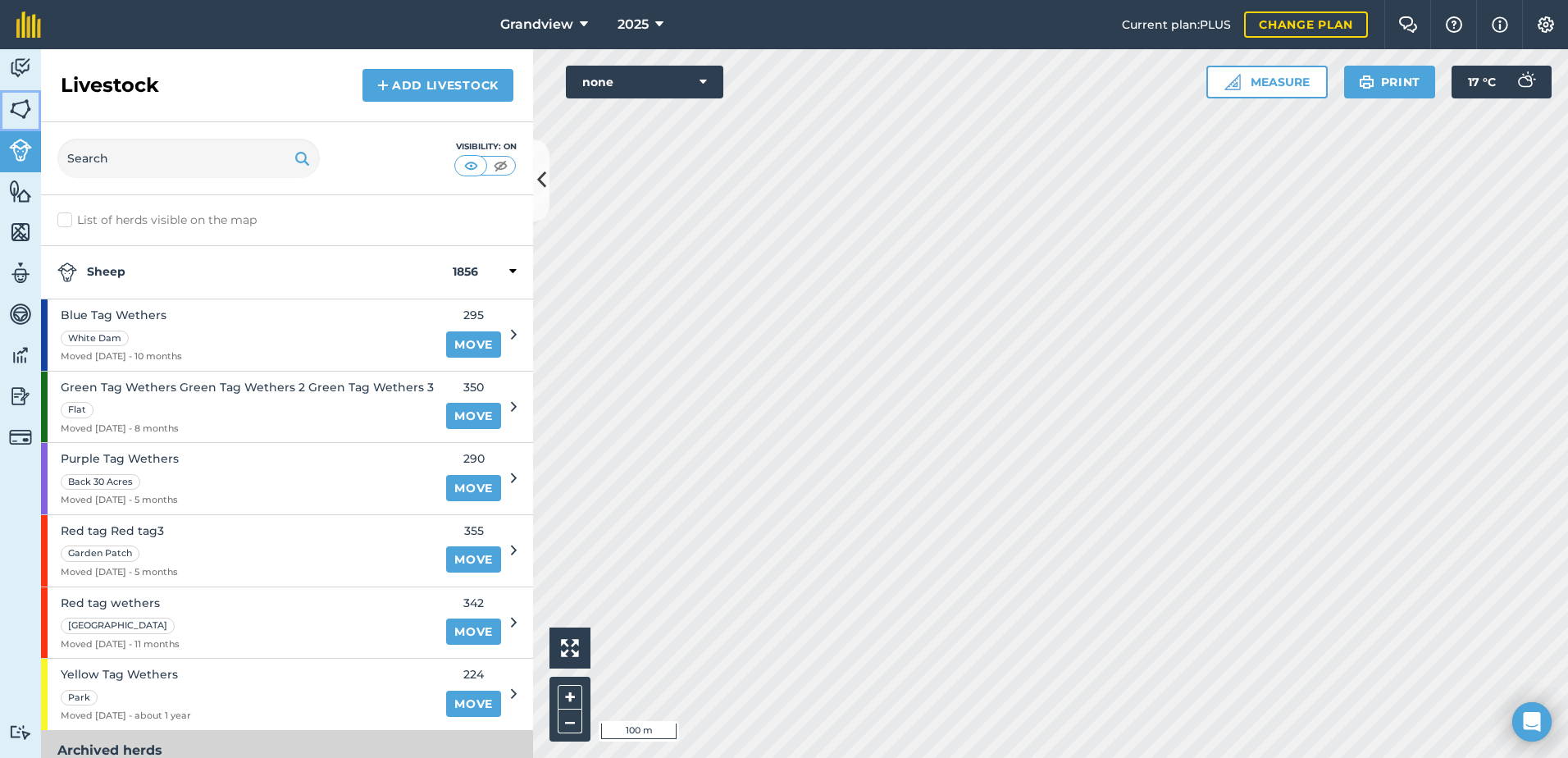
click at [21, 107] on img at bounding box center [20, 108] width 23 height 24
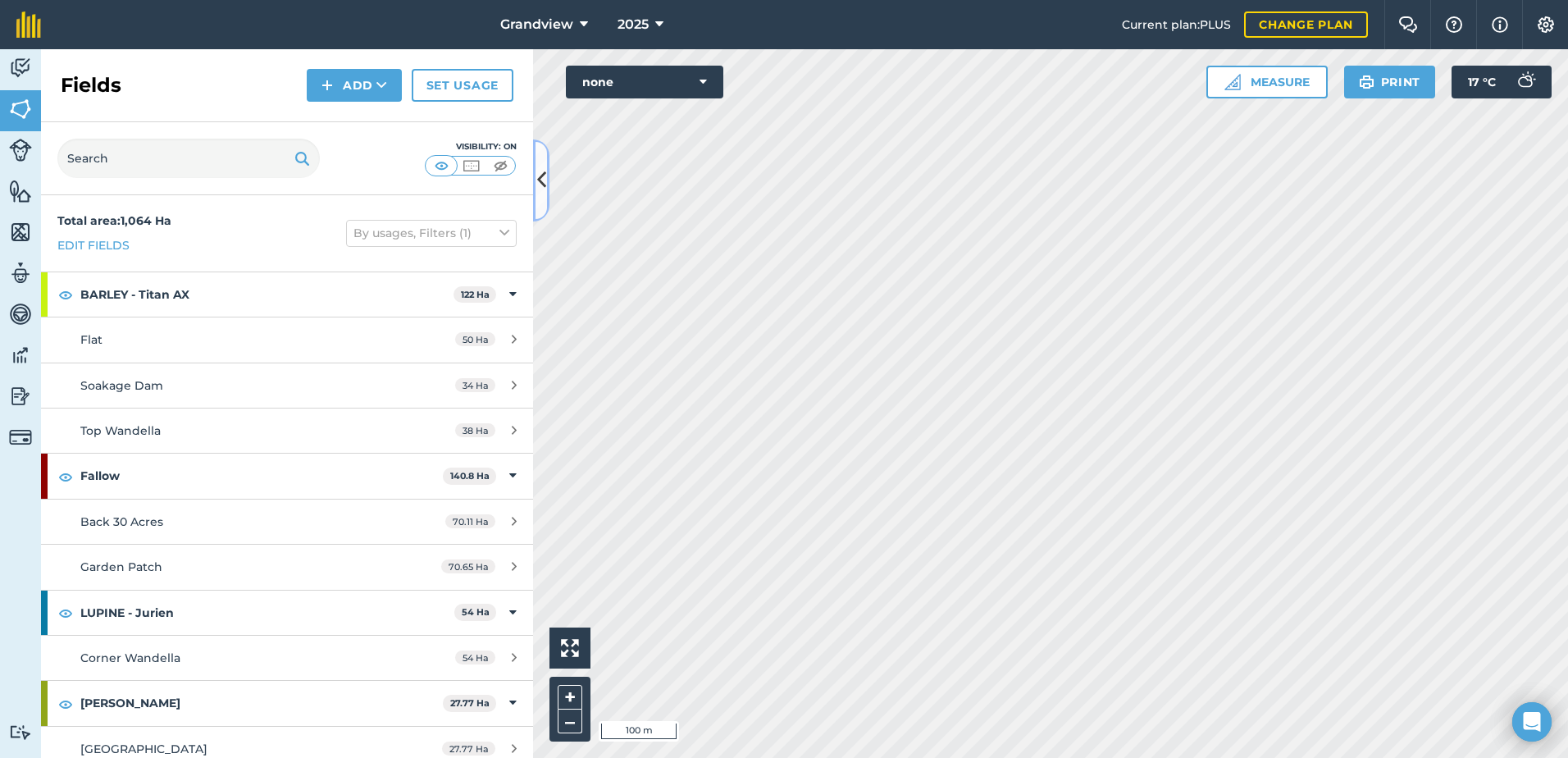
click at [544, 181] on icon at bounding box center [541, 180] width 9 height 29
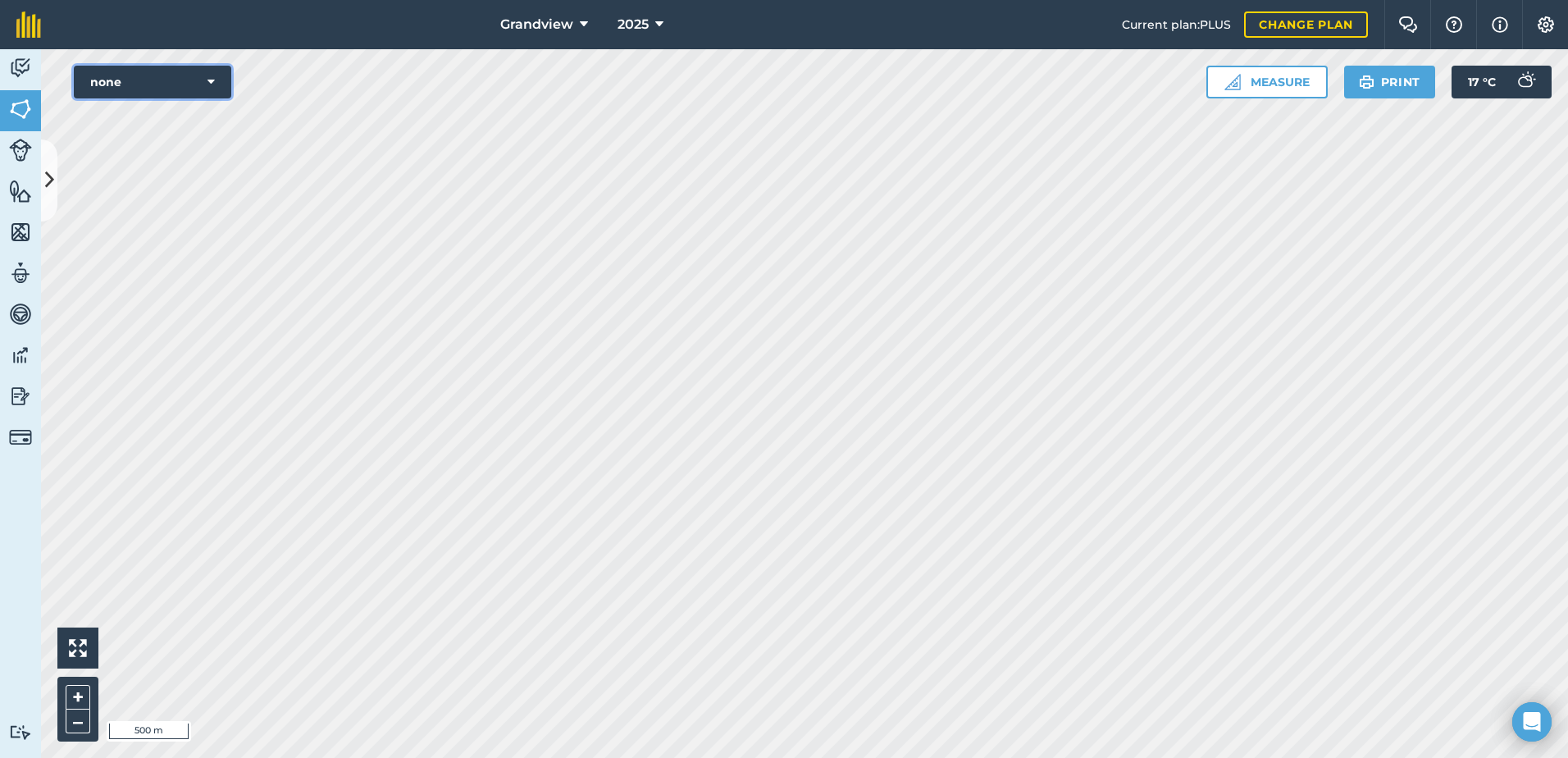
click at [212, 85] on icon at bounding box center [211, 82] width 8 height 17
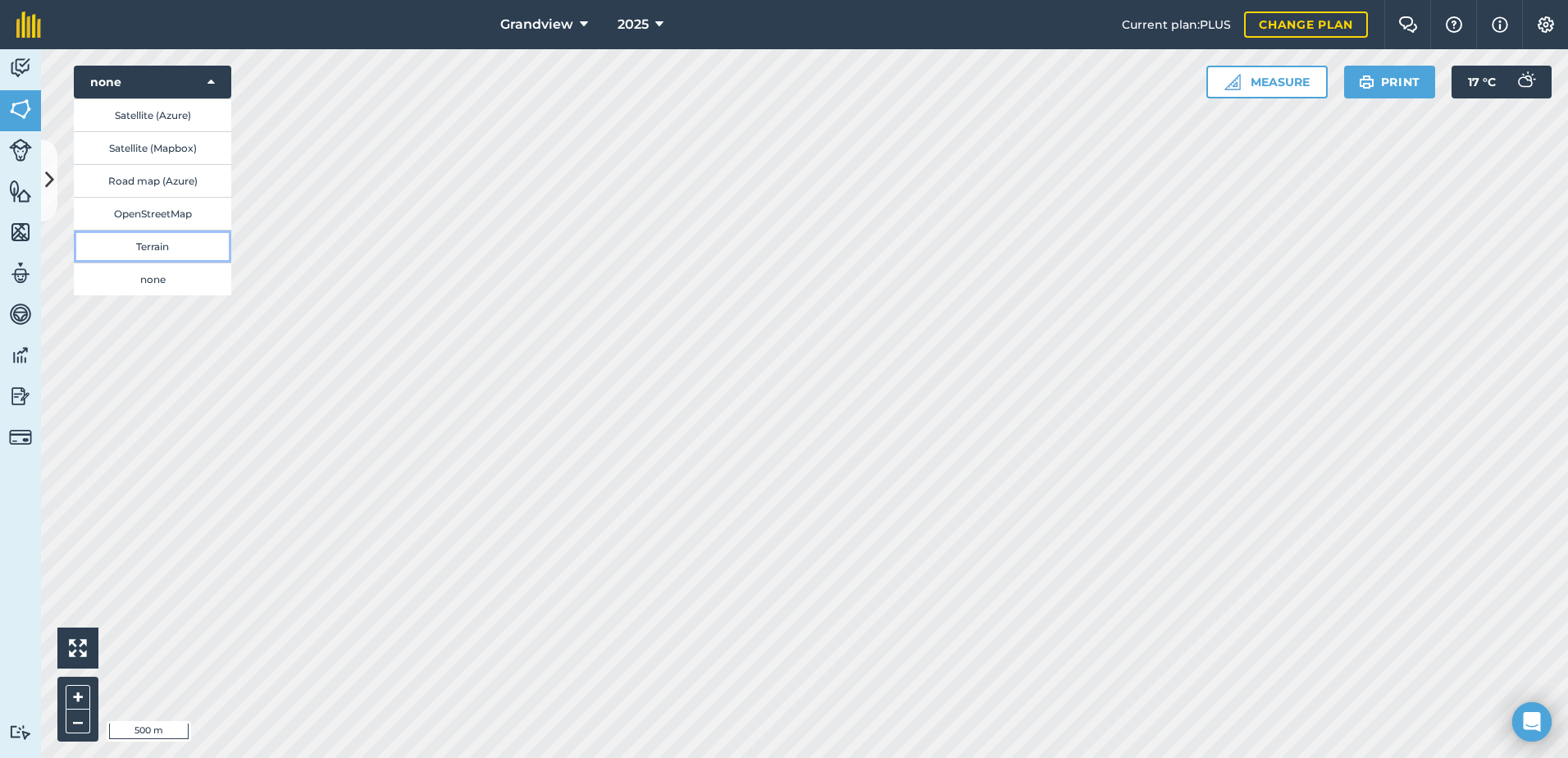
click at [155, 245] on button "Terrain" at bounding box center [153, 246] width 158 height 33
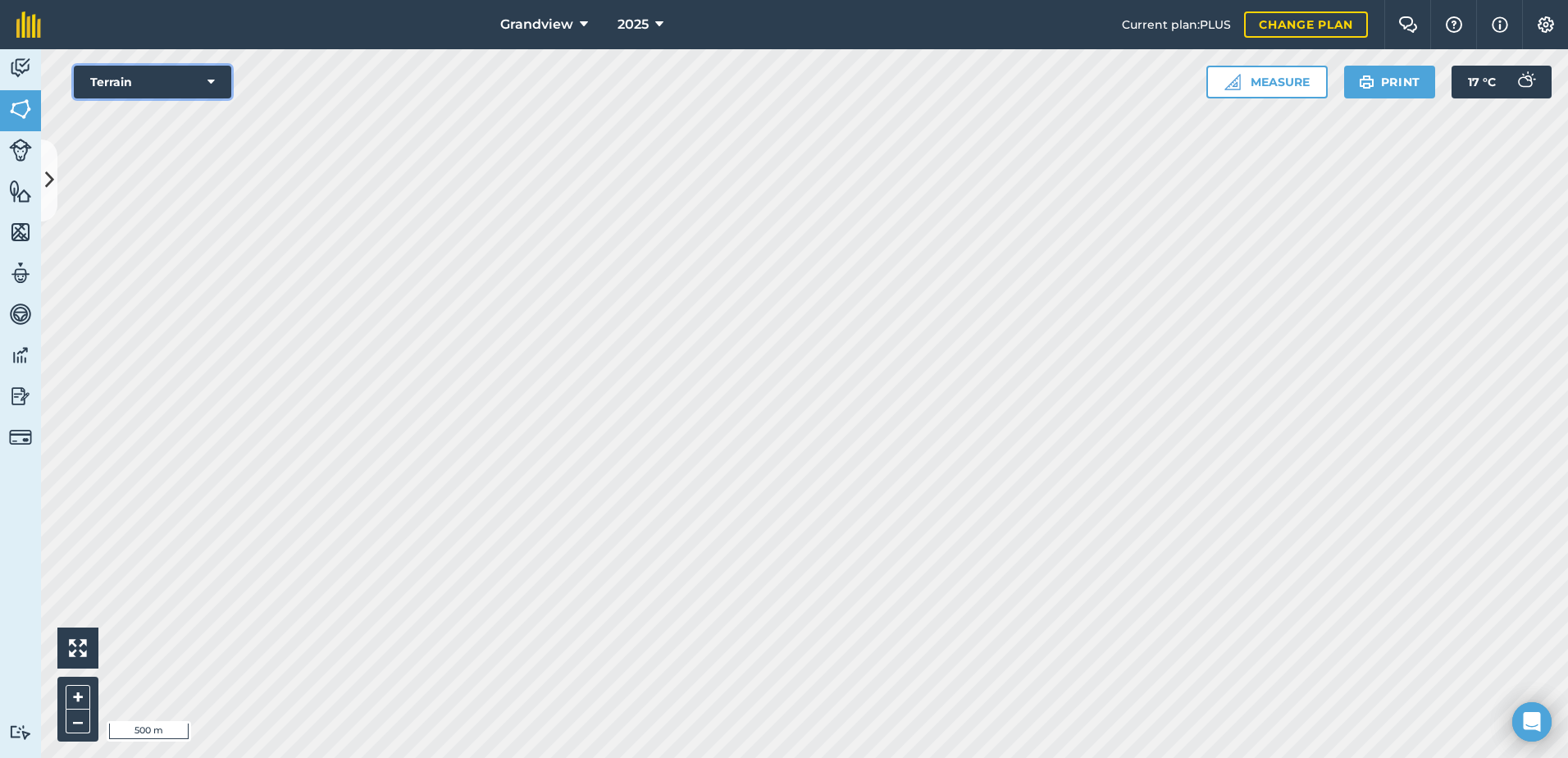
click at [210, 81] on icon at bounding box center [211, 82] width 8 height 17
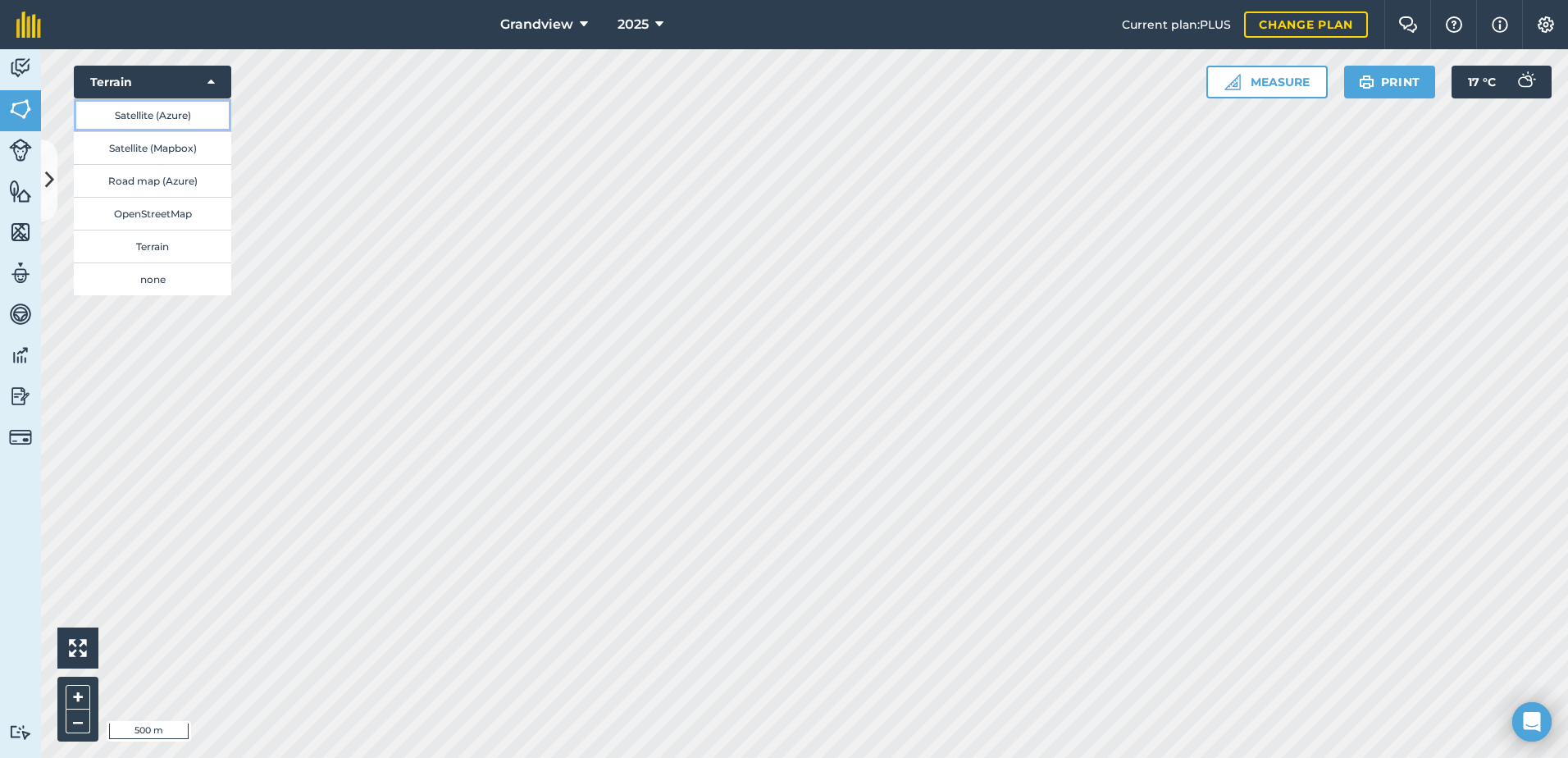
click at [164, 118] on button "Satellite (Azure)" at bounding box center [153, 115] width 158 height 33
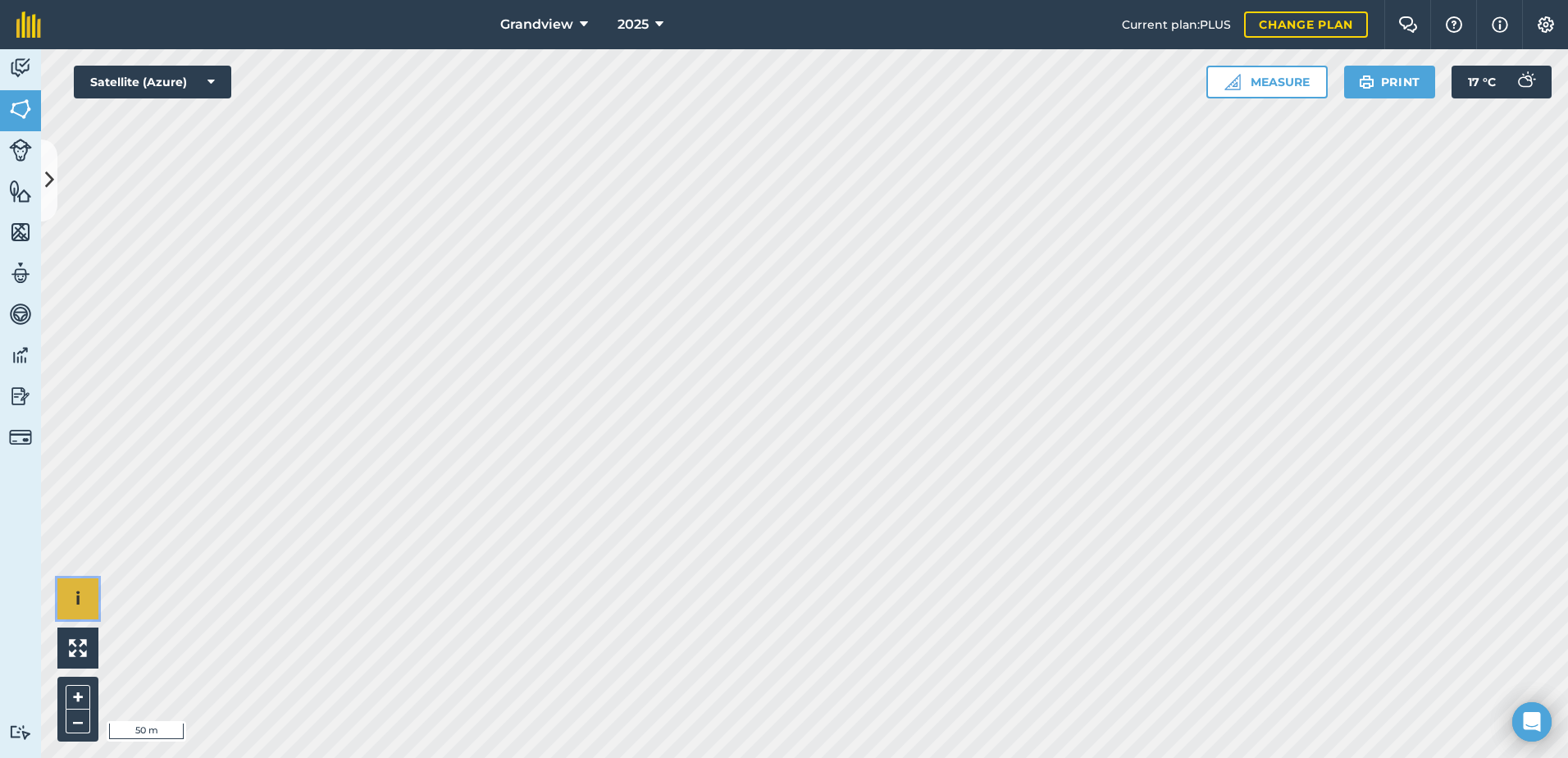
click at [81, 605] on button "i" at bounding box center [78, 598] width 41 height 41
click at [76, 601] on span "›" at bounding box center [79, 598] width 6 height 20
click at [212, 86] on icon at bounding box center [211, 82] width 8 height 17
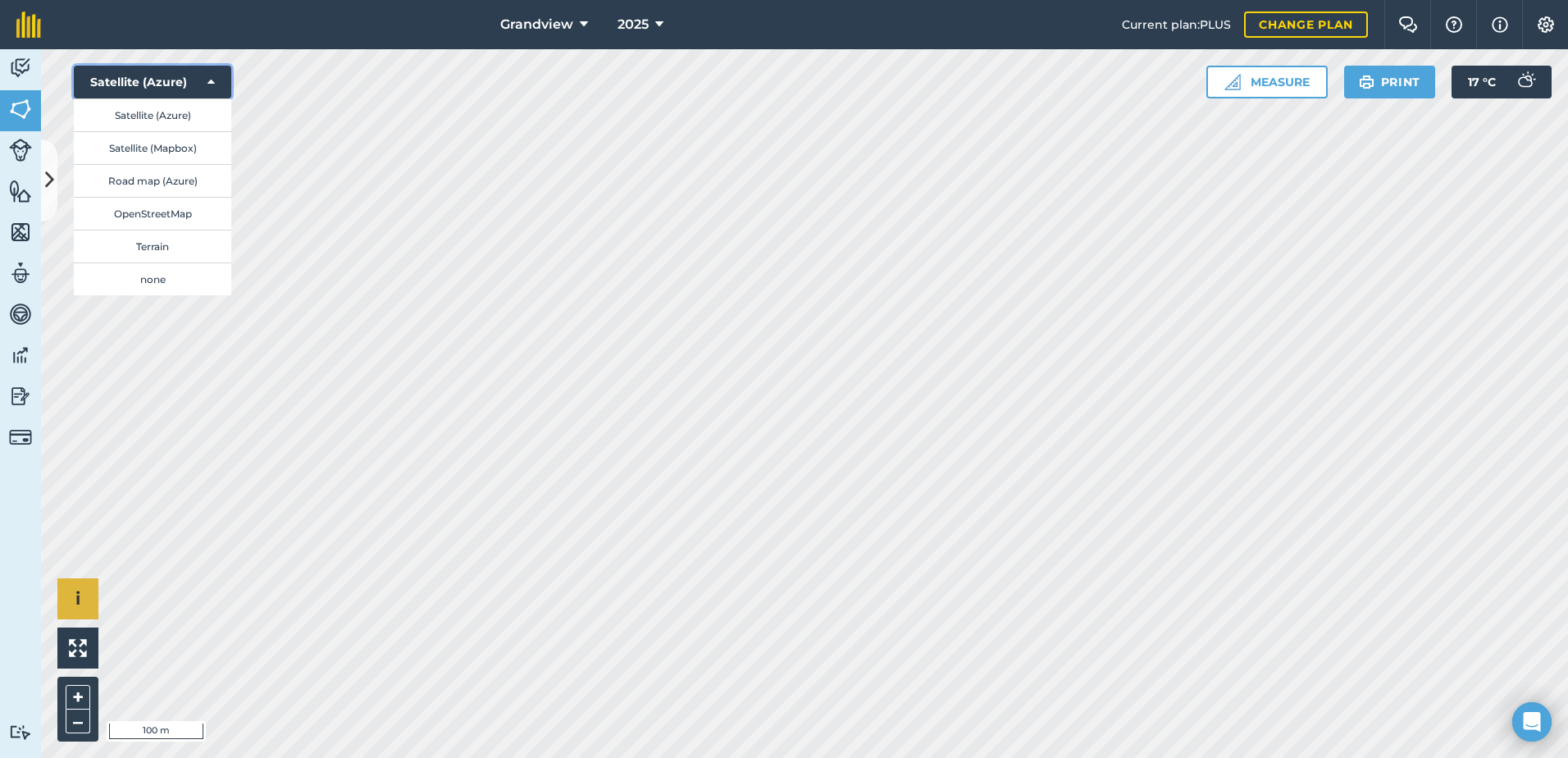
click at [212, 86] on icon at bounding box center [211, 82] width 8 height 17
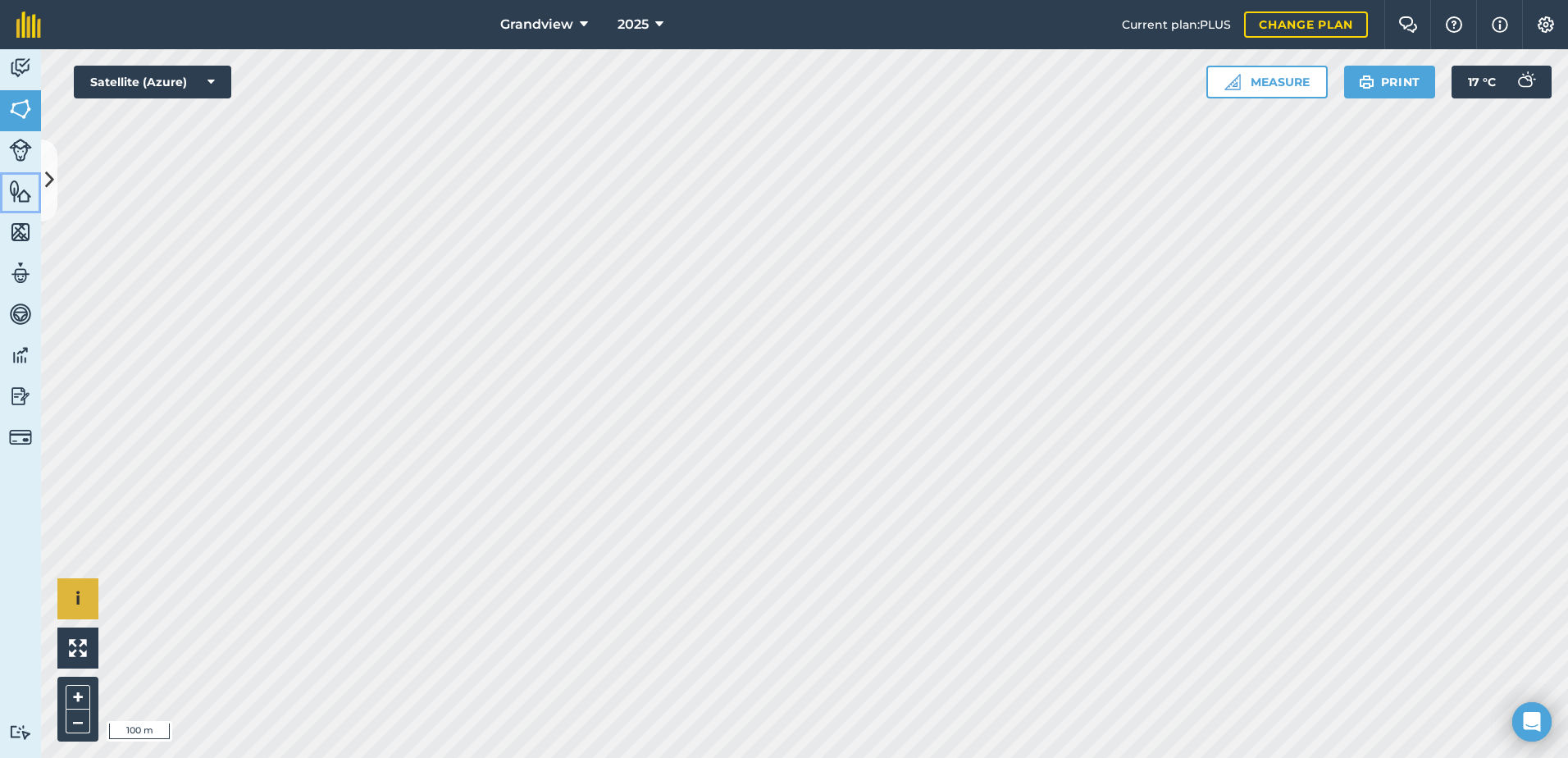
click at [18, 191] on img at bounding box center [20, 191] width 23 height 24
click at [50, 183] on icon at bounding box center [49, 180] width 9 height 29
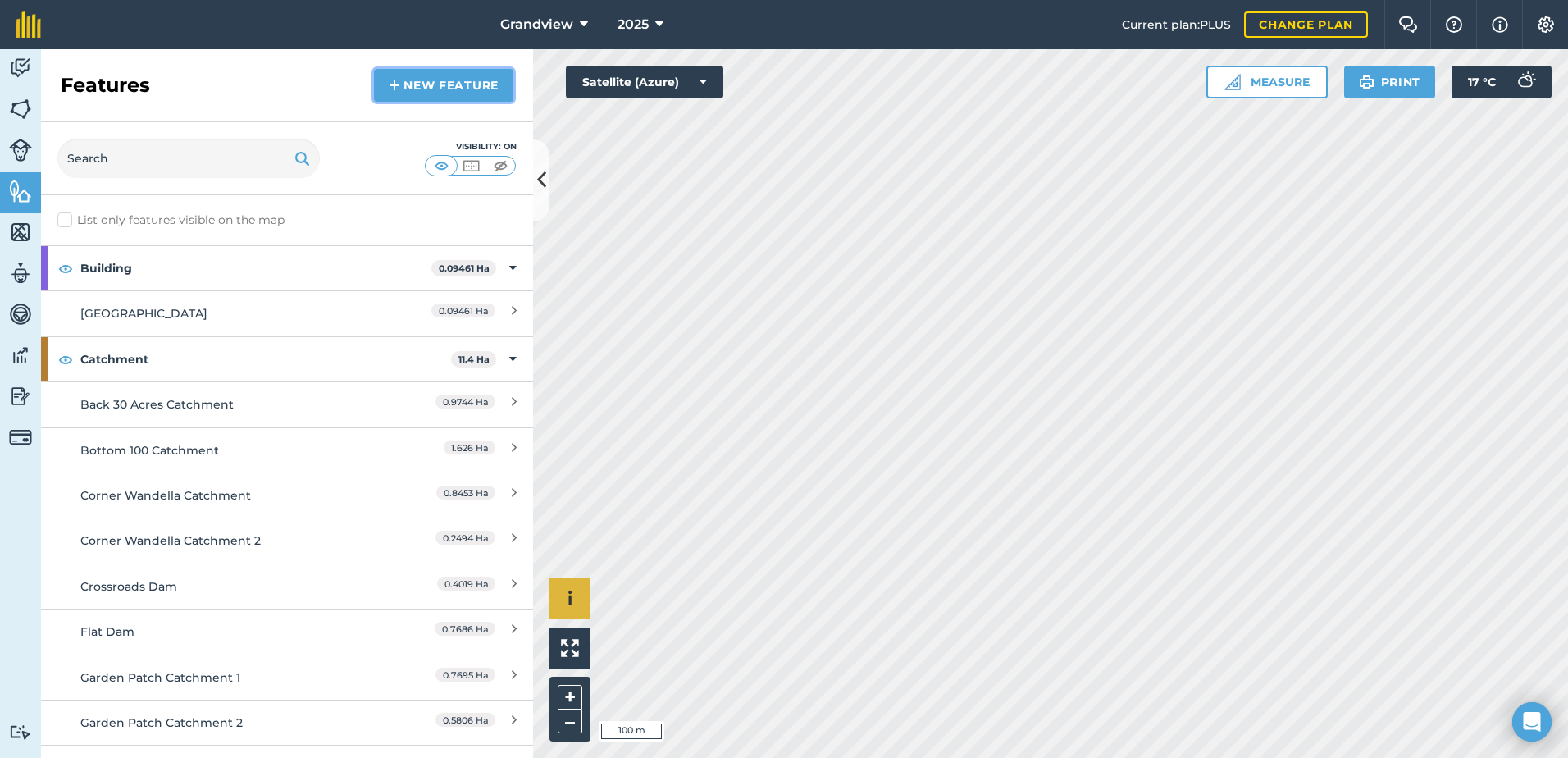
click at [469, 90] on link "New feature" at bounding box center [443, 86] width 139 height 33
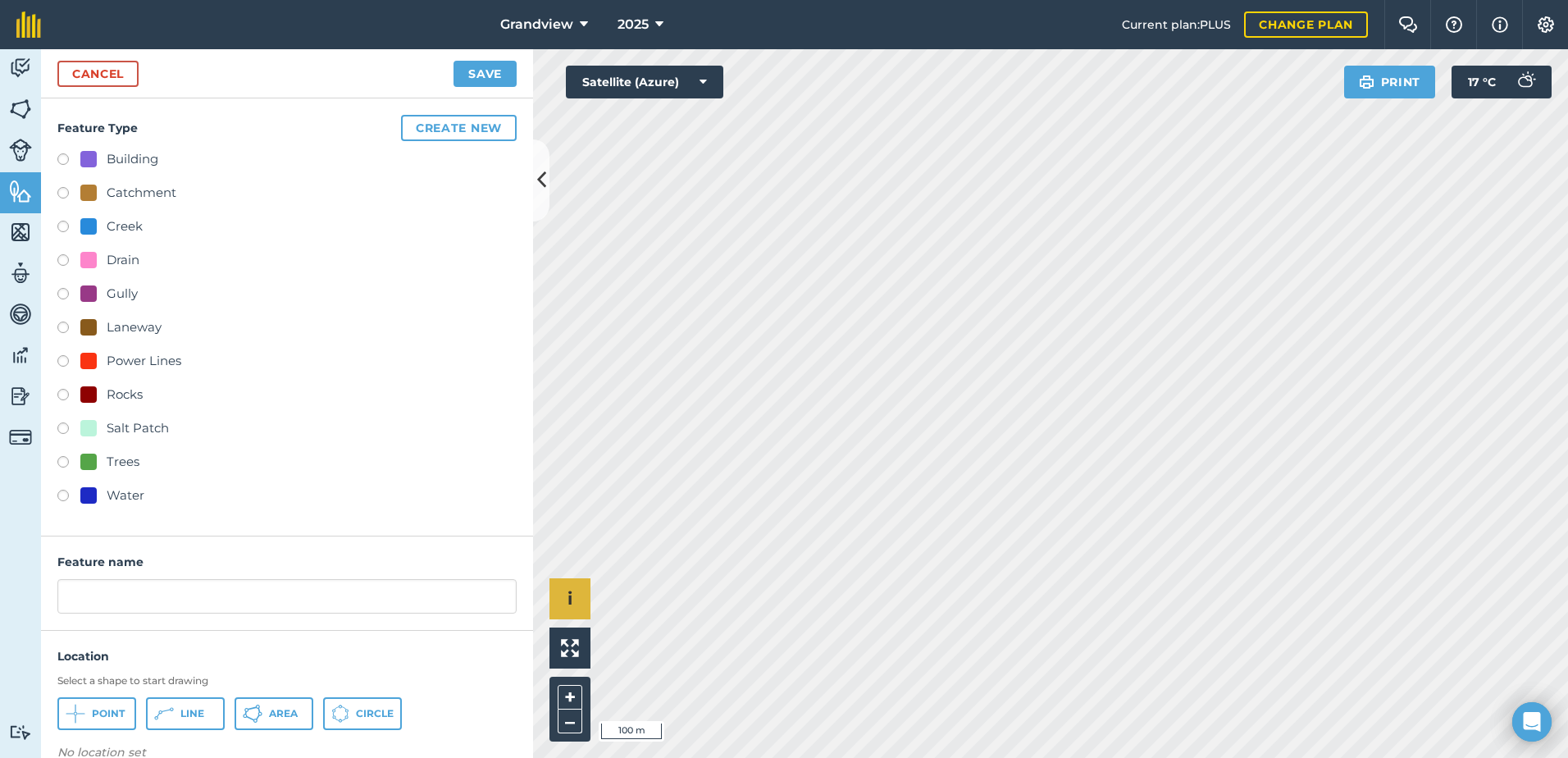
click at [61, 463] on label at bounding box center [69, 464] width 23 height 17
radio input "true"
click at [65, 592] on input "Trees" at bounding box center [287, 596] width 459 height 34
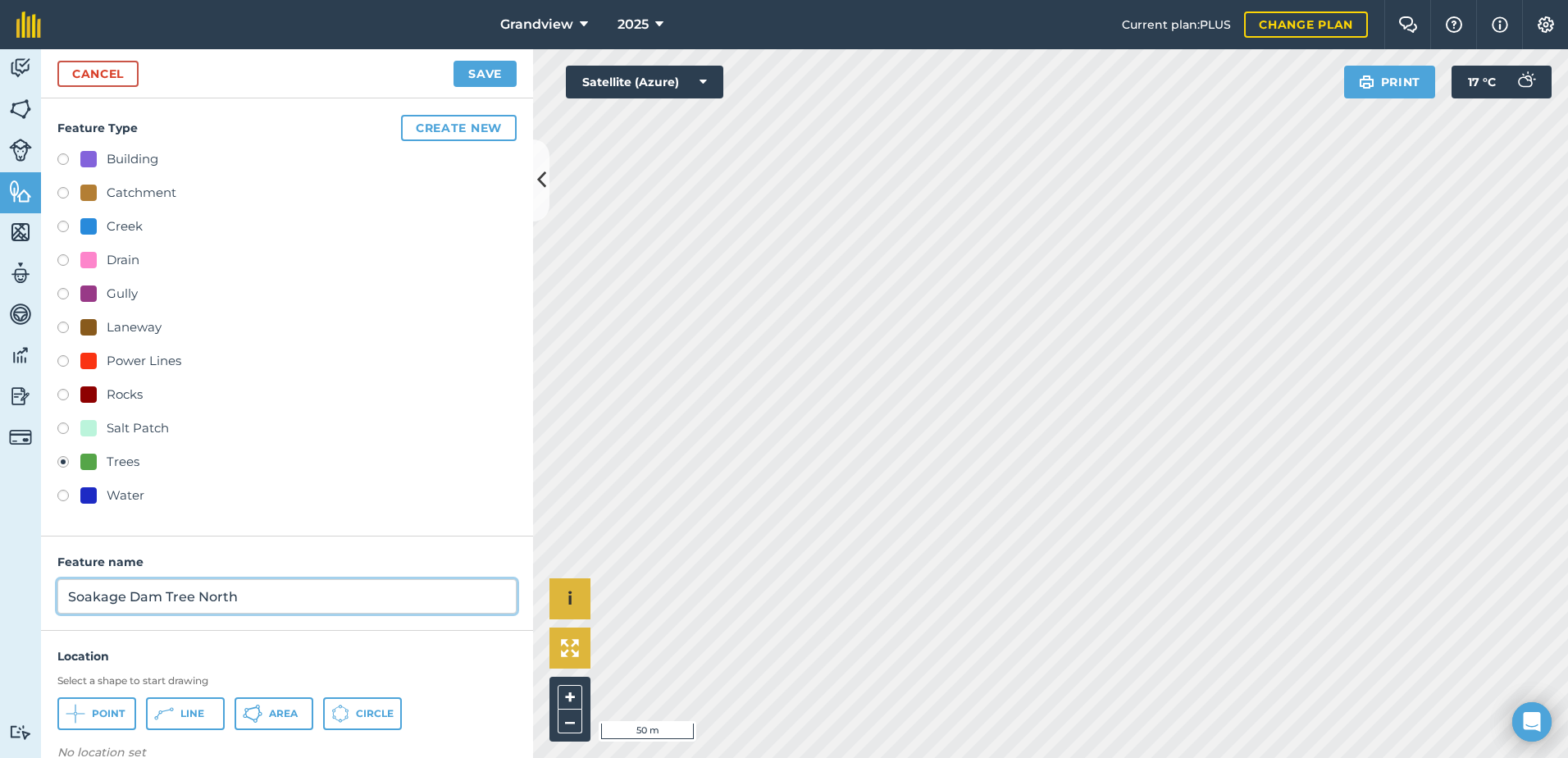
type input "Soakage Dam Tree North"
click at [364, 715] on span "Circle" at bounding box center [374, 713] width 38 height 13
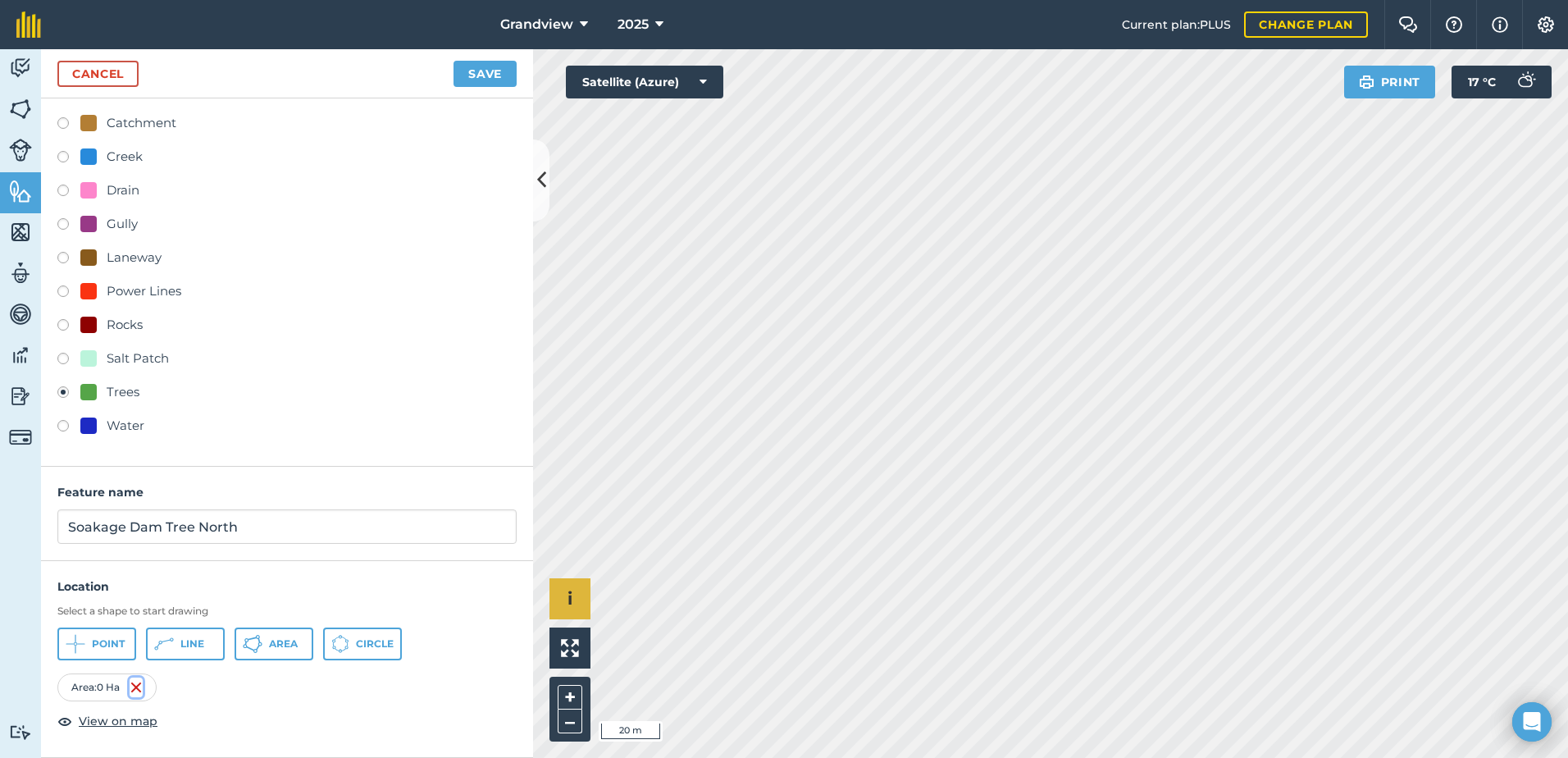
click at [142, 682] on img at bounding box center [135, 687] width 13 height 19
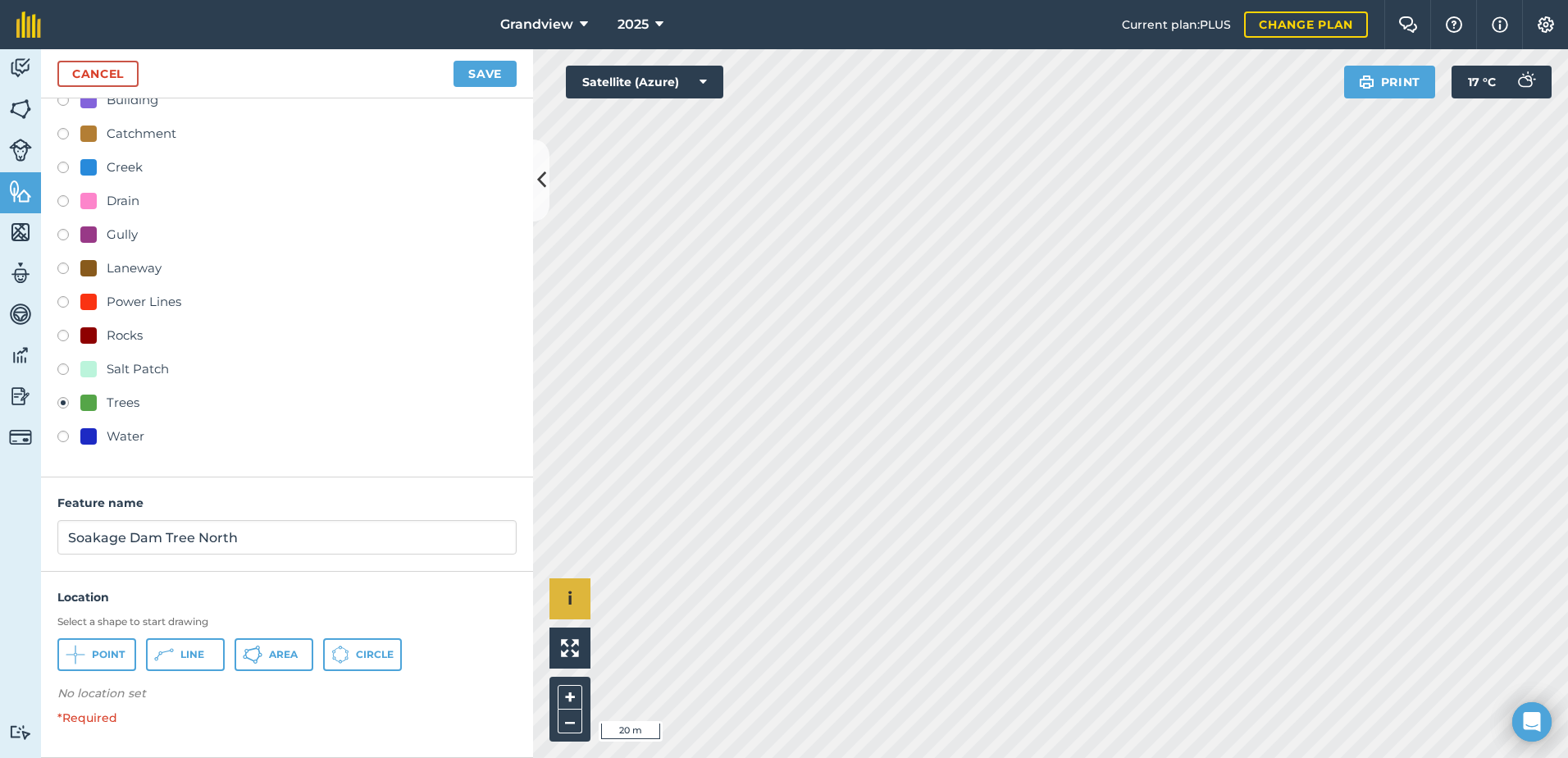
scroll to position [59, 0]
click at [361, 656] on span "Circle" at bounding box center [374, 654] width 38 height 13
click at [483, 71] on button "Save" at bounding box center [484, 73] width 63 height 26
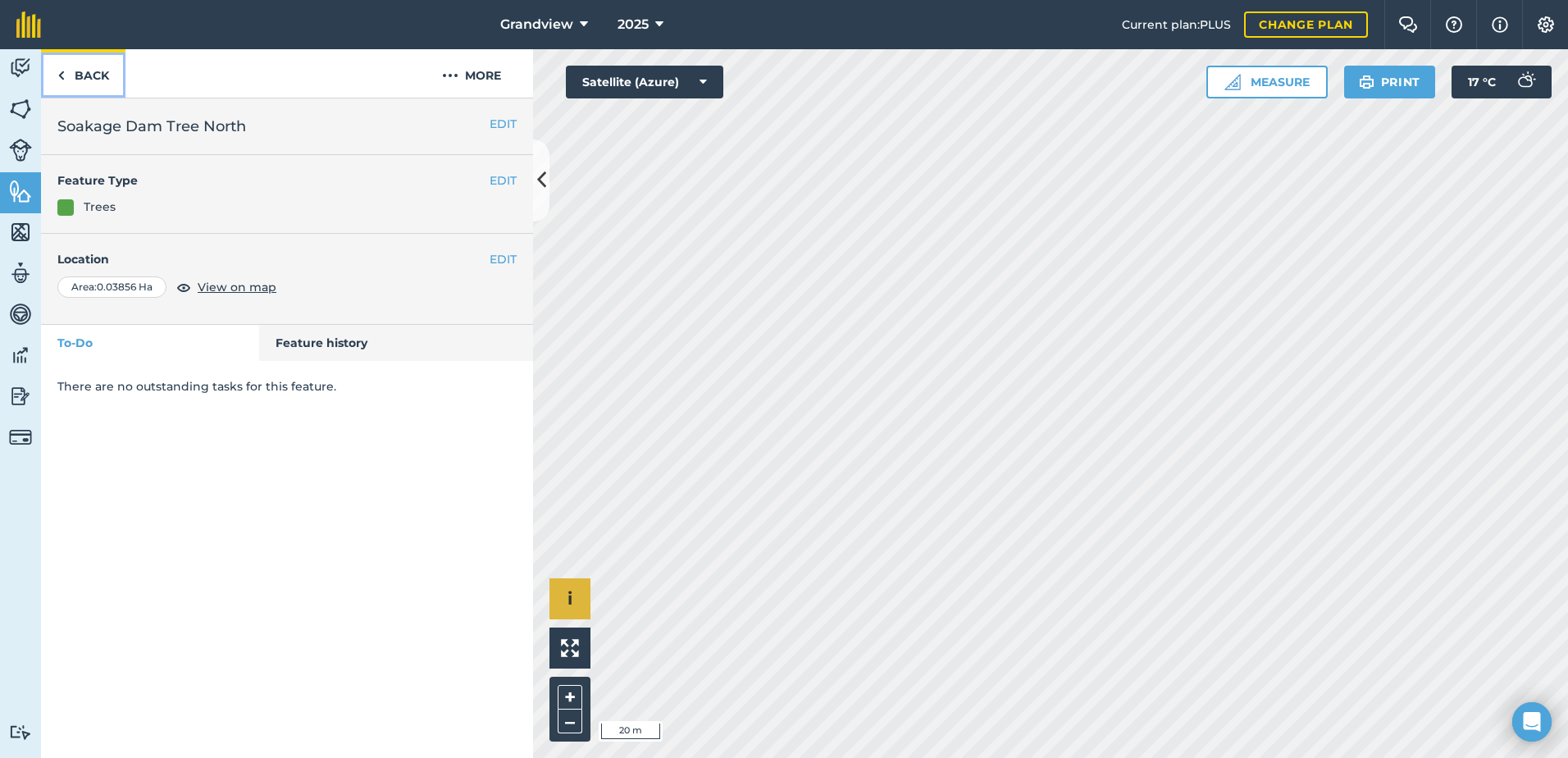
click at [87, 70] on link "Back" at bounding box center [83, 74] width 85 height 49
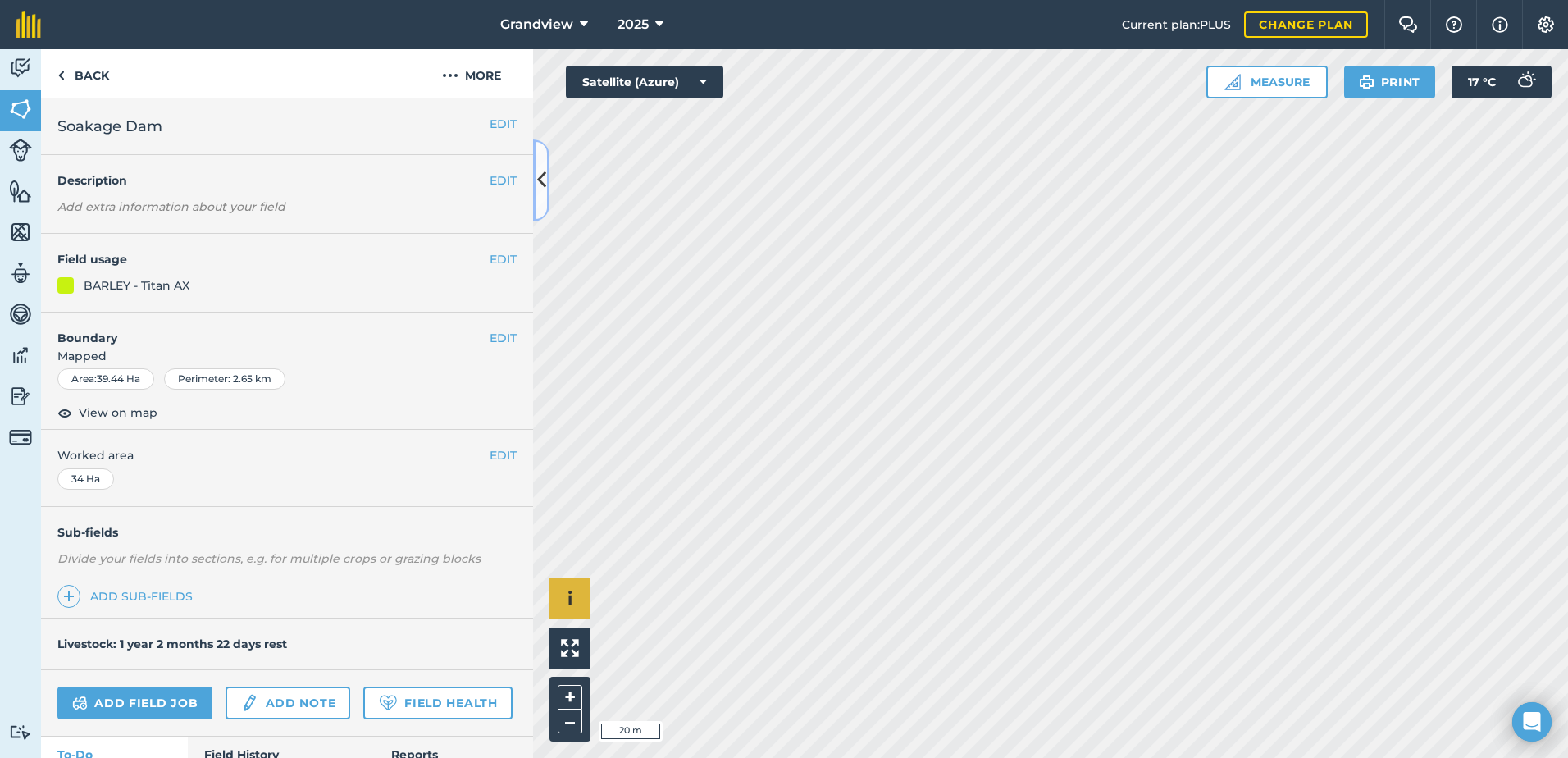
click at [538, 172] on icon at bounding box center [541, 180] width 9 height 29
